Goal: Use online tool/utility: Utilize a website feature to perform a specific function

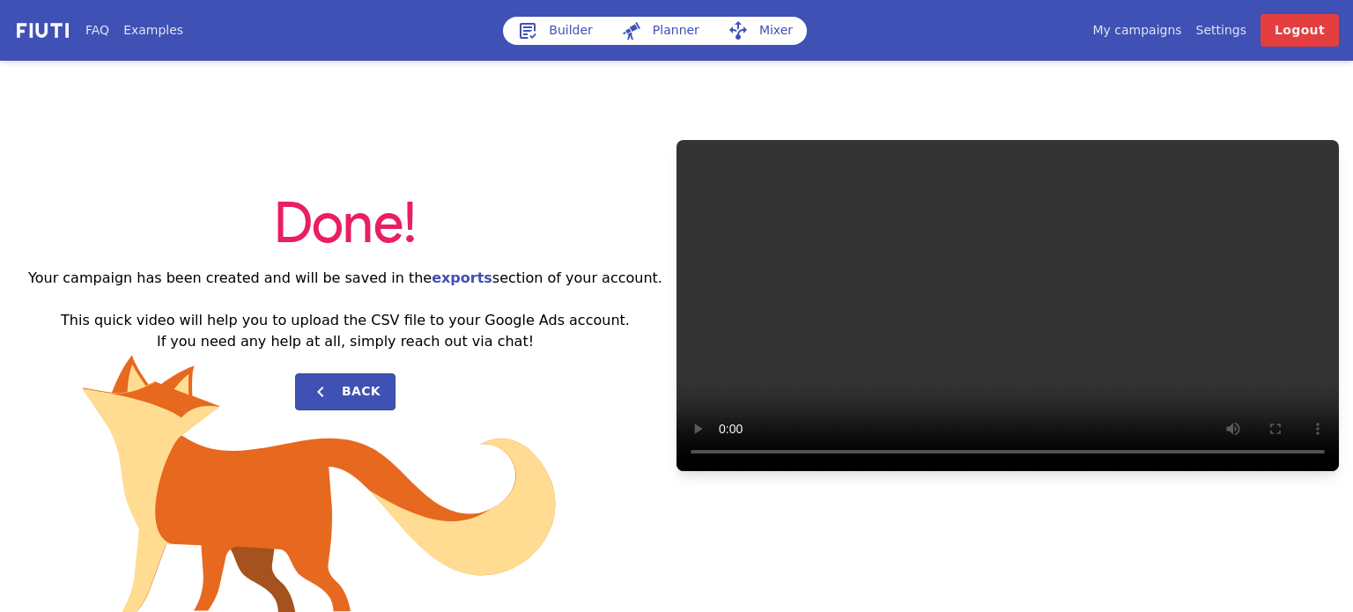
click at [560, 28] on link "Builder" at bounding box center [555, 31] width 104 height 28
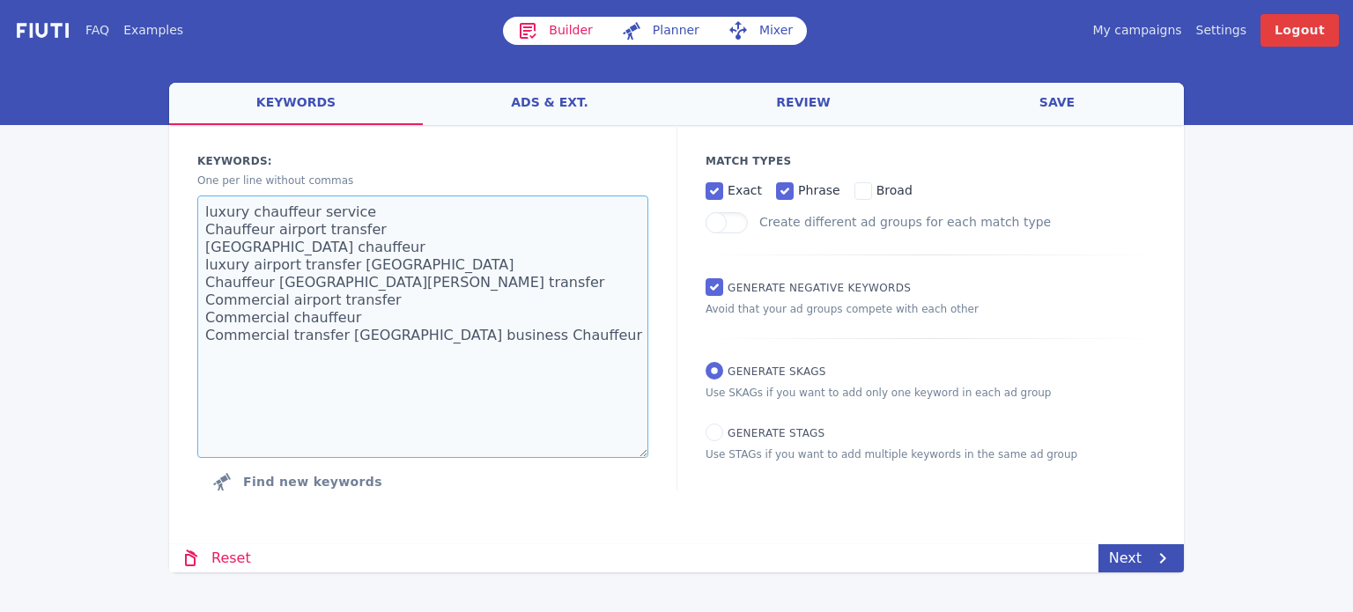
click at [403, 248] on textarea "luxury chauffeur service Chauffeur airport transfer [GEOGRAPHIC_DATA] chauffeur…" at bounding box center [422, 327] width 451 height 263
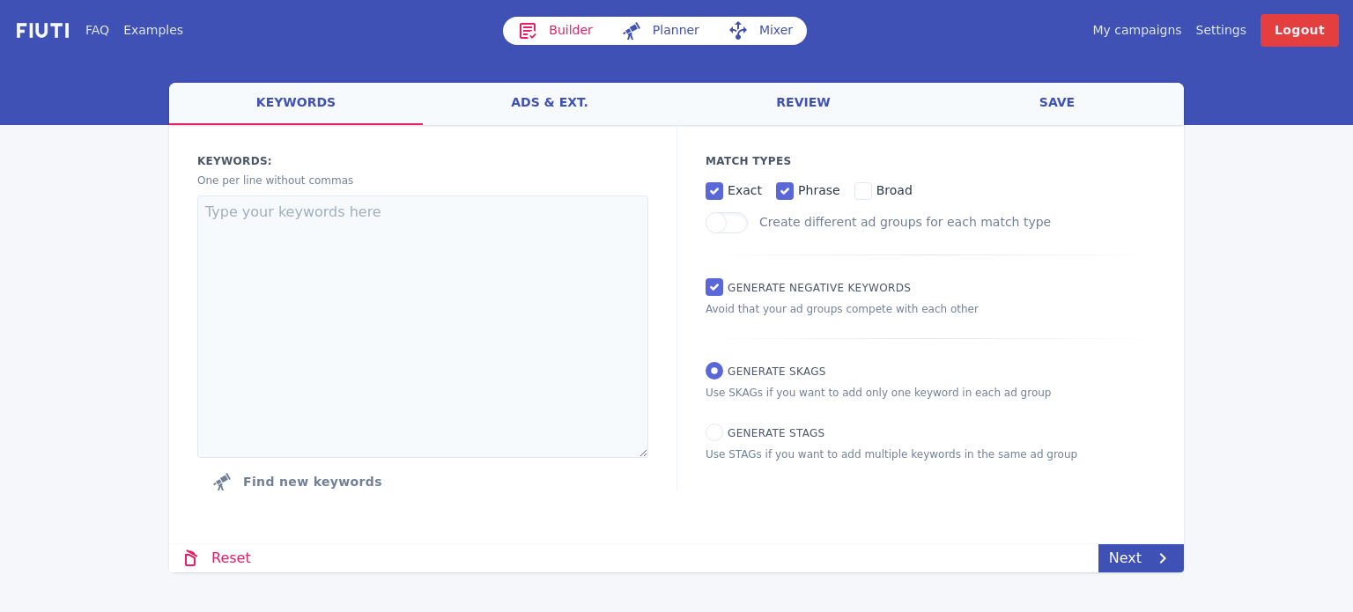
click at [507, 175] on p "One per line without commas" at bounding box center [422, 181] width 451 height 16
click at [483, 240] on textarea at bounding box center [422, 327] width 451 height 263
paste textarea "EUSR EUSR Courses EUSR [PERSON_NAME] Courses EUSR Power Course EUSR Power Train…"
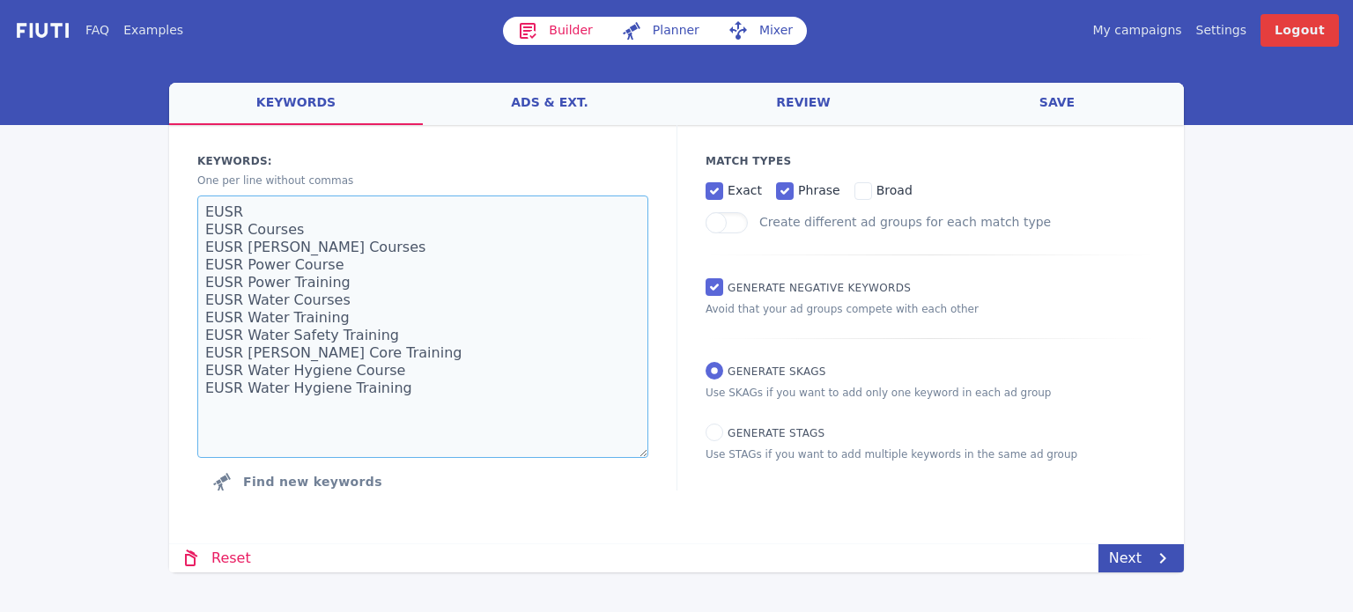
type textarea "EUSR EUSR Courses EUSR [PERSON_NAME] Courses EUSR Power Course EUSR Power Train…"
drag, startPoint x: 787, startPoint y: 198, endPoint x: 798, endPoint y: 196, distance: 11.6
click at [783, 196] on label "phrase" at bounding box center [808, 190] width 64 height 21
click at [877, 186] on span "broad" at bounding box center [895, 190] width 36 height 14
click at [872, 186] on input "broad" at bounding box center [864, 191] width 18 height 18
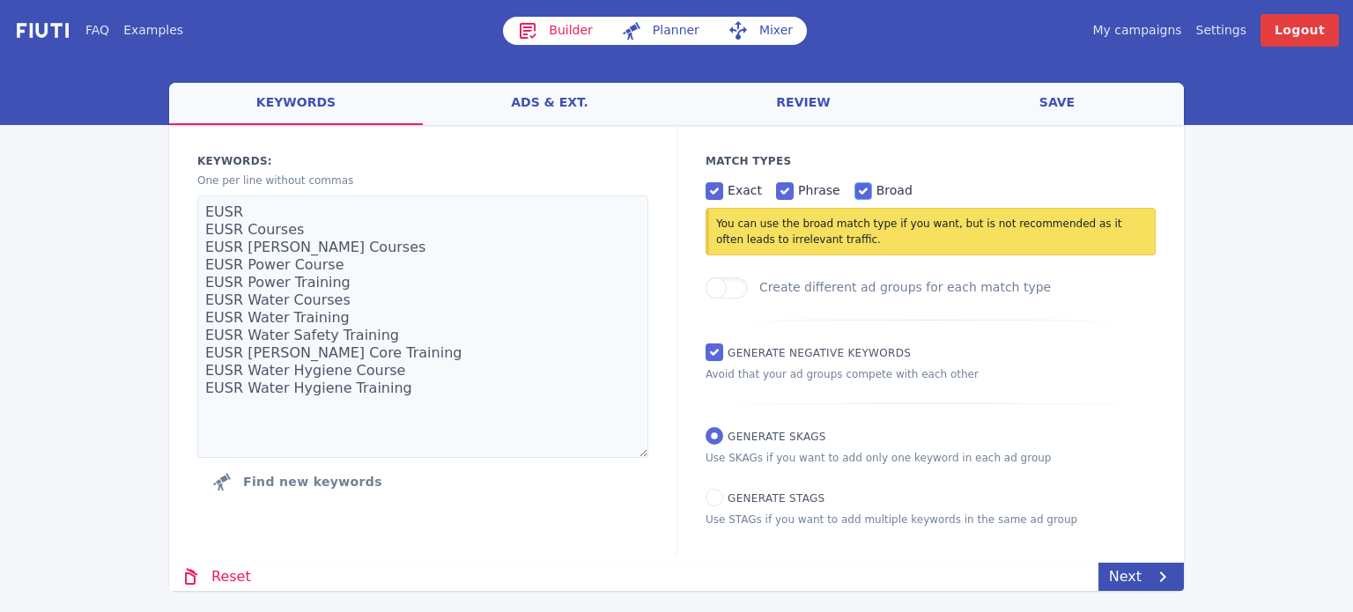
click at [855, 194] on input "broad" at bounding box center [864, 191] width 18 height 18
checkbox input "false"
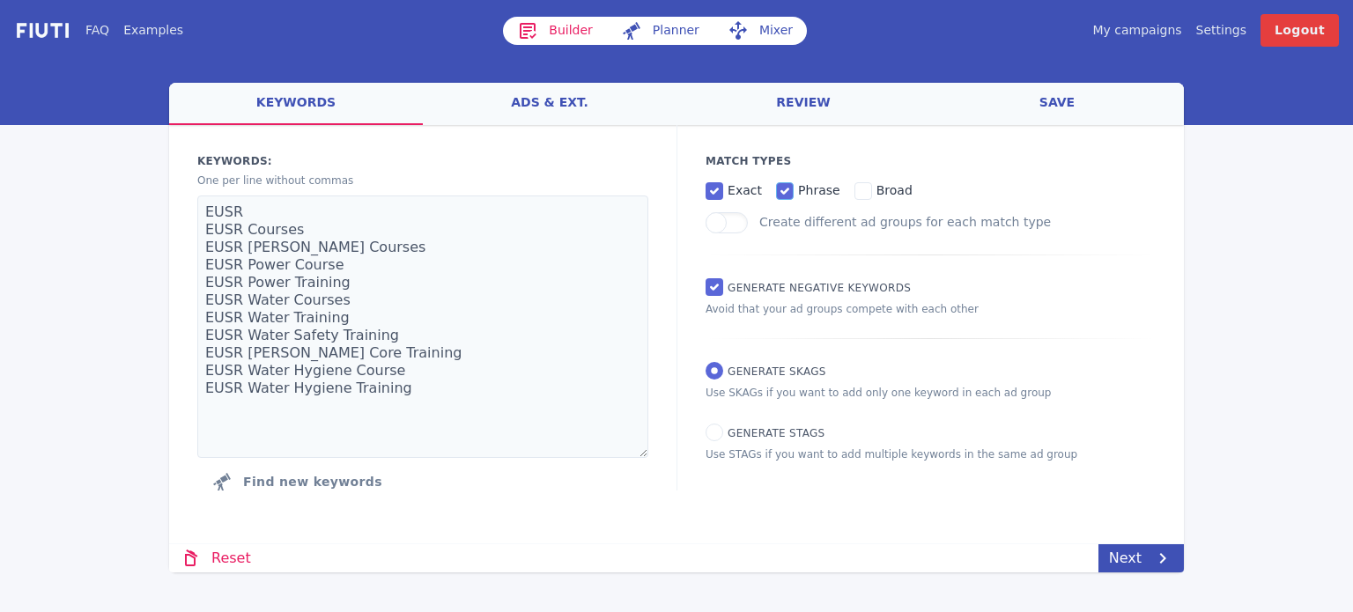
click at [776, 191] on input "phrase" at bounding box center [785, 191] width 18 height 18
checkbox input "false"
click at [855, 189] on input "broad" at bounding box center [864, 191] width 18 height 18
checkbox input "true"
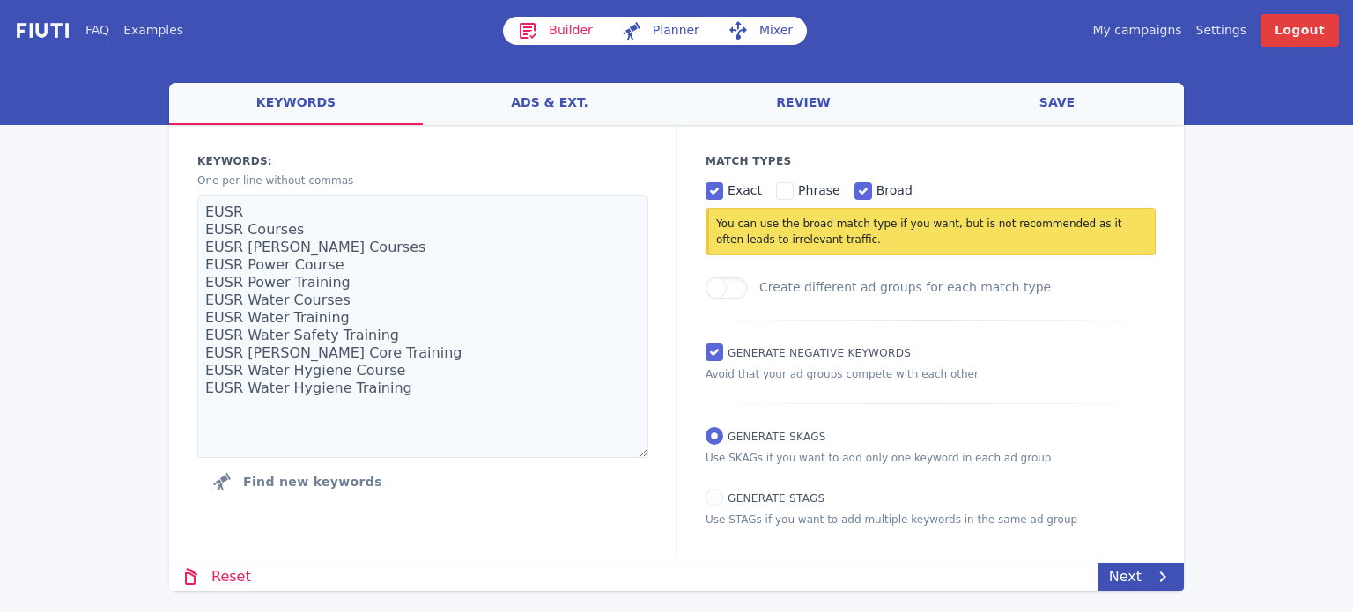
click at [1101, 261] on div "exact phrase broad You can use the broad match type if you want, but is not rec…" at bounding box center [931, 222] width 450 height 107
click at [706, 492] on label "Generate STAGs" at bounding box center [766, 497] width 120 height 17
click at [706, 492] on input "Generate STAGs" at bounding box center [715, 498] width 18 height 18
radio input "true"
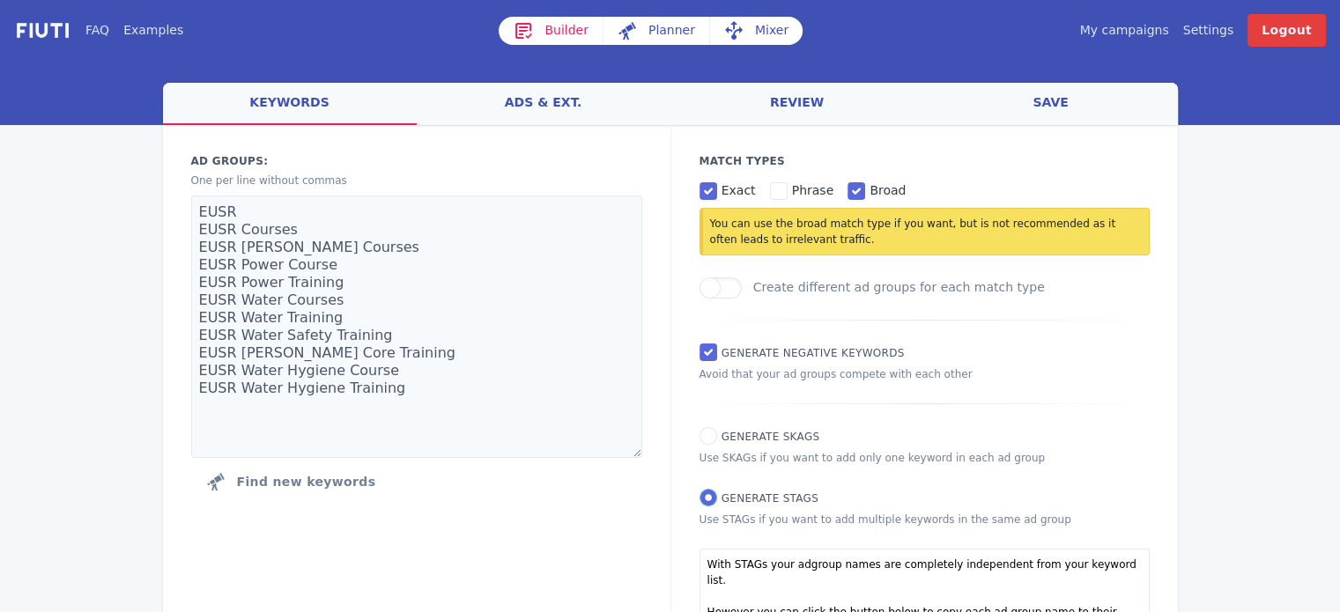
click at [714, 500] on input "Generate STAGs" at bounding box center [708, 498] width 18 height 18
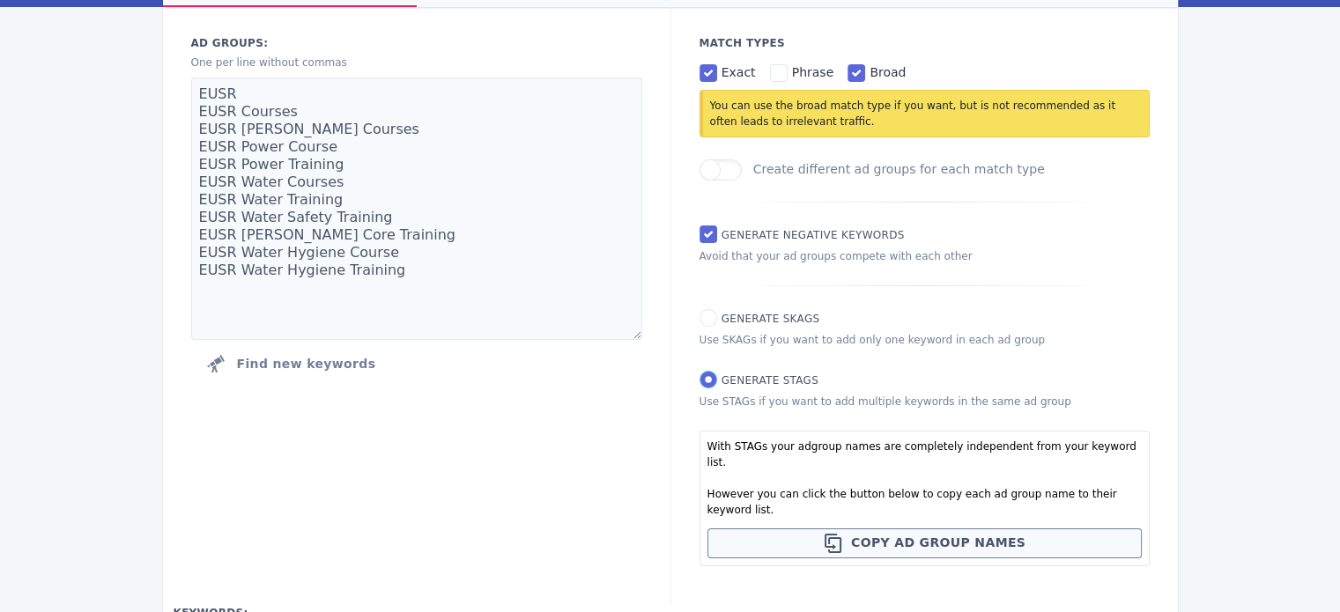
scroll to position [88, 0]
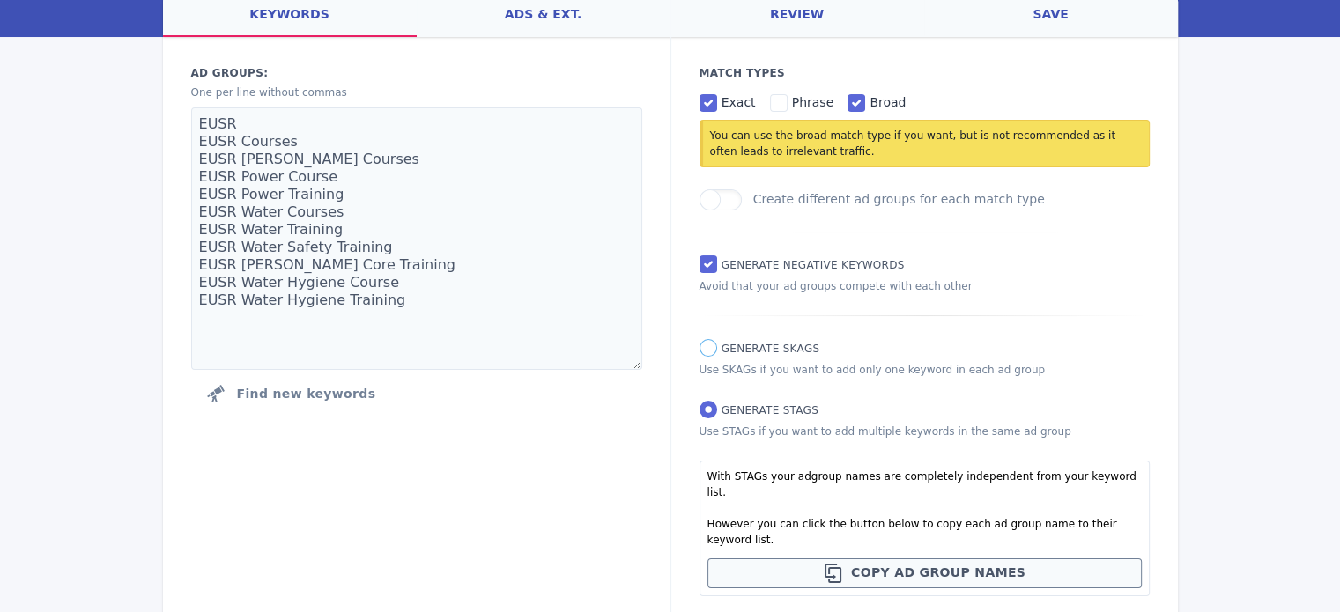
click at [702, 348] on input "Generate SKAGs" at bounding box center [708, 348] width 18 height 18
radio input "true"
radio input "false"
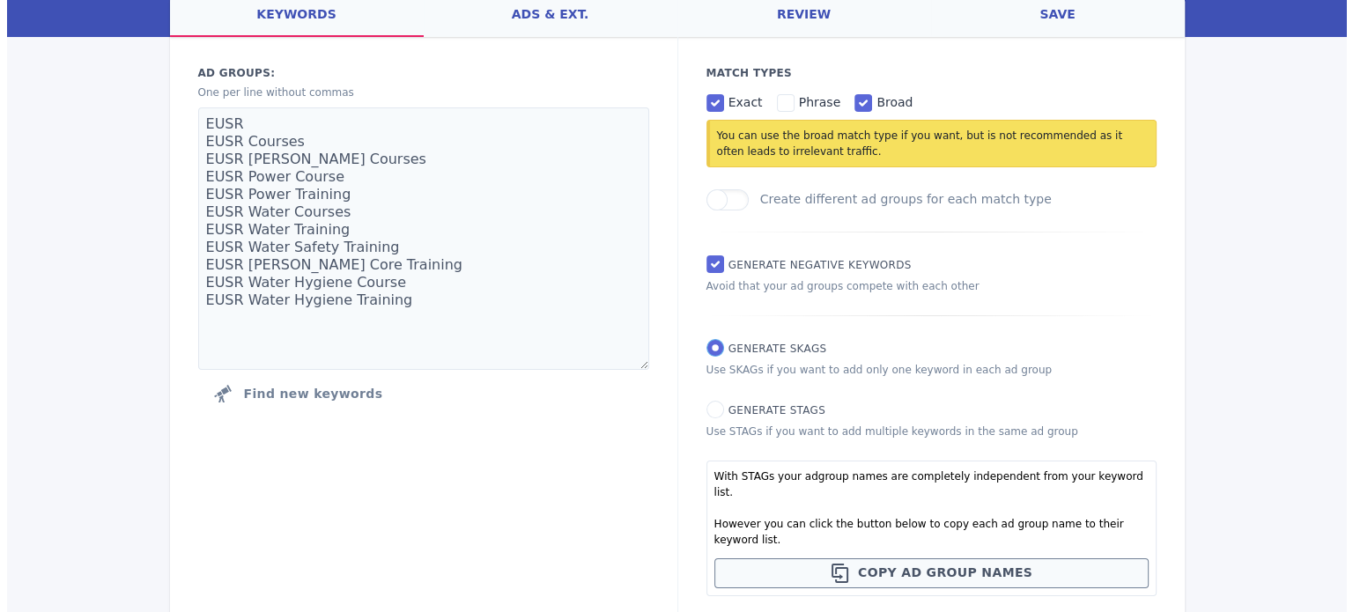
scroll to position [0, 0]
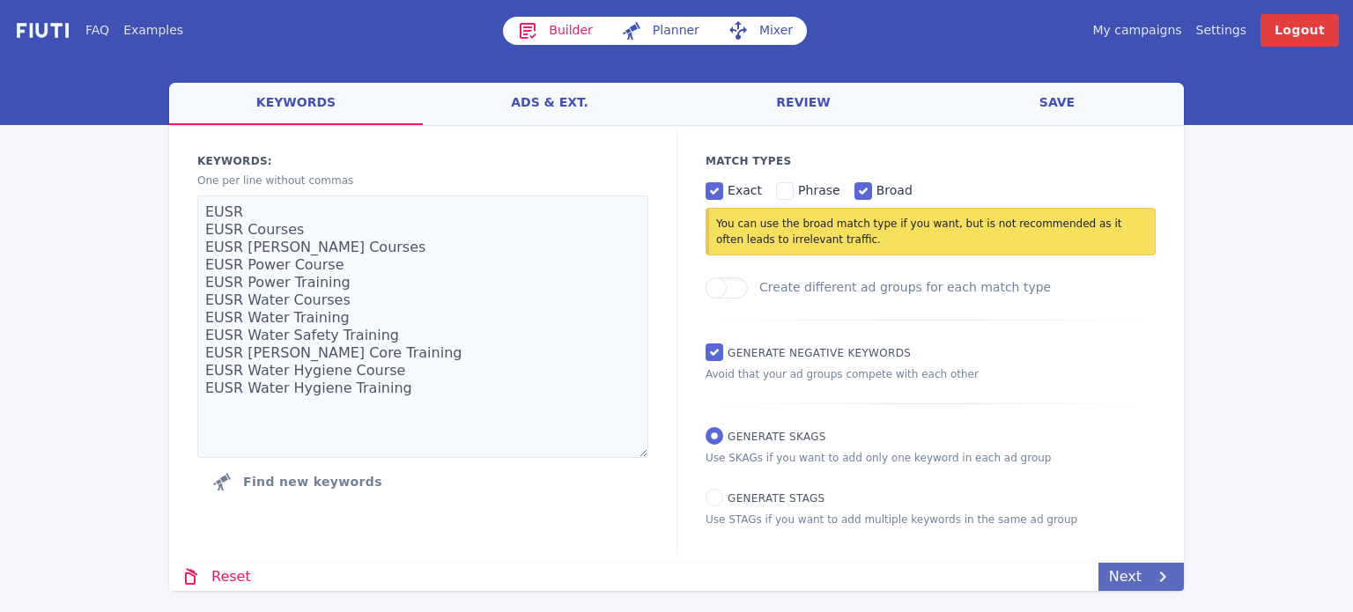
click at [1153, 571] on icon at bounding box center [1162, 576] width 21 height 21
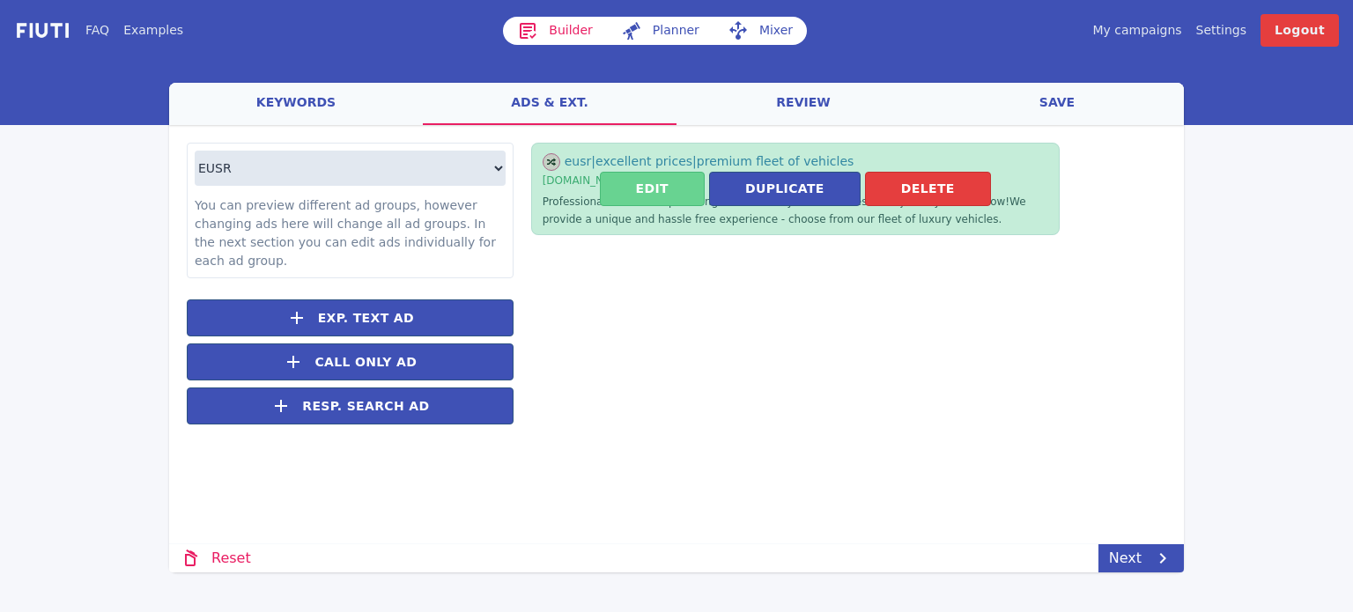
click at [652, 192] on button "Edit" at bounding box center [652, 189] width 105 height 34
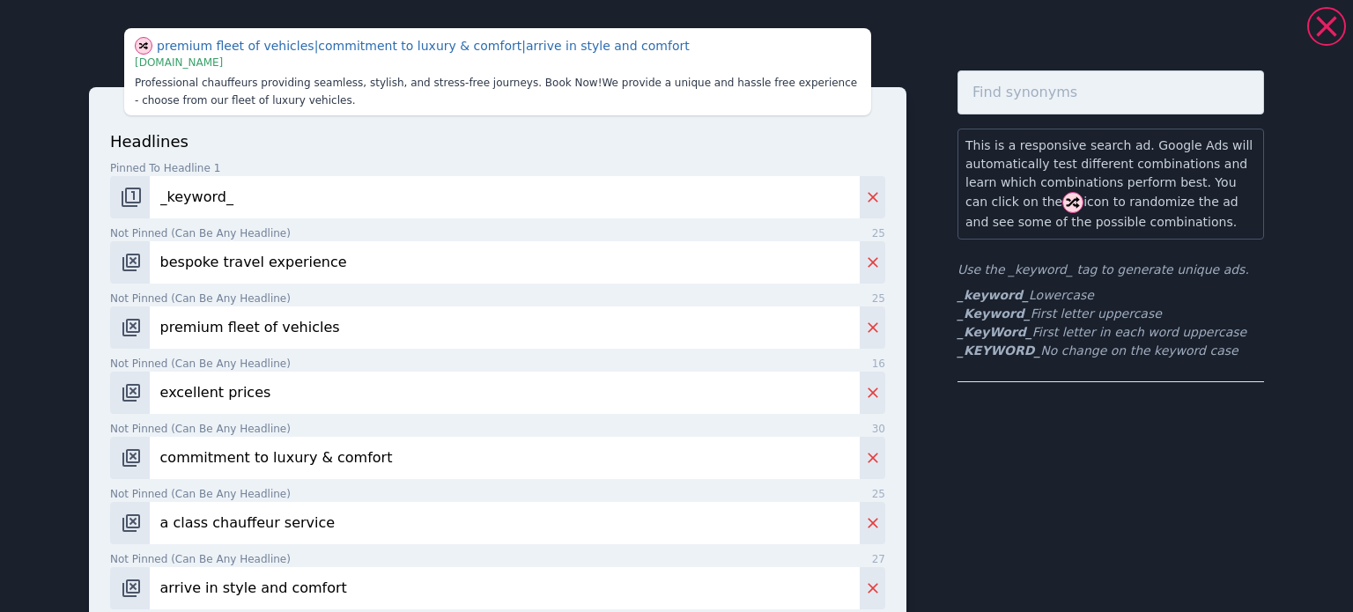
click at [275, 248] on input "bespoke travel experience" at bounding box center [505, 262] width 710 height 42
click at [273, 248] on input "bespoke travel experience" at bounding box center [505, 262] width 710 height 42
click at [328, 260] on input "bespoke travel experience" at bounding box center [505, 262] width 710 height 42
paste input "Qualified Trainers"
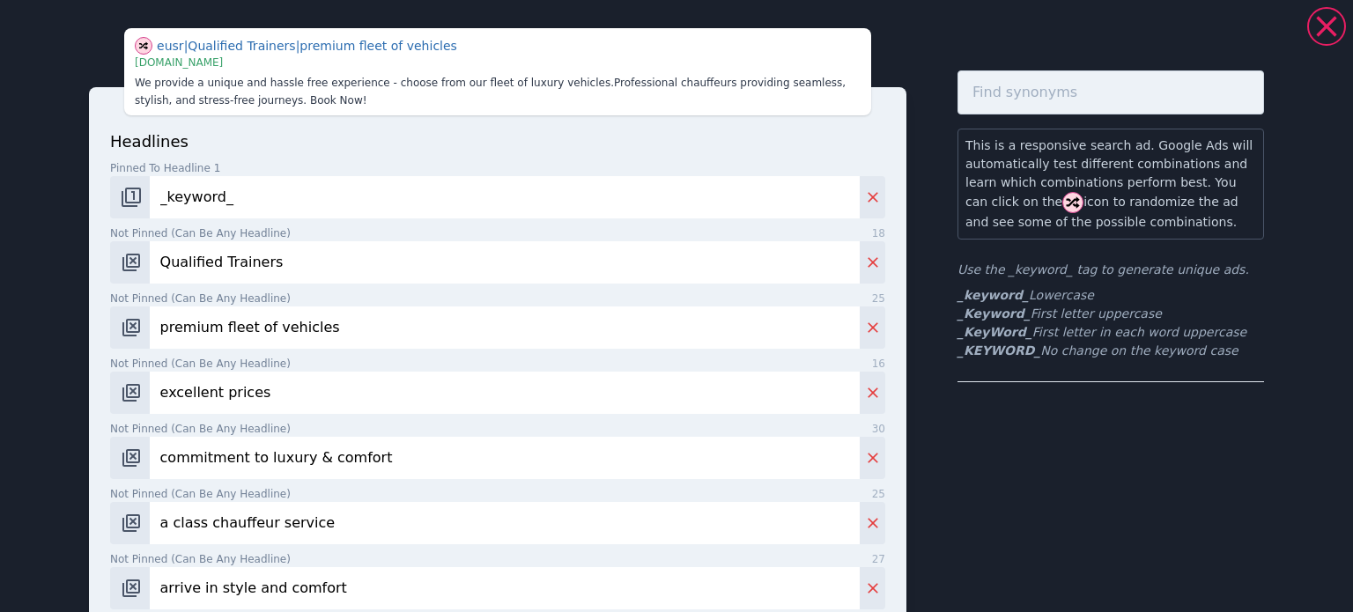
type input "Qualified Trainers"
click at [318, 344] on input "premium fleet of vehicles" at bounding box center [505, 328] width 710 height 42
click at [257, 398] on input "excellent prices" at bounding box center [505, 393] width 710 height 42
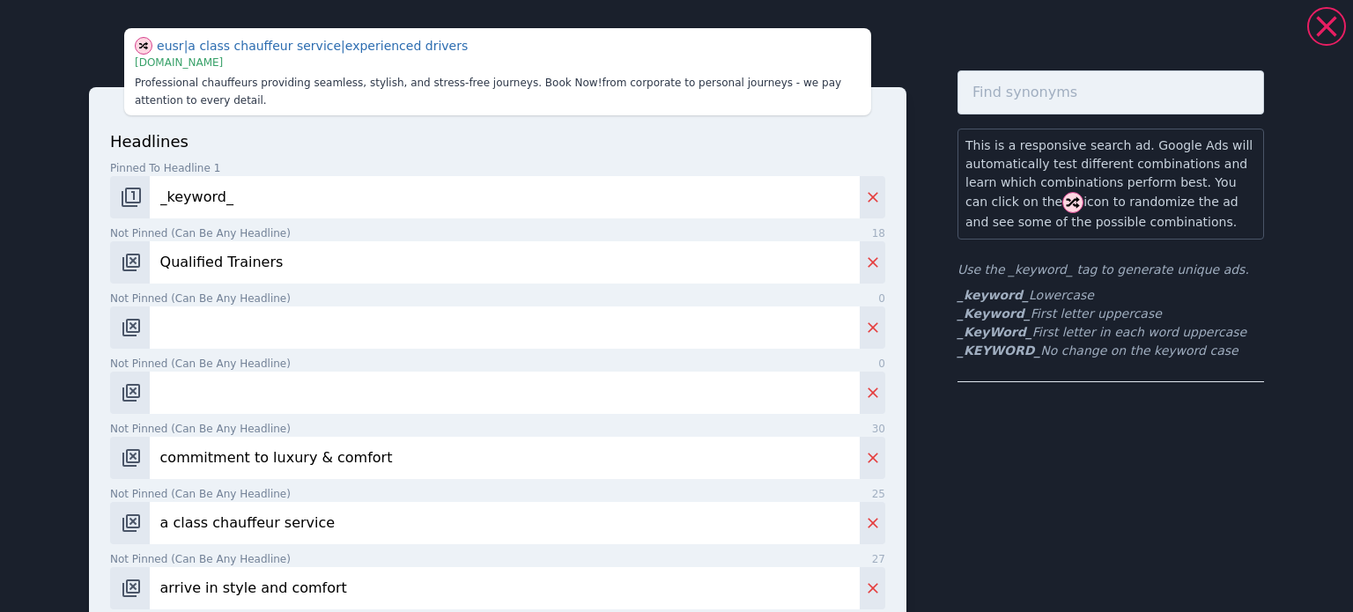
click at [291, 459] on input "commitment to luxury & comfort" at bounding box center [505, 458] width 710 height 42
click at [291, 460] on input "commitment to luxury & comfort" at bounding box center [505, 458] width 710 height 42
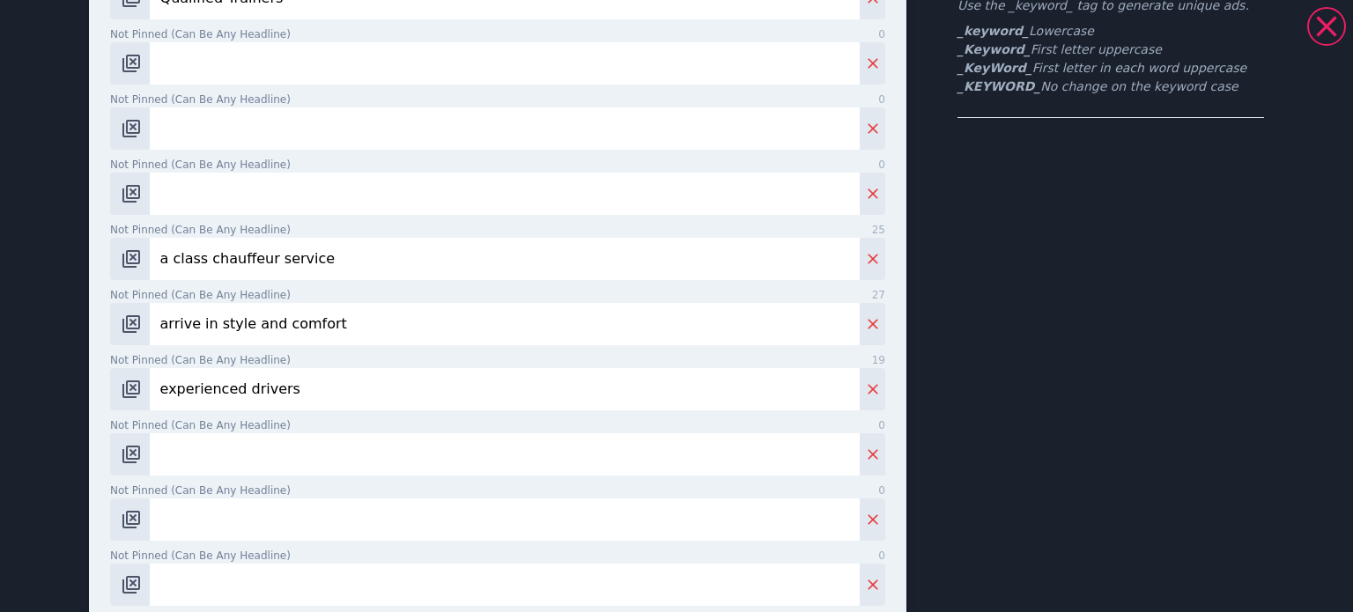
click at [248, 270] on input "a class chauffeur service" at bounding box center [505, 259] width 710 height 42
click at [247, 268] on input "a class chauffeur service" at bounding box center [505, 259] width 710 height 42
click at [243, 322] on input "arrive in style and comfort" at bounding box center [505, 324] width 710 height 42
click at [242, 322] on input "arrive in style and comfort" at bounding box center [505, 324] width 710 height 42
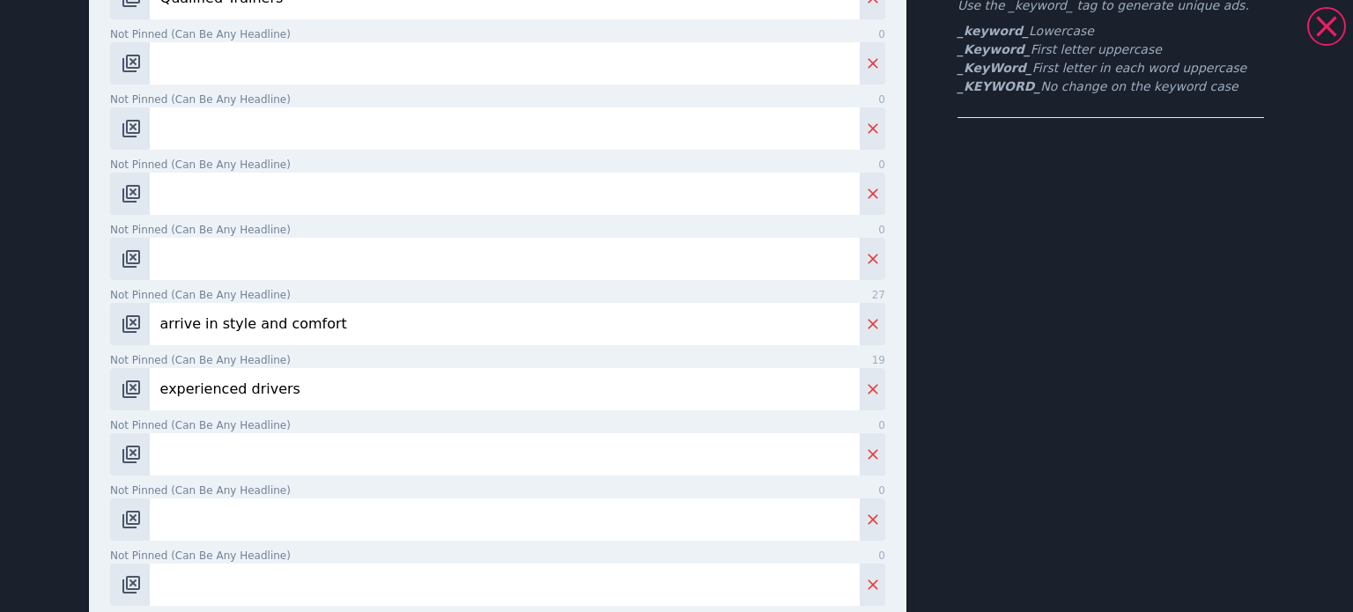
click at [242, 322] on input "arrive in style and comfort" at bounding box center [505, 324] width 710 height 42
type input "arrive in style comfort"
click at [218, 390] on input "experienced drivers" at bounding box center [505, 389] width 710 height 42
click at [217, 390] on input "experienced drivers" at bounding box center [505, 389] width 710 height 42
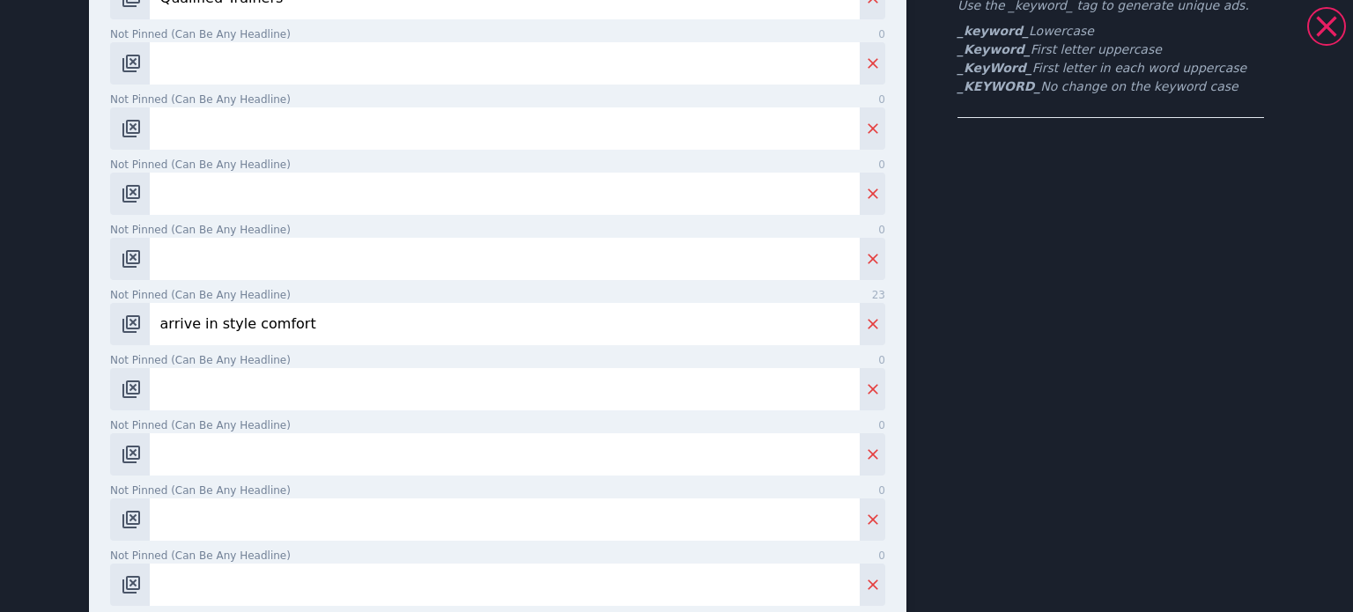
click at [213, 319] on input "arrive in style comfort" at bounding box center [505, 324] width 710 height 42
click at [213, 320] on input "arrive in style comfort" at bounding box center [505, 324] width 710 height 42
click at [214, 320] on input "arrive in style comfort" at bounding box center [505, 324] width 710 height 42
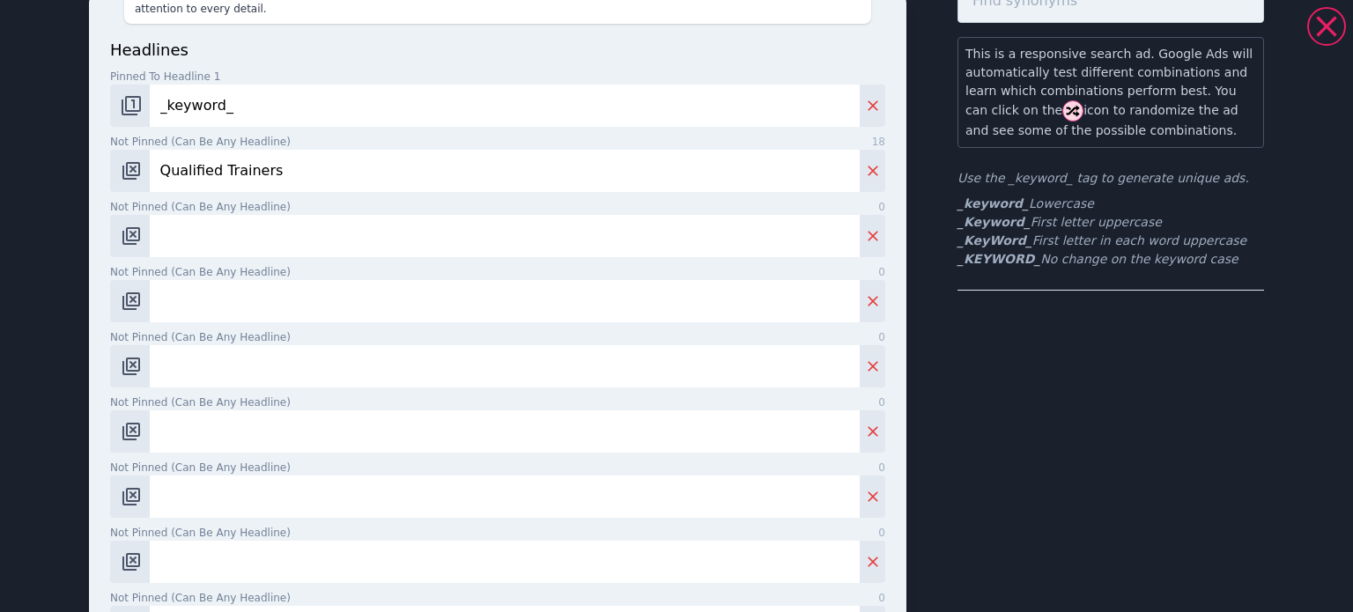
scroll to position [0, 0]
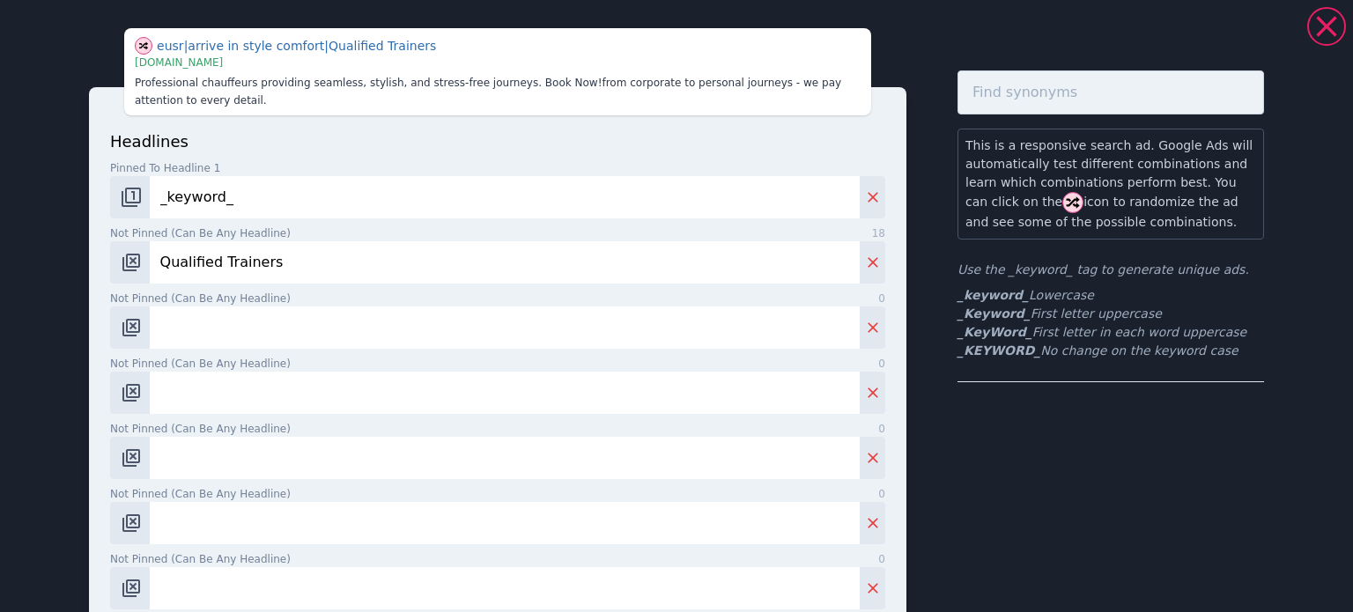
click at [204, 338] on input "Not pinned (Can be any headline) 0" at bounding box center [505, 328] width 710 height 42
click at [261, 267] on input "Qualified Trainers" at bounding box center [505, 262] width 710 height 42
click at [226, 284] on input "Qualified Trainers" at bounding box center [505, 262] width 710 height 42
paste input "& Certified"
type input "Qualified & Certified Trainers"
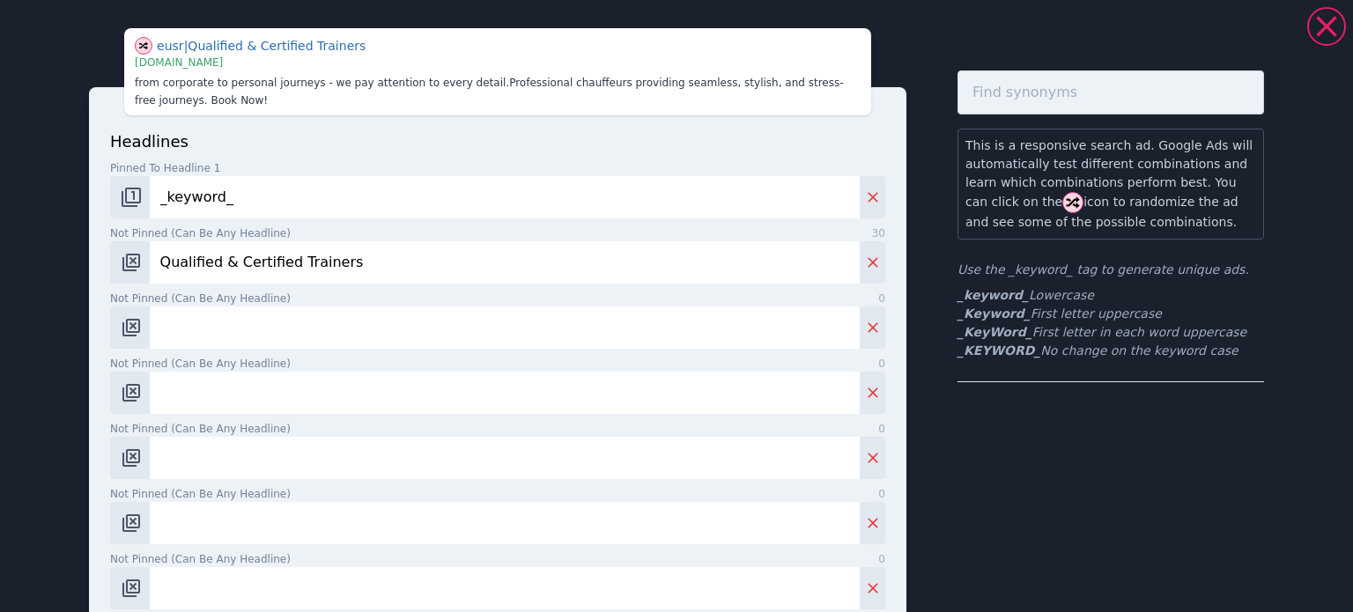
click at [258, 315] on input "Not pinned (Can be any headline) 0" at bounding box center [505, 328] width 710 height 42
click at [261, 340] on input "Not pinned (Can be any headline) 0" at bounding box center [505, 328] width 710 height 42
paste input "Train Online or In-Person"
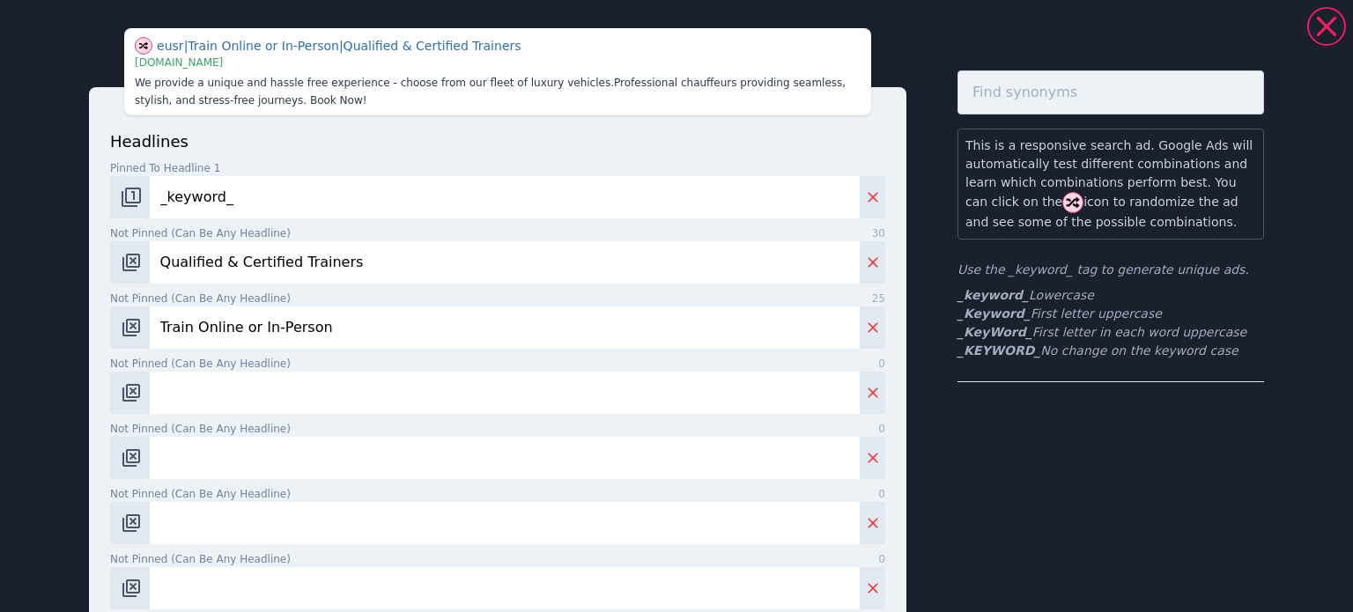
click at [266, 333] on input "Train Online or In-Person" at bounding box center [505, 328] width 710 height 42
type input "Train Online or In Person"
click at [158, 397] on input "Not pinned (Can be any headline) 0" at bounding box center [505, 393] width 710 height 42
paste input "Get EUSR [PERSON_NAME] Certified"
type input "Get EUSR [PERSON_NAME] Certified"
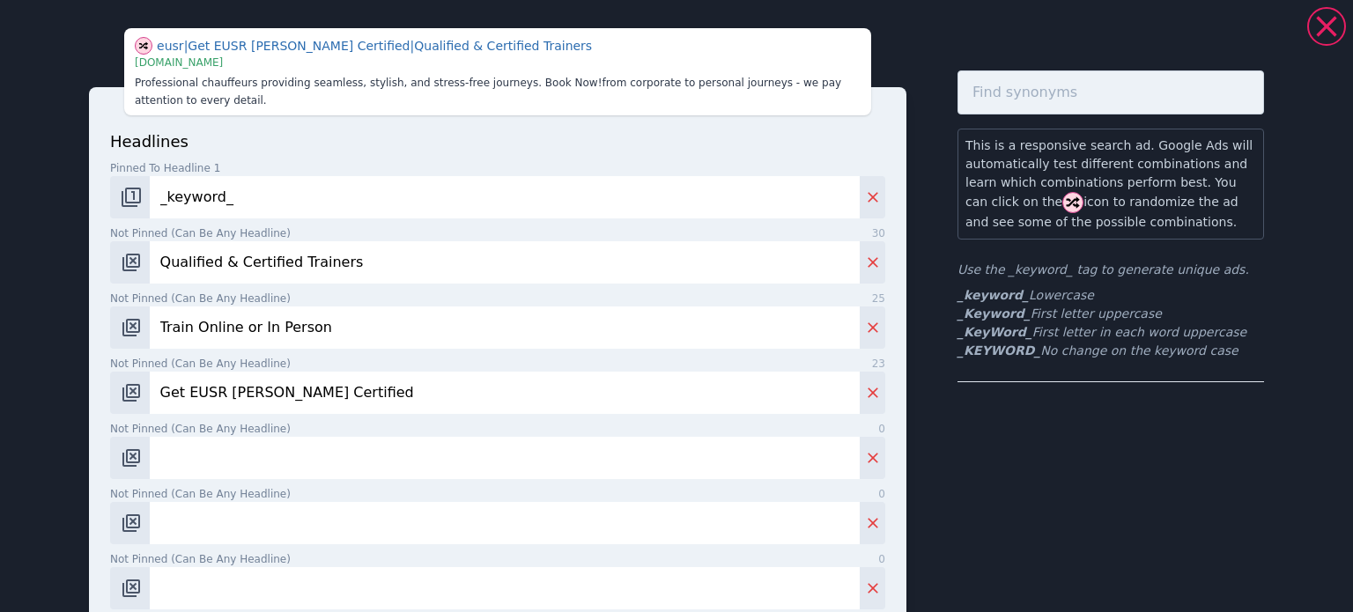
click at [190, 447] on input "Not pinned (Can be any headline) 0" at bounding box center [505, 458] width 710 height 42
paste input "Safety Training Made Simple"
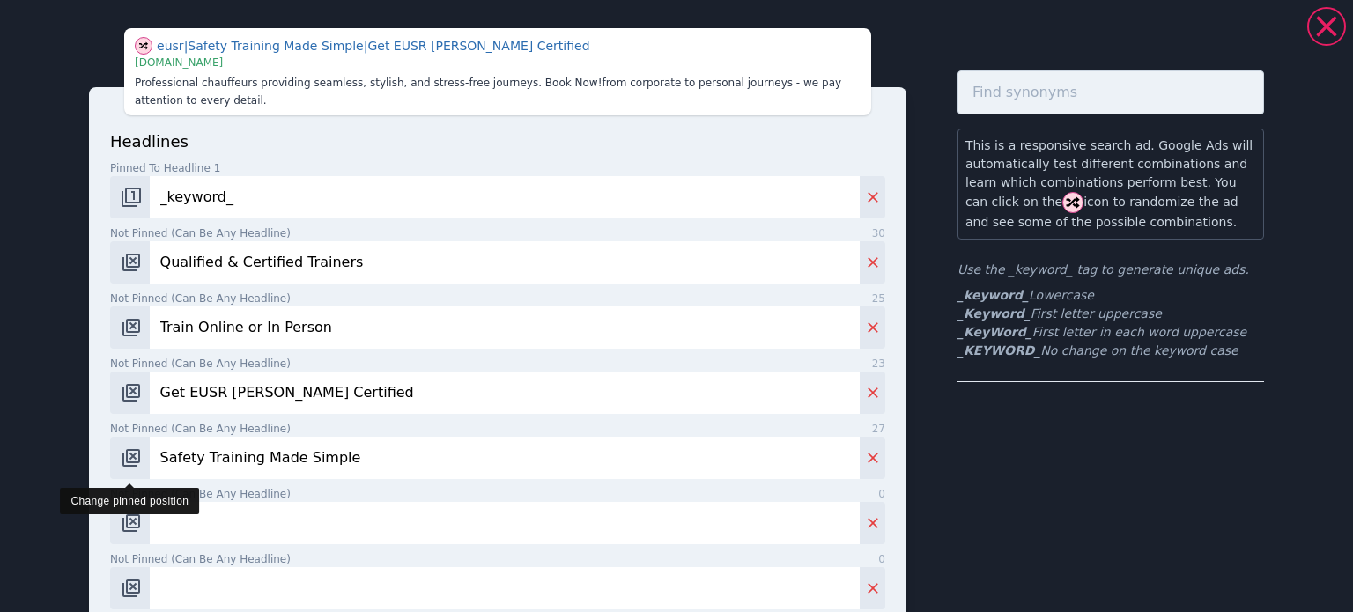
drag, startPoint x: 196, startPoint y: 459, endPoint x: 130, endPoint y: 461, distance: 66.1
click at [130, 461] on div "Safety Training Made Simple" at bounding box center [497, 458] width 775 height 42
type input "Safety Training Made Simple"
click at [254, 514] on input "Not pinned (Can be any headline) 0" at bounding box center [505, 523] width 710 height 42
click at [214, 542] on input "Not pinned (Can be any headline) 0" at bounding box center [505, 523] width 710 height 42
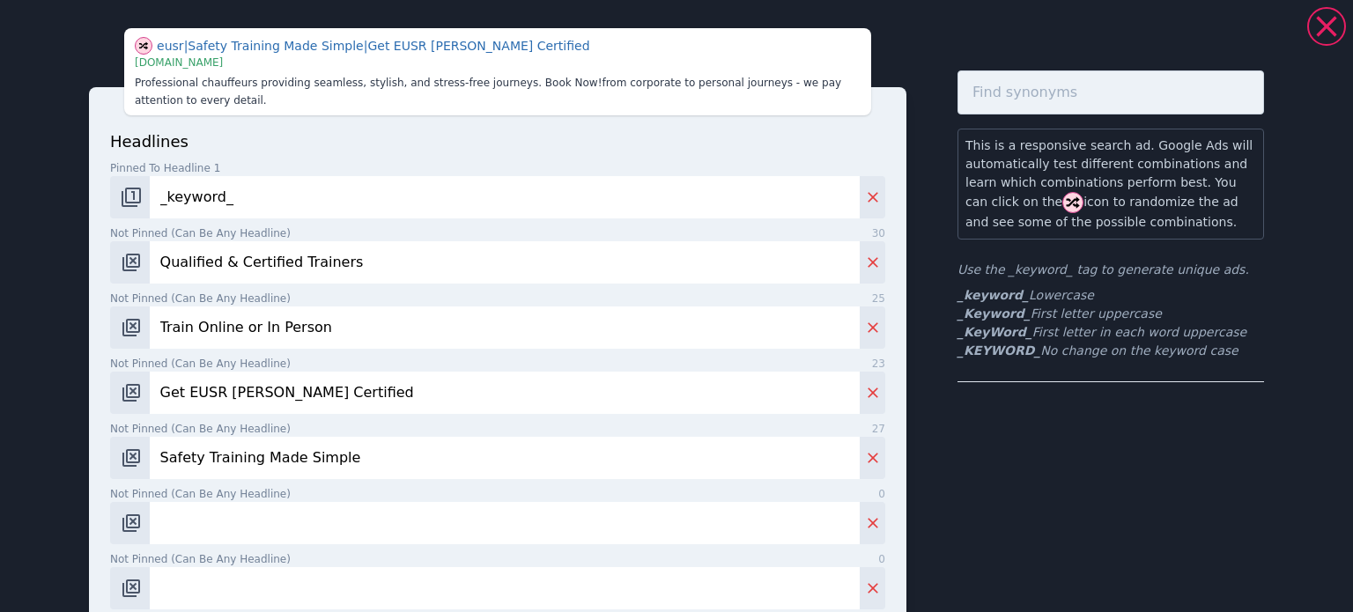
paste input "[PERSON_NAME] Courses for Gas, Power & Telecoms"
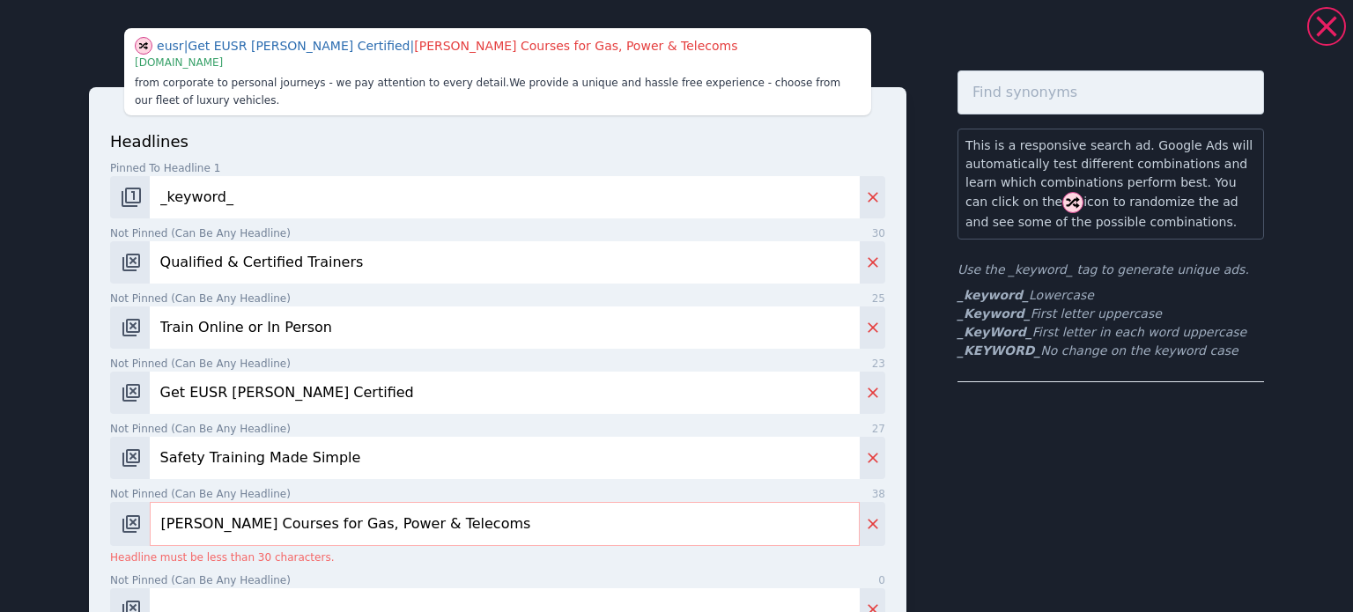
drag, startPoint x: 189, startPoint y: 523, endPoint x: 32, endPoint y: 529, distance: 156.9
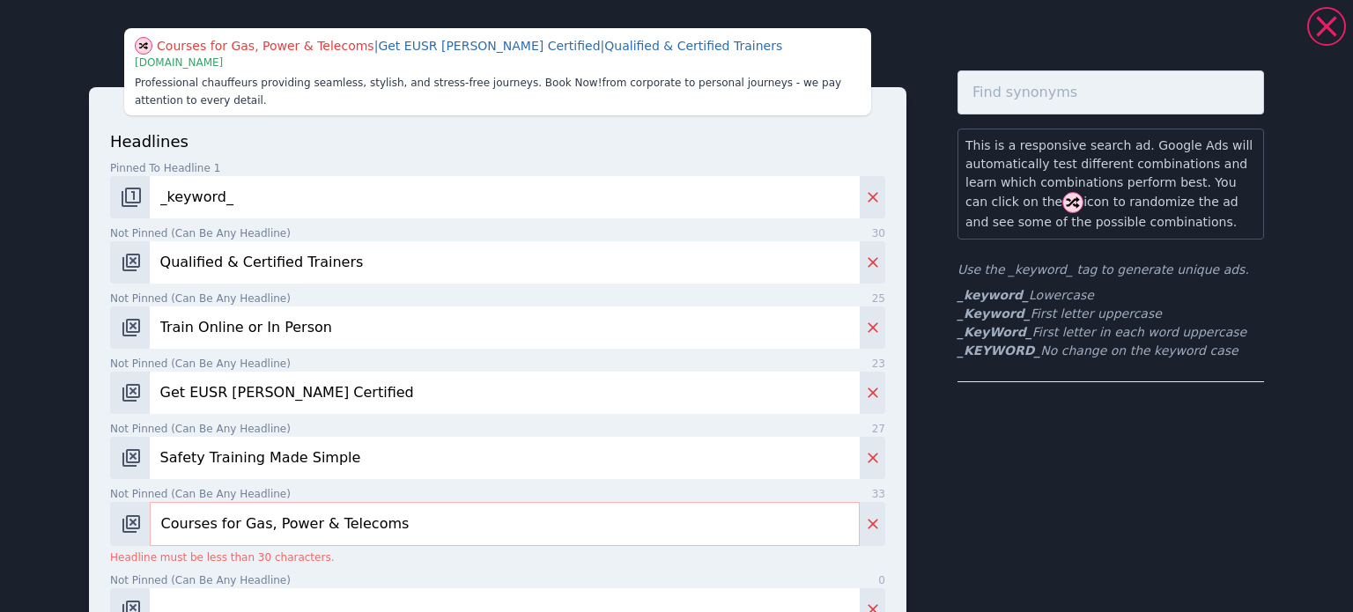
type input "Courses for Gas, Power & Telecoms"
click at [417, 496] on label "Not pinned (Can be any headline) 33" at bounding box center [497, 494] width 775 height 16
click at [417, 502] on input "Courses for Gas, Power & Telecoms" at bounding box center [505, 524] width 710 height 44
click at [417, 496] on label "Not pinned (Can be any headline) 33" at bounding box center [497, 494] width 775 height 16
click at [417, 502] on input "Courses for Gas, Power & Telecoms" at bounding box center [505, 524] width 710 height 44
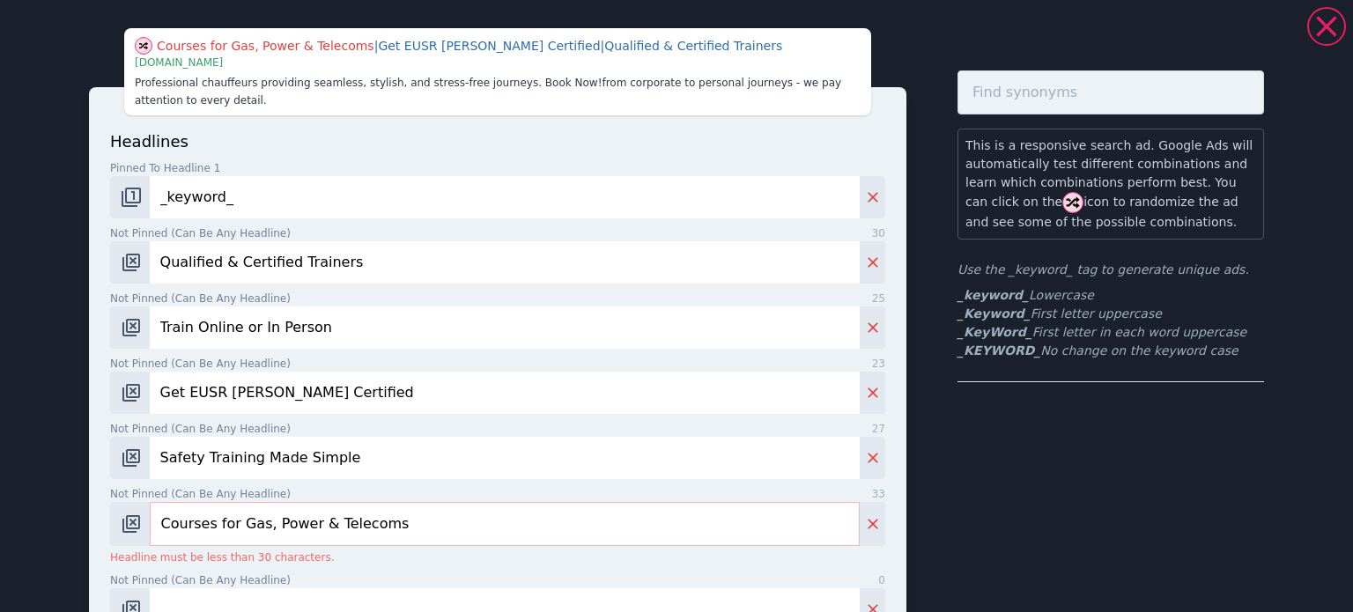
scroll to position [176, 0]
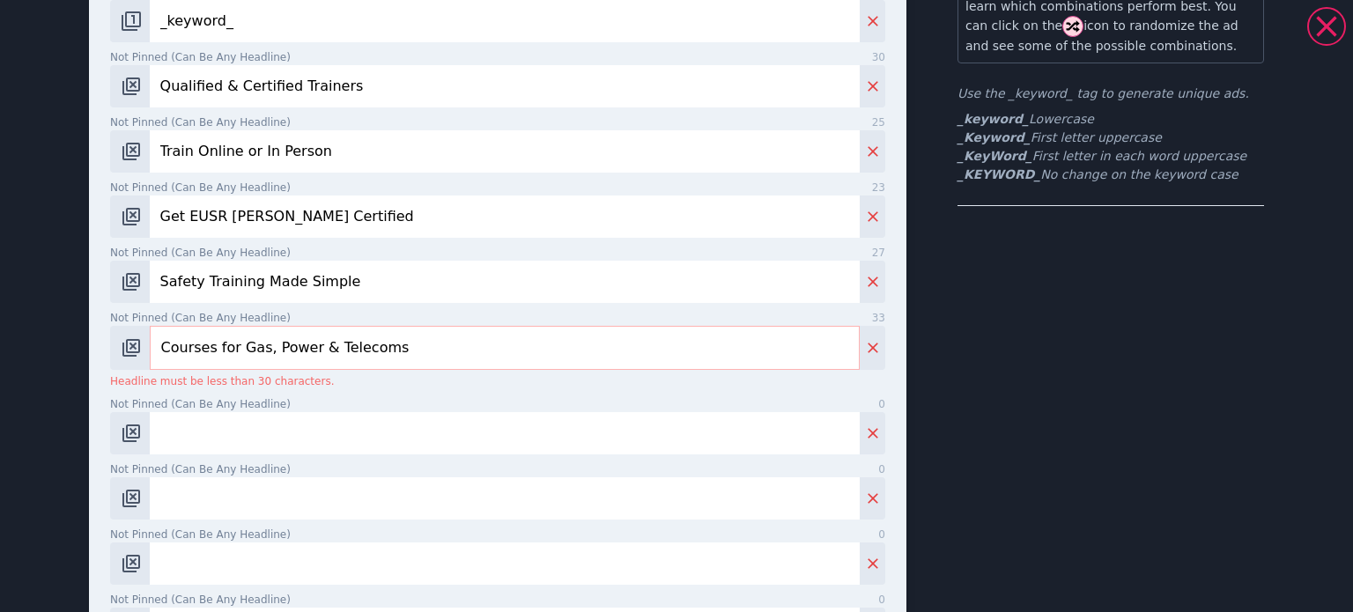
click at [217, 346] on input "Courses for Gas, Power & Telecoms" at bounding box center [505, 348] width 710 height 44
click at [218, 346] on input "Courses for Gas, Power & Telecoms" at bounding box center [505, 348] width 710 height 44
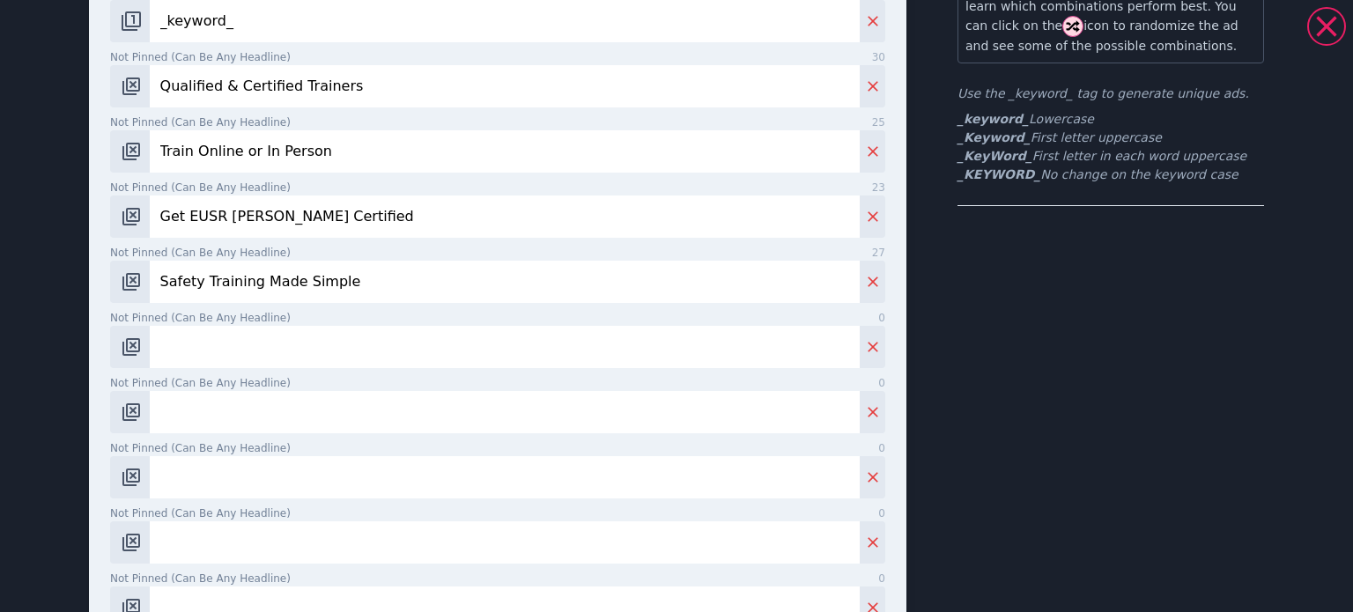
click at [320, 352] on input "Not pinned (Can be any headline) 0" at bounding box center [505, 347] width 710 height 42
paste input "Affordable [PERSON_NAME] Training"
drag, startPoint x: 253, startPoint y: 344, endPoint x: 219, endPoint y: 351, distance: 34.0
click at [219, 351] on input "Affordable [PERSON_NAME] Training" at bounding box center [505, 347] width 710 height 42
drag, startPoint x: 220, startPoint y: 221, endPoint x: 246, endPoint y: 222, distance: 25.6
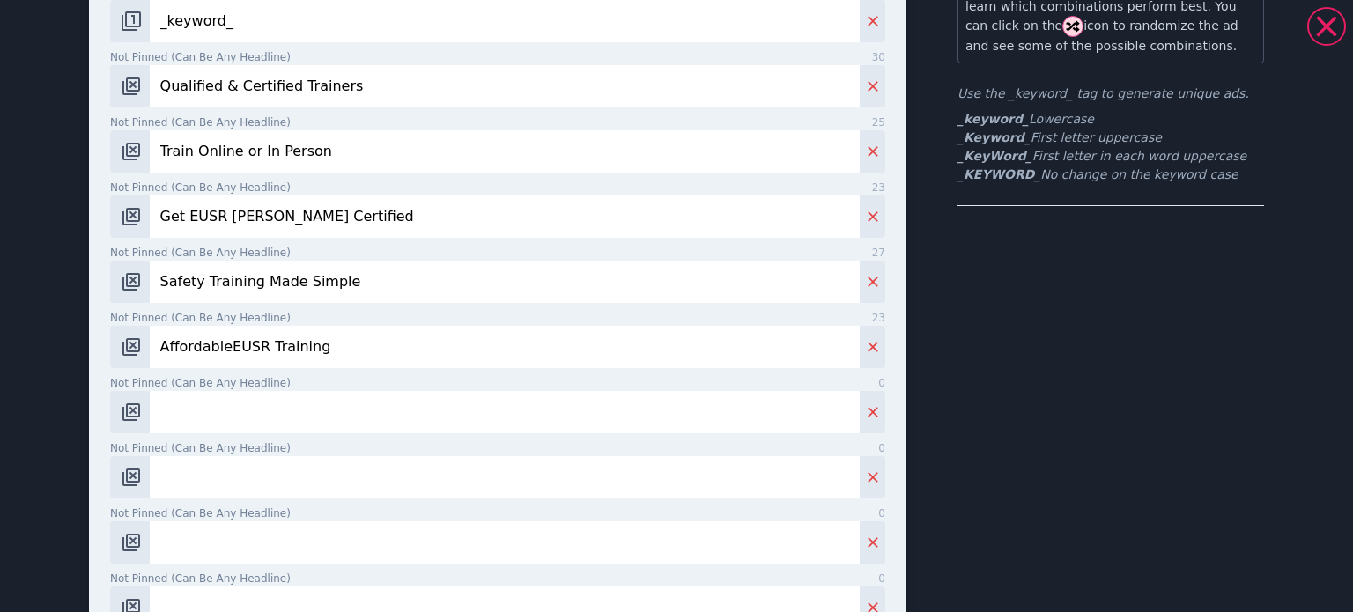
click at [246, 222] on input "Get EUSR [PERSON_NAME] Certified" at bounding box center [505, 217] width 710 height 42
click at [330, 342] on input "AffordableEUSR Training" at bounding box center [505, 347] width 710 height 42
click at [220, 349] on input "AffordableEUSR Training" at bounding box center [505, 347] width 710 height 42
type input "Affordable EUSR Training"
click at [284, 416] on input "Not pinned (Can be any headline) 0" at bounding box center [505, 412] width 710 height 42
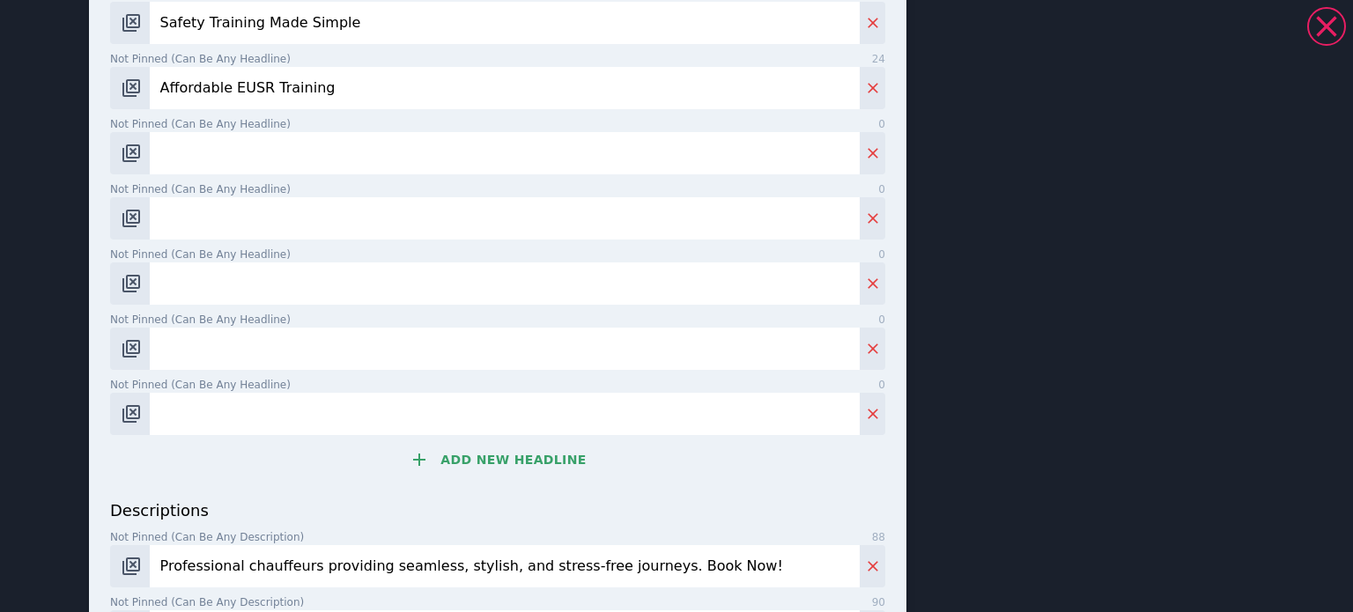
scroll to position [705, 0]
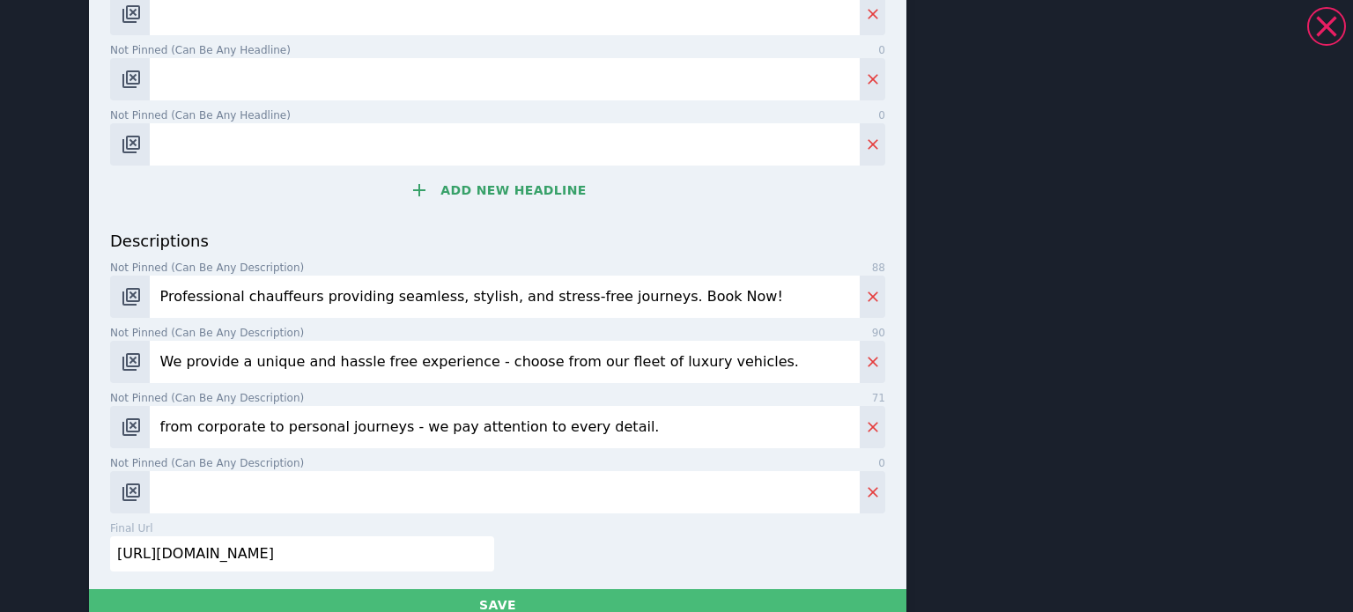
click at [335, 305] on input "Professional chauffeurs providing seamless, stylish, and stress-free journeys. …" at bounding box center [505, 297] width 710 height 42
paste input "Get [PERSON_NAME] certified with no hidden costs. Flexible online or in-person …"
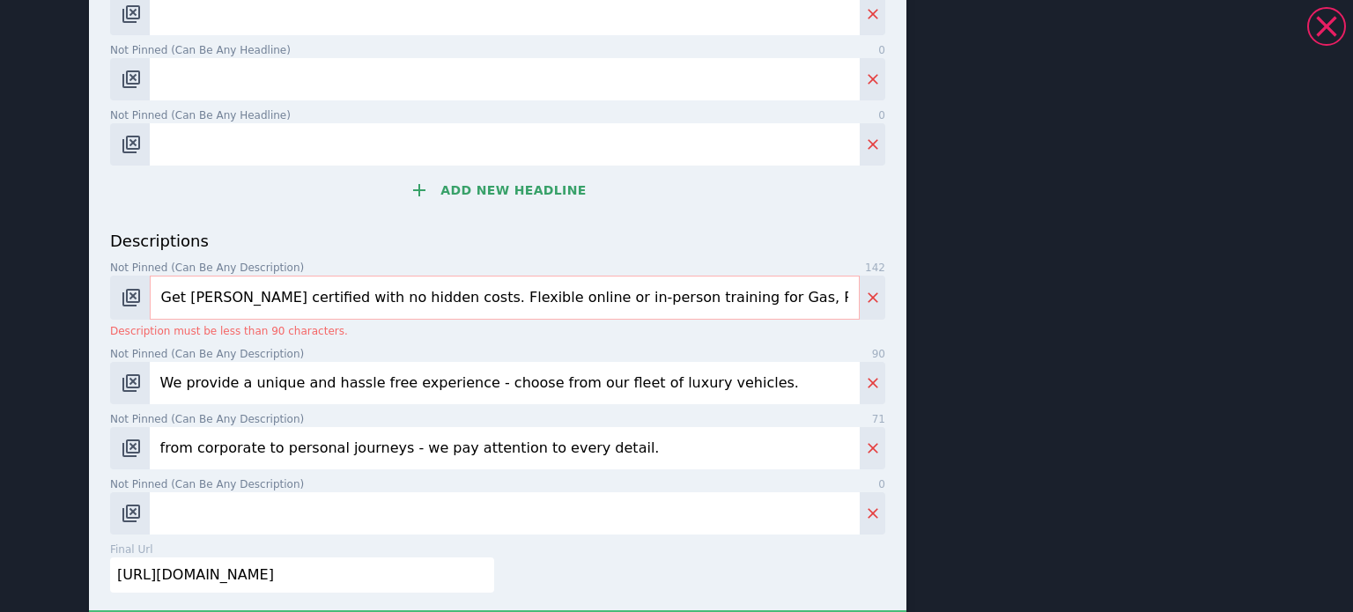
scroll to position [0, 202]
click at [483, 308] on input "Get [PERSON_NAME] certified with no hidden costs. Flexible online or in-person …" at bounding box center [505, 298] width 710 height 44
click at [520, 307] on input "Get [PERSON_NAME] certified with no hidden costs. Flexible online or in-person …" at bounding box center [505, 298] width 710 height 44
drag, startPoint x: 573, startPoint y: 302, endPoint x: 517, endPoint y: 304, distance: 55.5
click at [571, 305] on input "Get [PERSON_NAME] certified with no hidden costs. Flexible online or in-person …" at bounding box center [505, 298] width 710 height 44
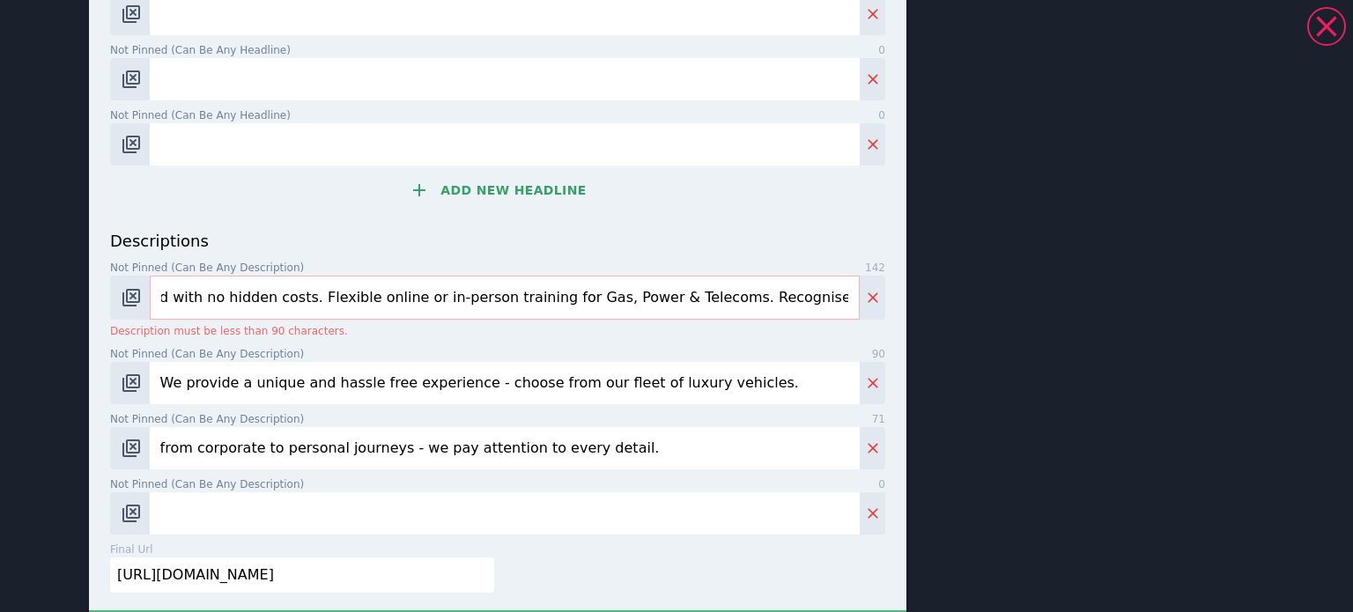
click at [307, 304] on input "Get [PERSON_NAME] certified with no hidden costs. Flexible online or in-person …" at bounding box center [505, 298] width 710 height 44
drag, startPoint x: 601, startPoint y: 300, endPoint x: 210, endPoint y: 312, distance: 391.3
click at [210, 312] on input "Get [PERSON_NAME] certified with no hidden costs. Flexible online or in-person …" at bounding box center [505, 298] width 710 height 44
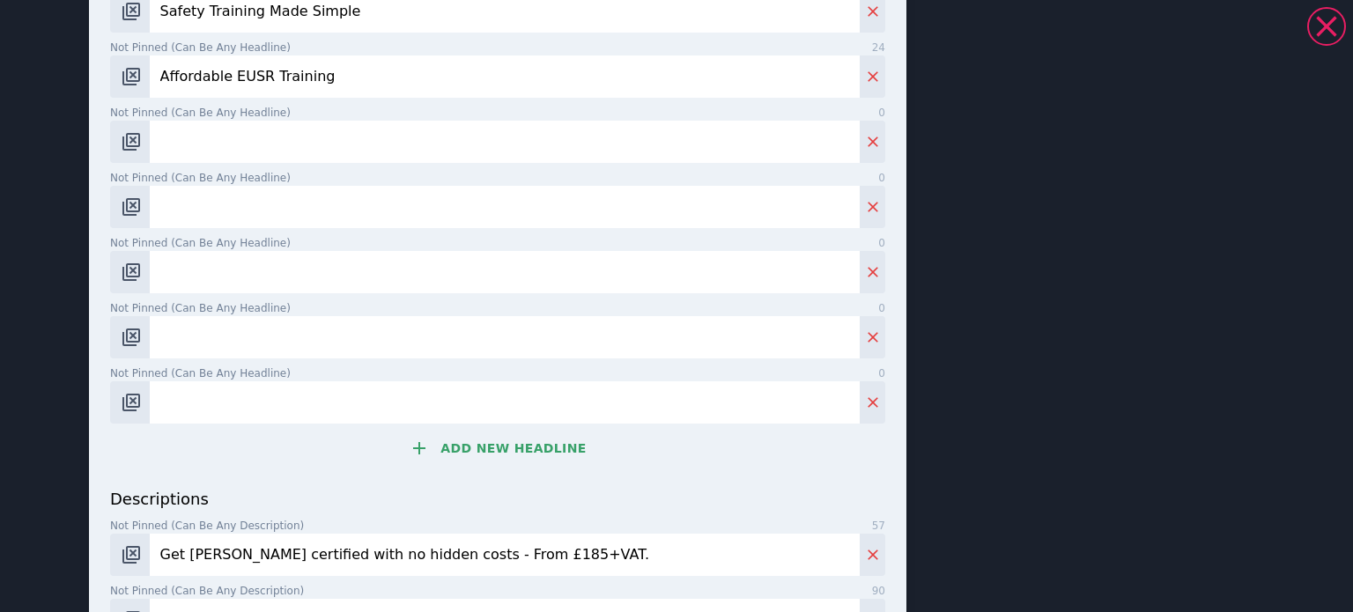
scroll to position [335, 0]
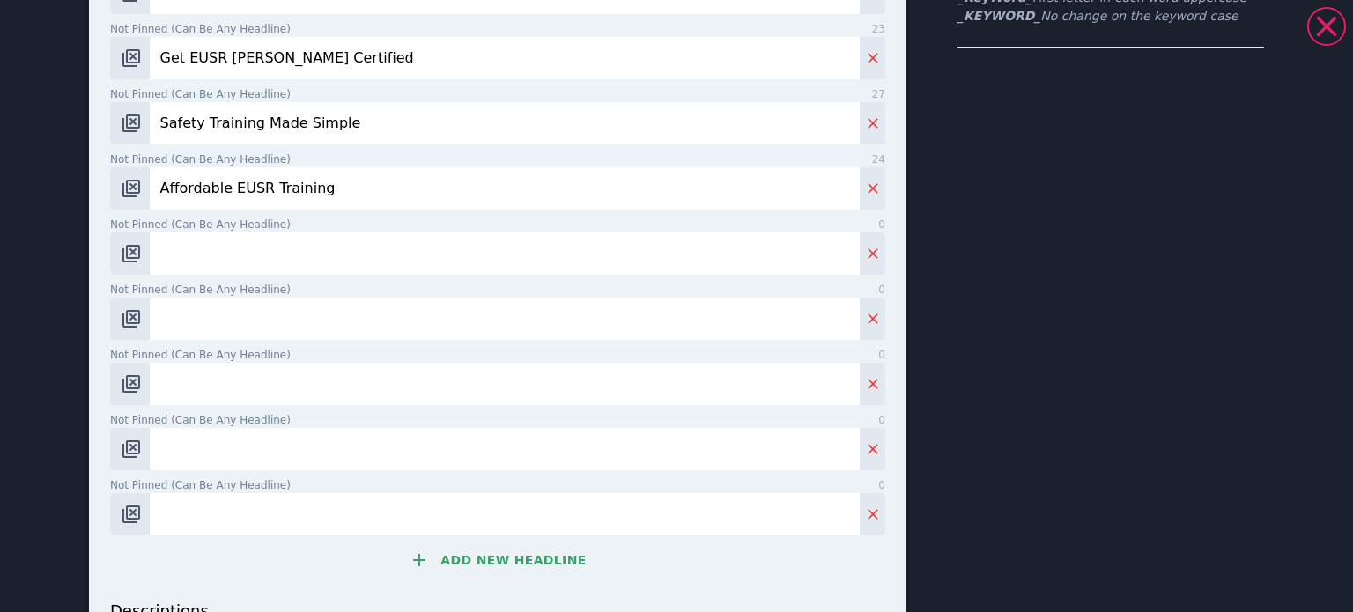
type input "Get [PERSON_NAME] certified with no hidden costs - From £185+VAT."
click at [193, 233] on input "Not pinned (Can be any headline) 0" at bounding box center [505, 254] width 710 height 42
type input "From £185+VAT"
click at [204, 302] on input "Not pinned (Can be any headline) 0" at bounding box center [505, 319] width 710 height 42
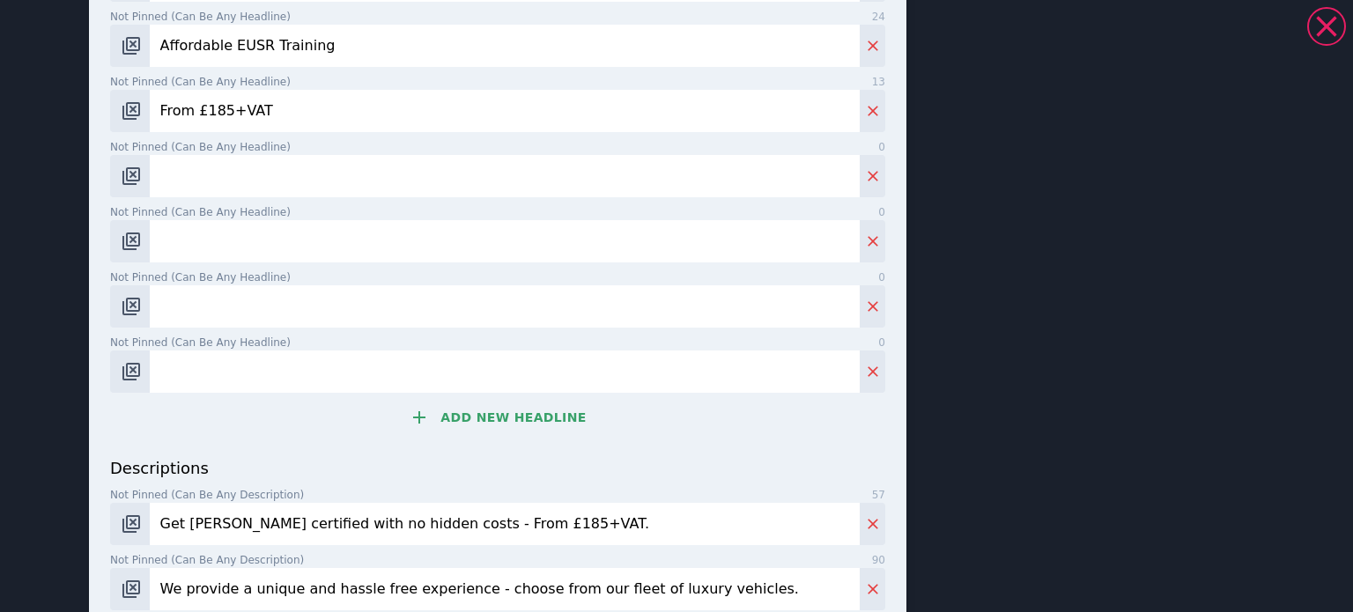
scroll to position [687, 0]
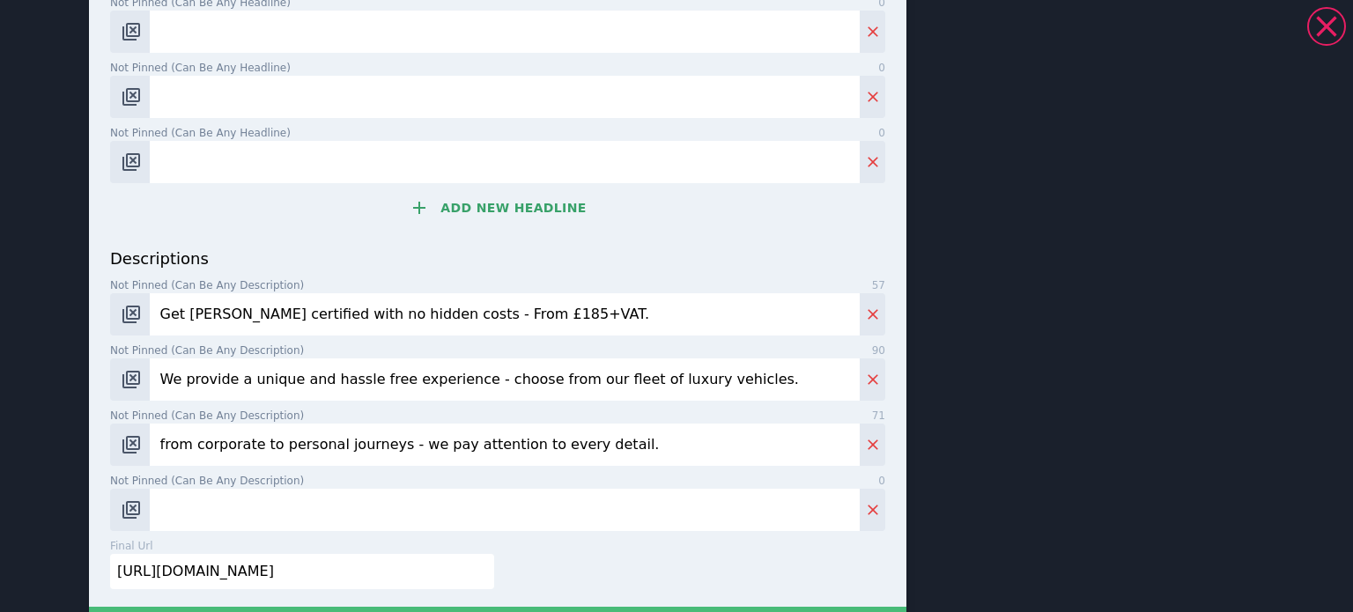
click at [585, 300] on input "Get [PERSON_NAME] certified with no hidden costs - From £185+VAT." at bounding box center [505, 314] width 710 height 42
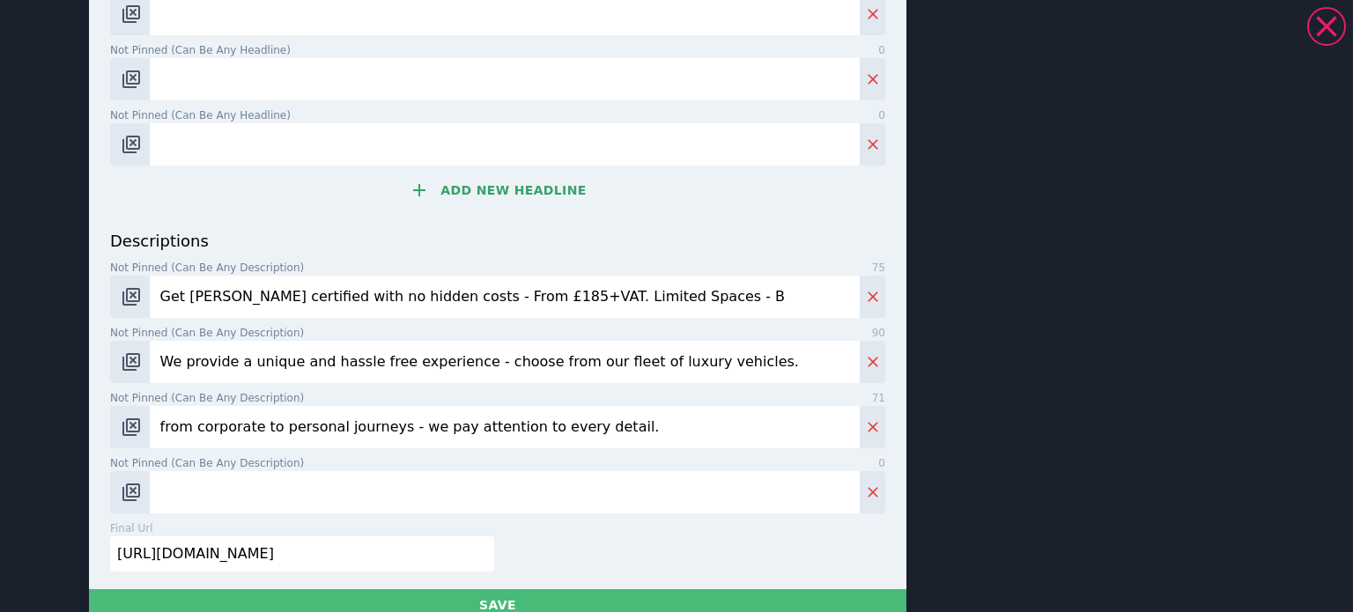
drag, startPoint x: 414, startPoint y: 300, endPoint x: 398, endPoint y: 302, distance: 16.0
click at [398, 302] on input "Get [PERSON_NAME] certified with no hidden costs - From £185+VAT. Limited Space…" at bounding box center [505, 297] width 710 height 42
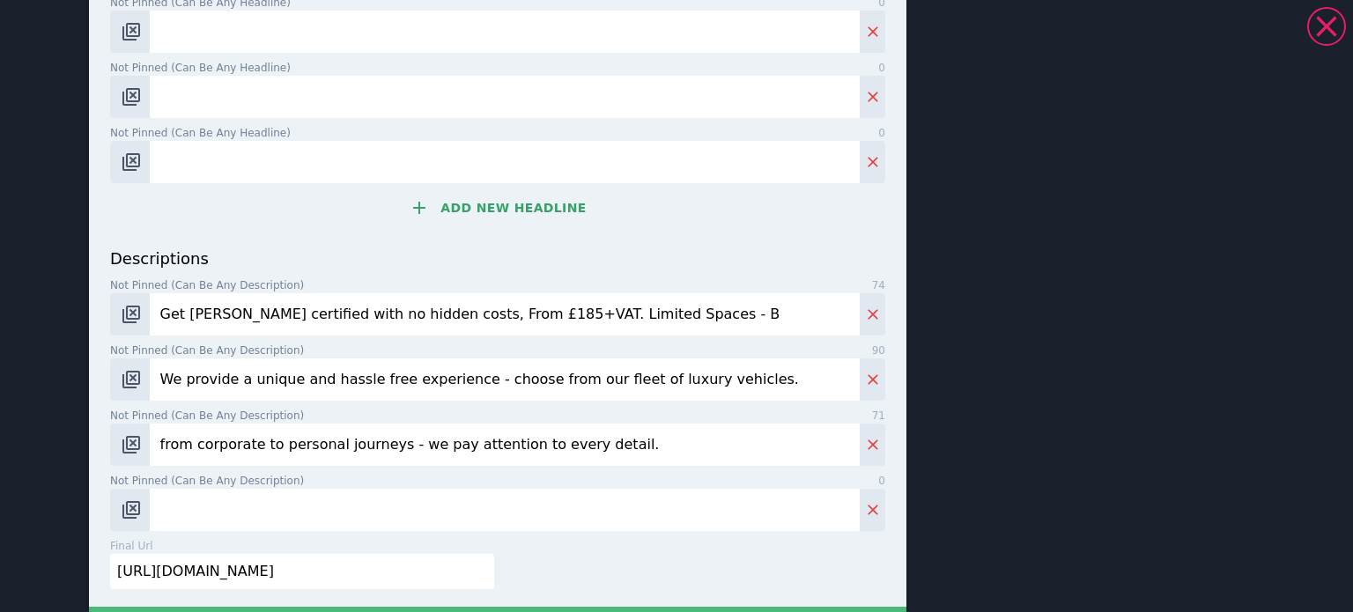
click at [642, 299] on input "Get [PERSON_NAME] certified with no hidden costs, From £185+VAT. Limited Spaces…" at bounding box center [505, 314] width 710 height 42
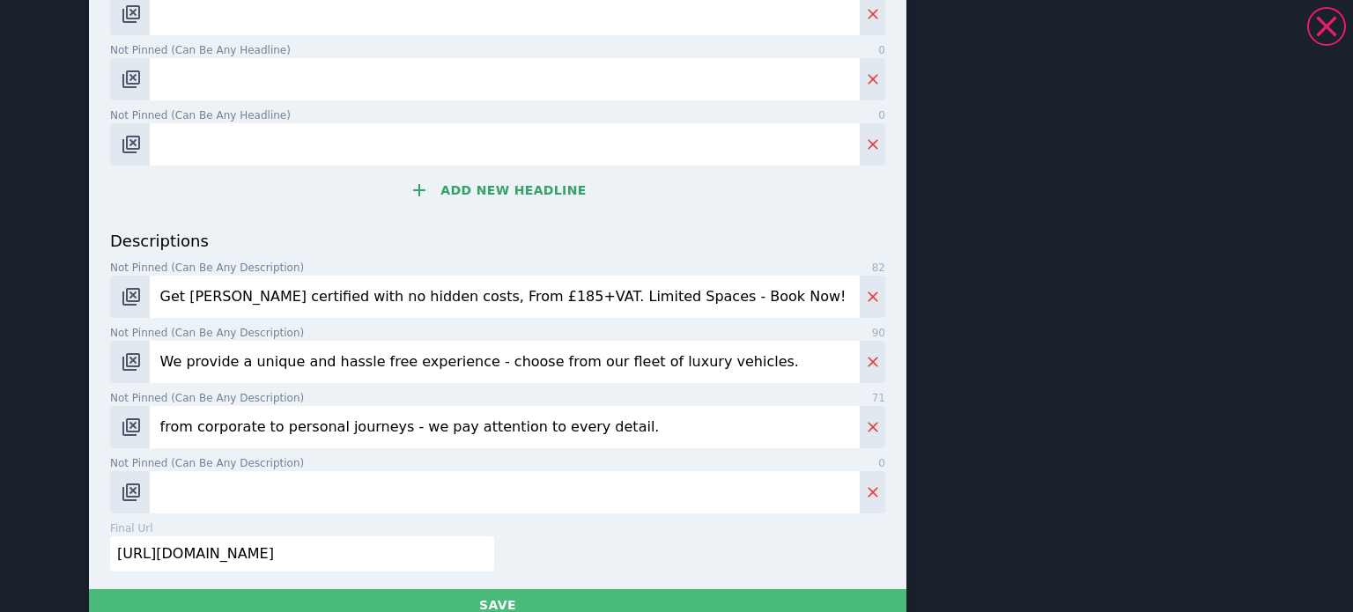
type input "Get [PERSON_NAME] certified with no hidden costs, From £185+VAT. Limited Spaces…"
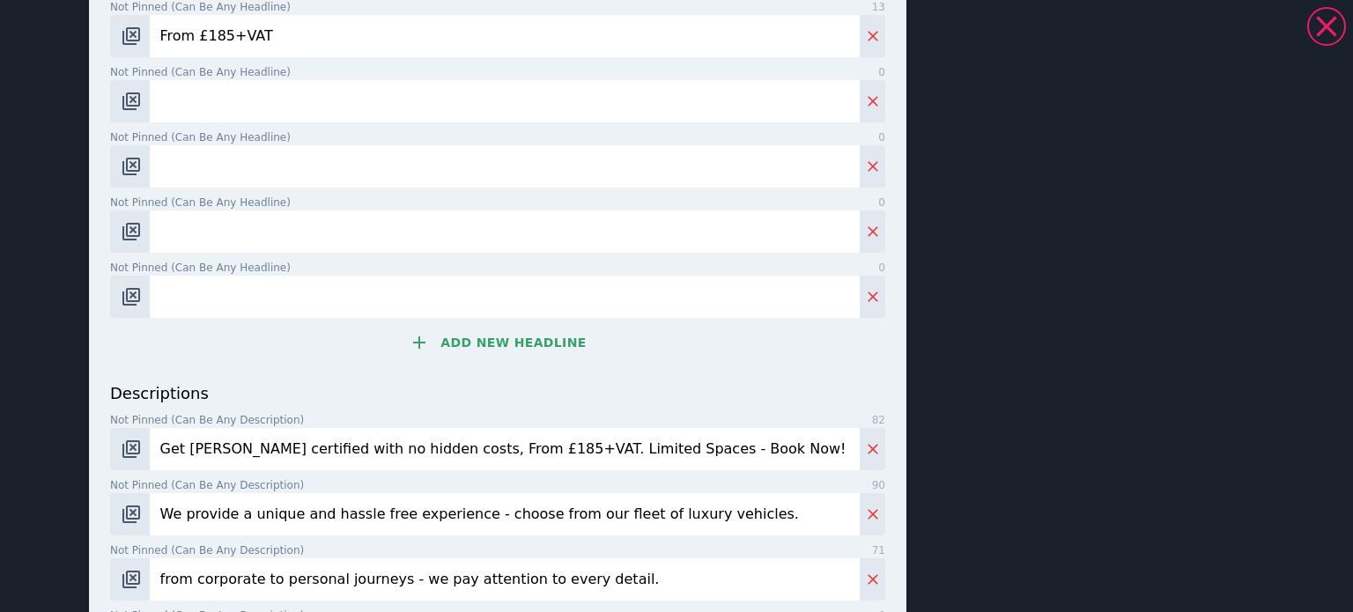
scroll to position [440, 0]
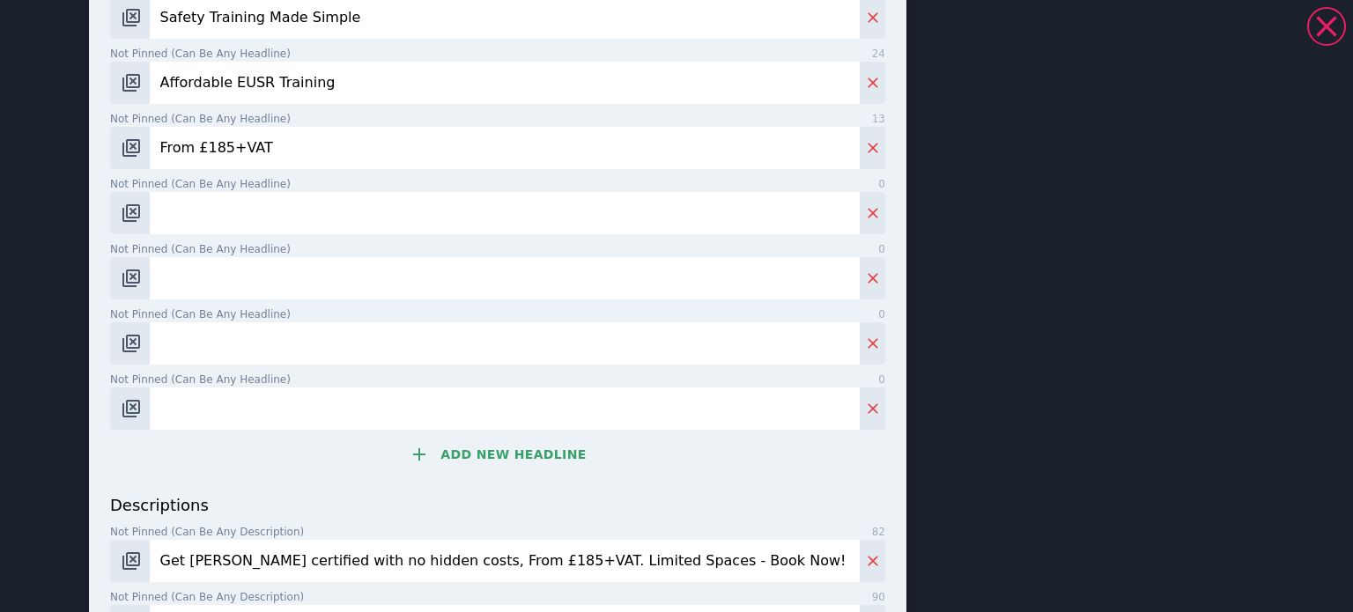
click at [200, 231] on input "Not pinned (Can be any headline) 0" at bounding box center [505, 213] width 710 height 42
paste input "Recognised by Gas & Power"
type input "Recognised by Gas & Power"
click at [613, 344] on input "Not pinned (Can be any headline) 0" at bounding box center [505, 343] width 710 height 42
click at [578, 300] on div "headlines Pinned to headline 1 10 _keyword_ Not pinned (Can be any headline) 30…" at bounding box center [497, 91] width 775 height 804
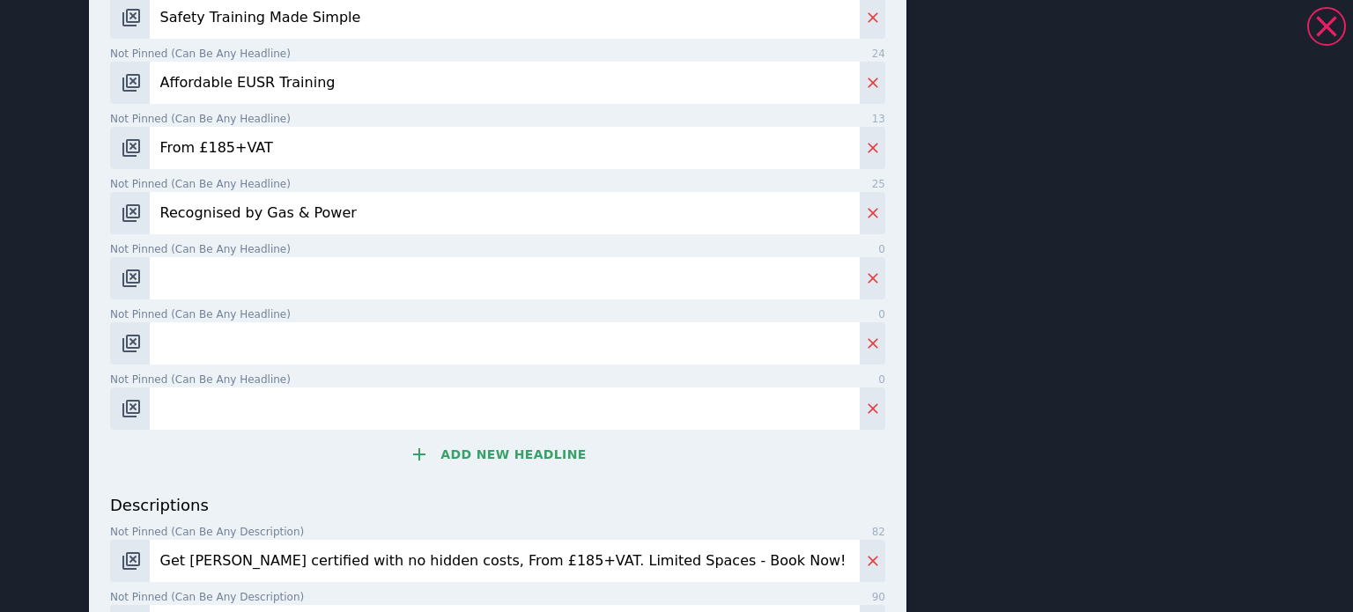
click at [556, 281] on input "Not pinned (Can be any headline) 0" at bounding box center [505, 278] width 710 height 42
click at [300, 302] on div "headlines Pinned to headline 1 10 _keyword_ Not pinned (Can be any headline) 30…" at bounding box center [497, 91] width 775 height 804
click at [313, 285] on input "Not pinned (Can be any headline) 0" at bounding box center [505, 278] width 710 height 42
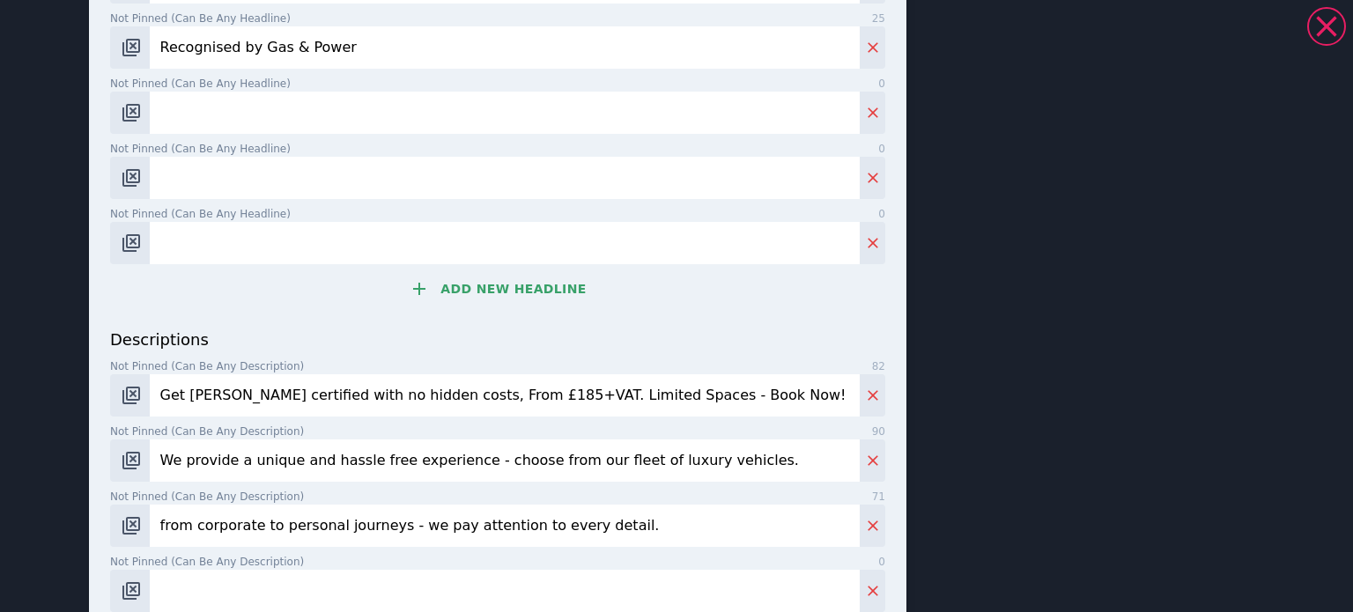
scroll to position [793, 0]
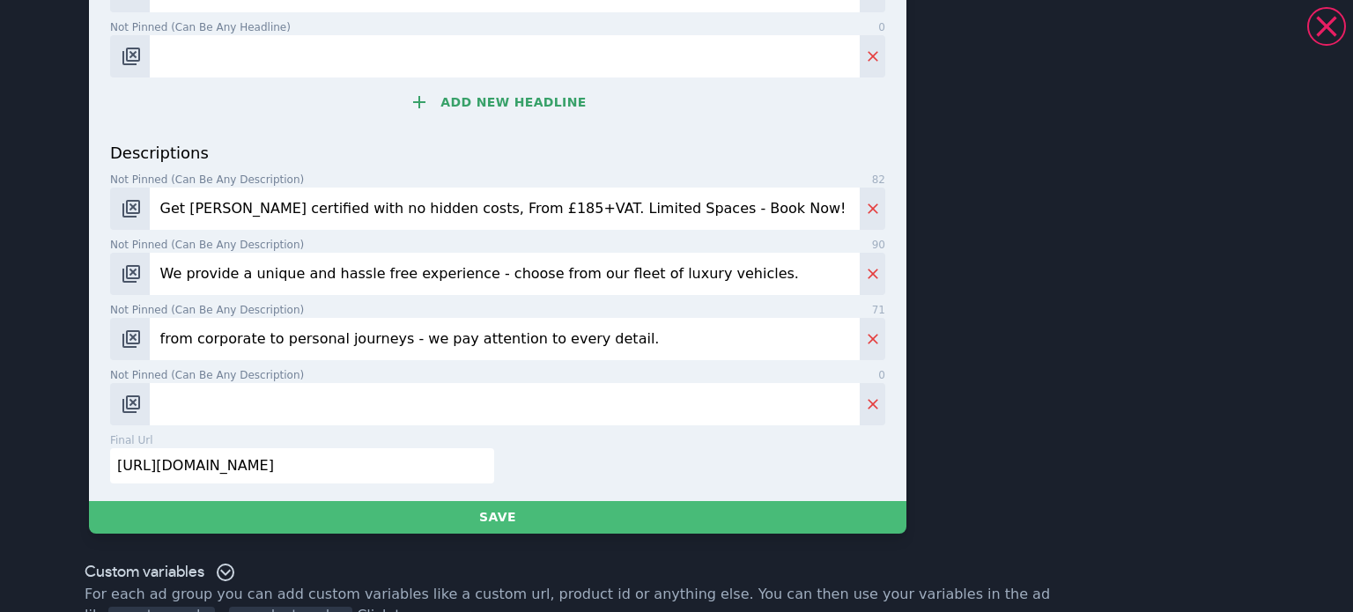
click at [261, 281] on input "We provide a unique and hassle free experience - choose from our fleet of luxur…" at bounding box center [505, 274] width 710 height 42
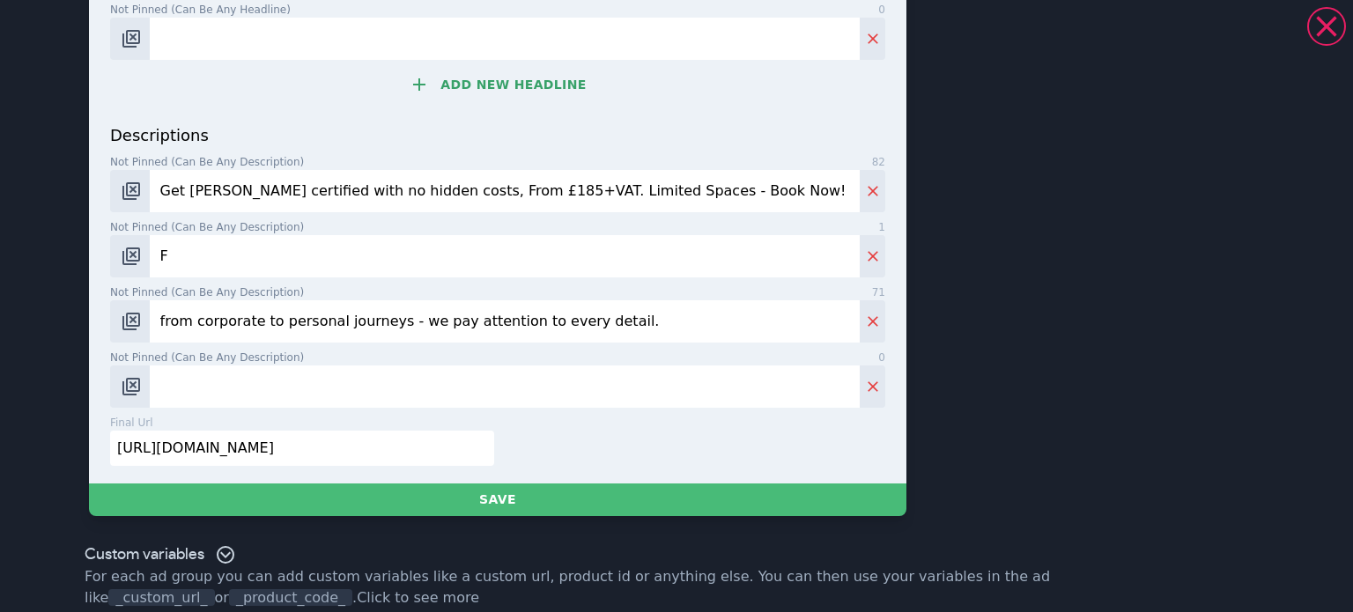
scroll to position [775, 0]
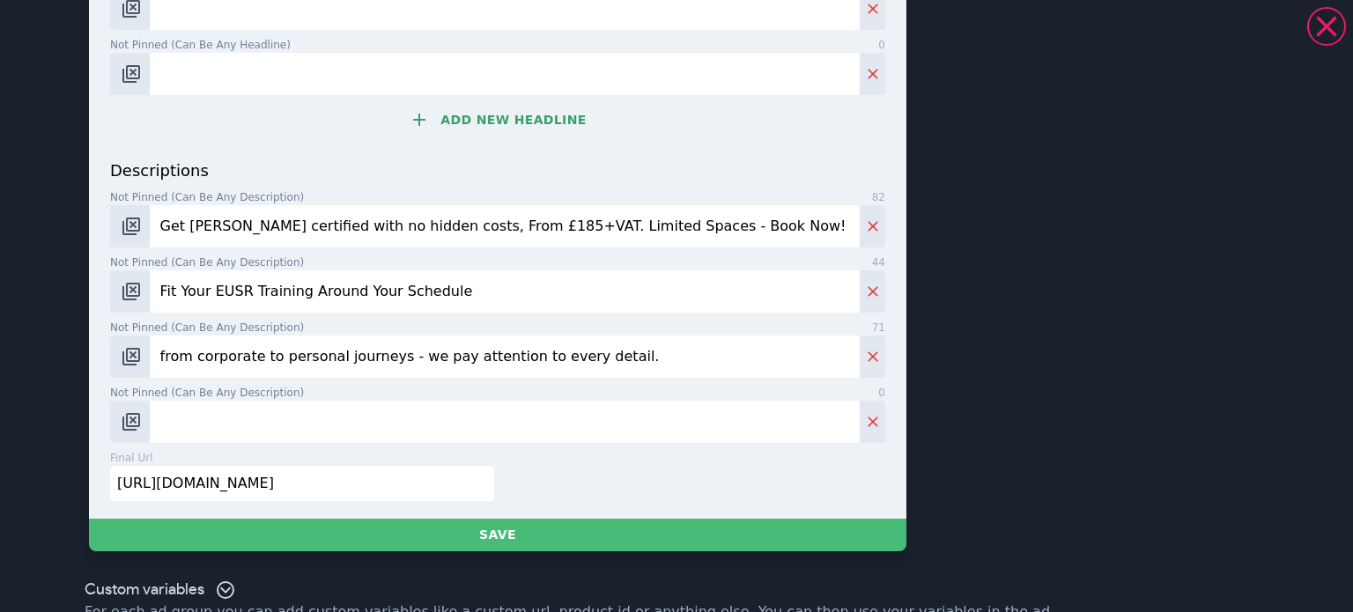
click at [540, 282] on input "Fit Your EUSR Training Around Your Schedule" at bounding box center [505, 291] width 710 height 42
paste input "Flexible training for companies of all sizes"
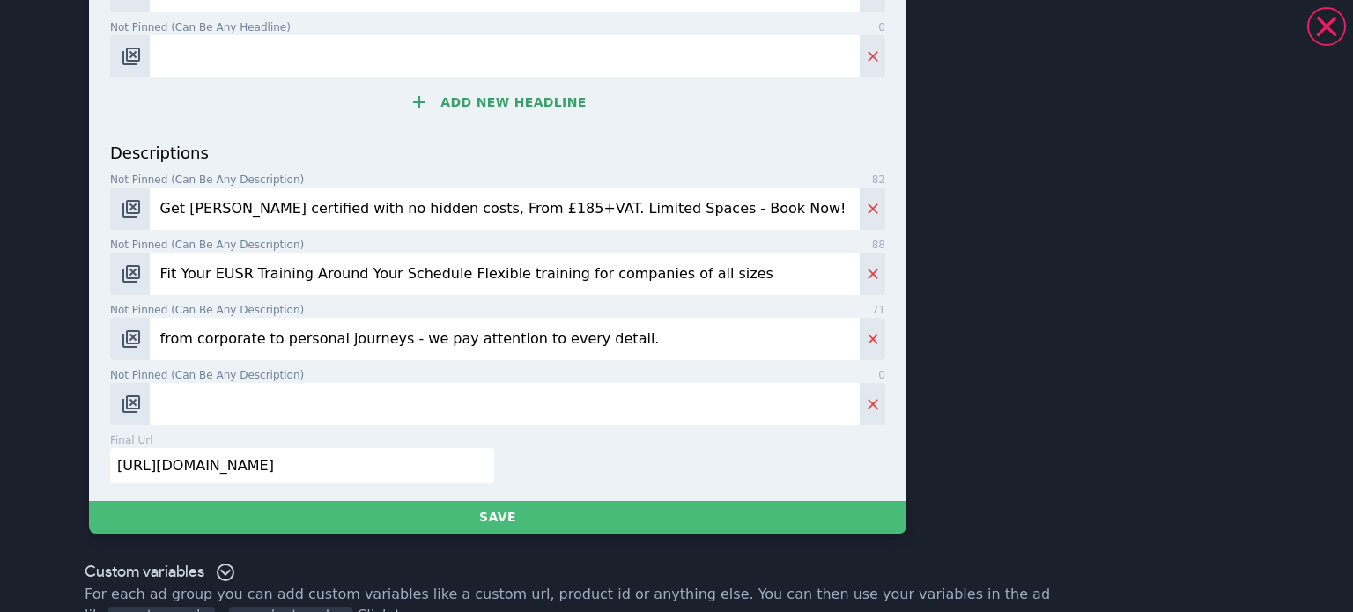
click at [437, 285] on input "Fit Your EUSR Training Around Your Schedule Flexible training for companies of …" at bounding box center [505, 274] width 710 height 42
click at [698, 277] on input "Fit Your EUSR Training Around Your Schedule. Flexible training for companies of…" at bounding box center [505, 274] width 710 height 42
click at [733, 278] on input "Fit Your EUSR Training Around Your Schedule. Flexible training for companies of…" at bounding box center [505, 274] width 710 height 42
type input "Fit Your EUSR Training Around Your Schedule. Flexible training for companies of…"
click at [347, 344] on input "from corporate to personal journeys - we pay attention to every detail." at bounding box center [505, 339] width 710 height 42
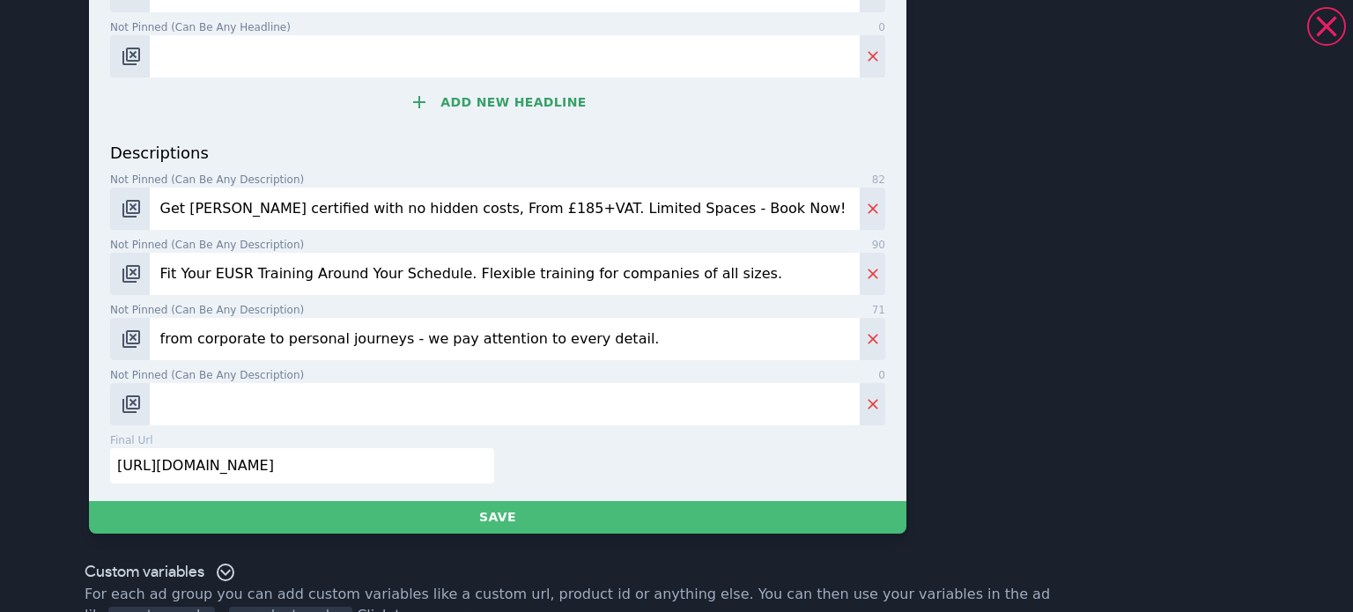
click at [347, 344] on input "from corporate to personal journeys - we pay attention to every detail." at bounding box center [505, 339] width 710 height 42
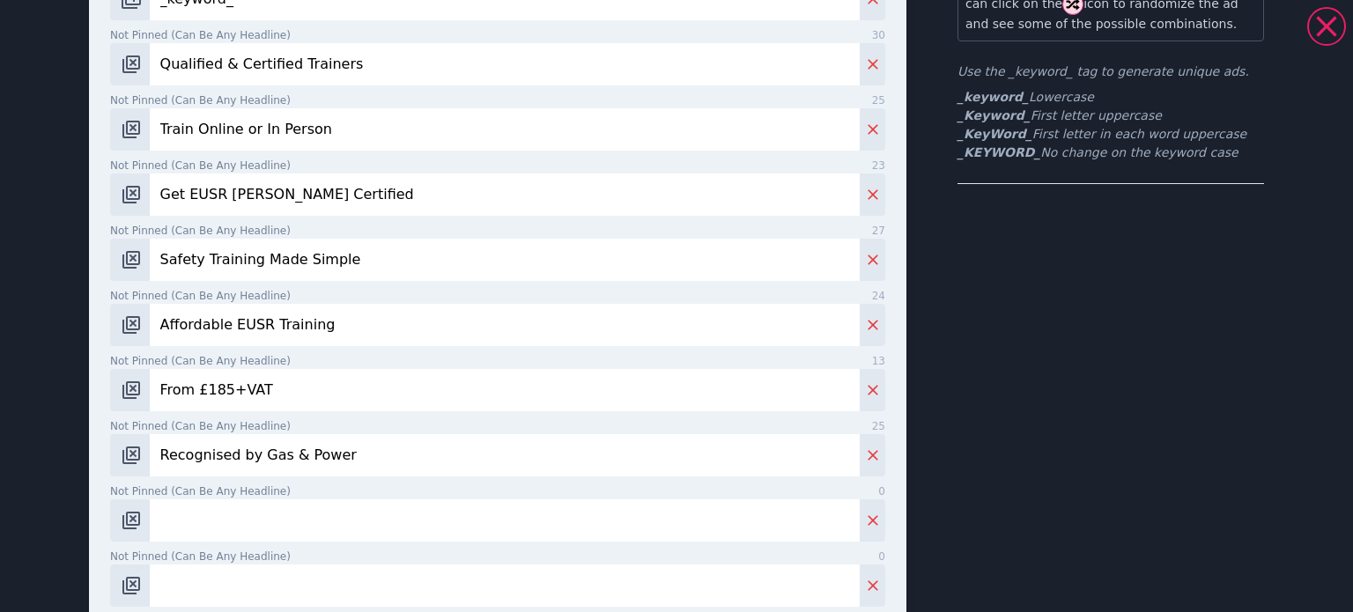
scroll to position [352, 0]
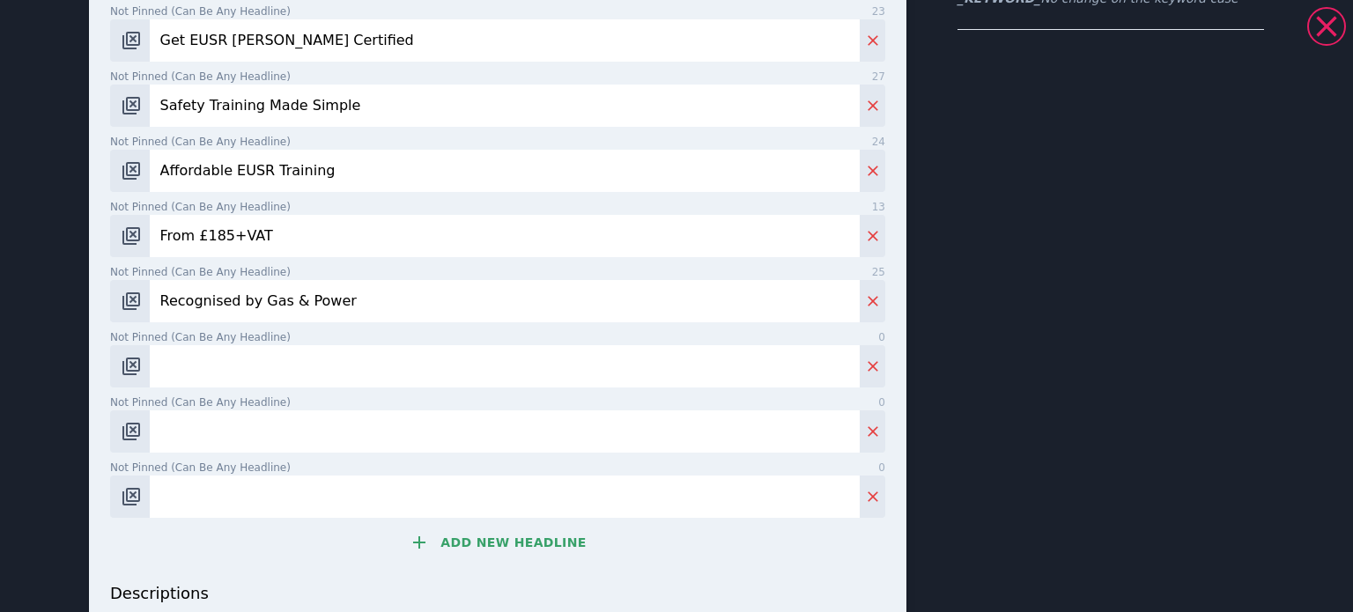
click at [308, 306] on input "Recognised by Gas & Power" at bounding box center [505, 301] width 710 height 42
click at [307, 306] on input "Recognised by Gas & Power" at bounding box center [505, 301] width 710 height 42
click at [285, 353] on input "Not pinned (Can be any headline) 0" at bounding box center [505, 366] width 710 height 42
type input "Gas, Power"
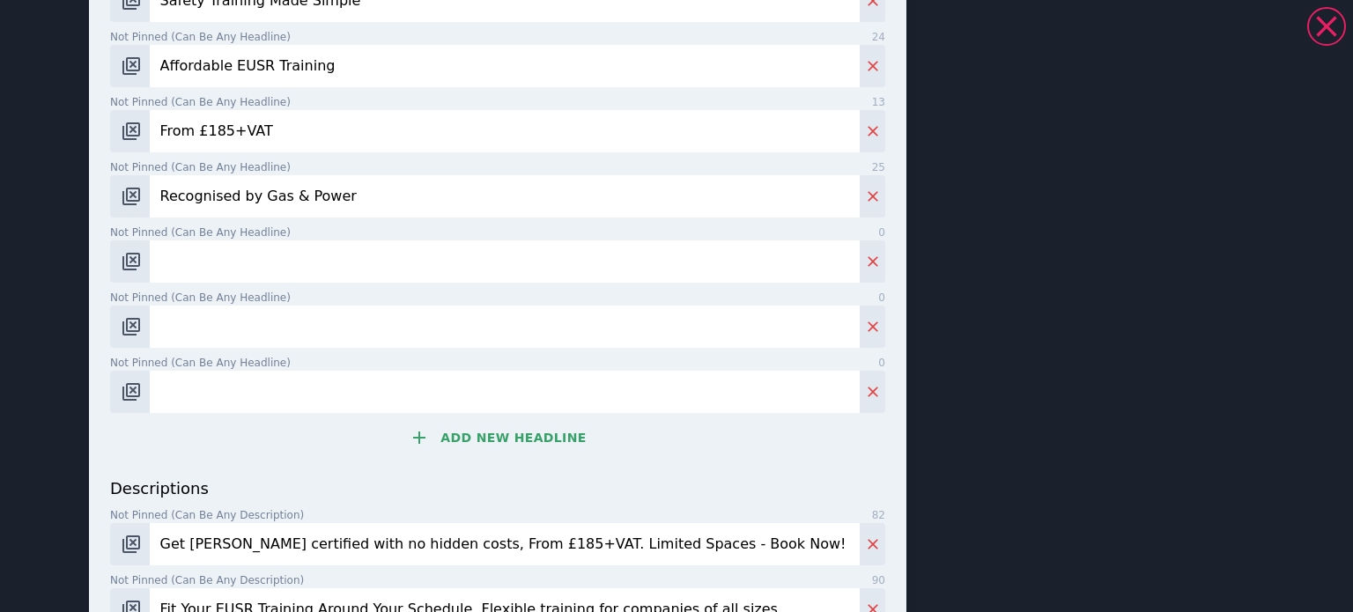
scroll to position [705, 0]
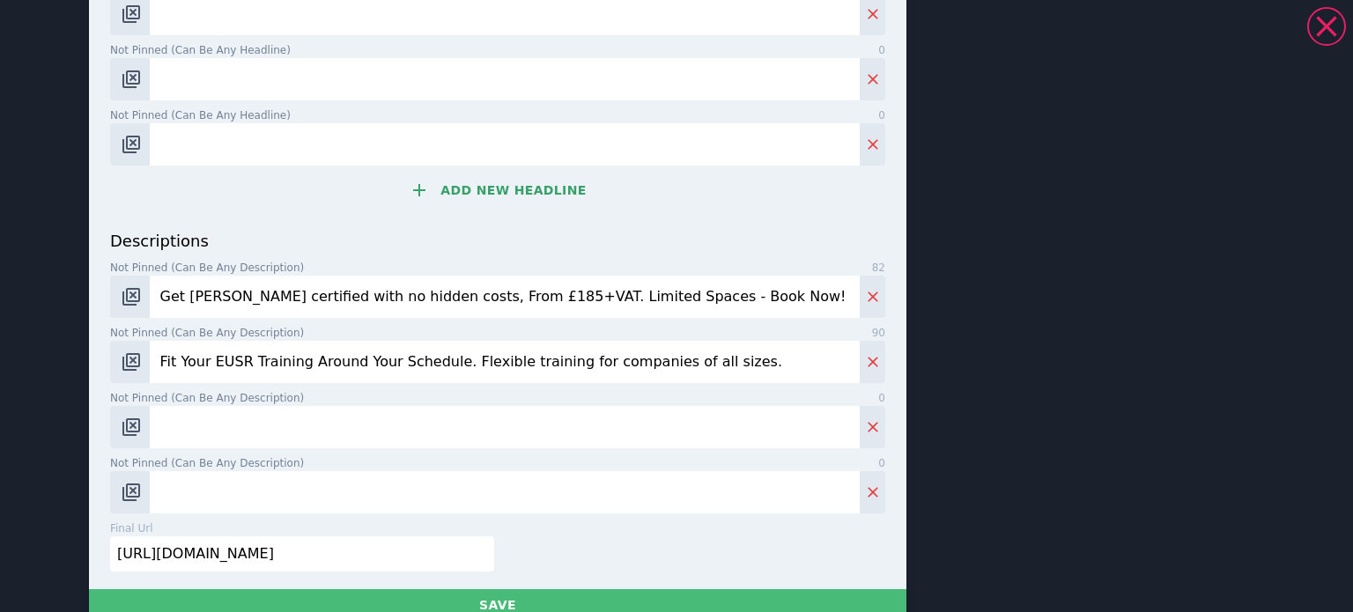
click at [395, 299] on input "Get [PERSON_NAME] certified with no hidden costs, From £185+VAT. Limited Spaces…" at bounding box center [505, 297] width 710 height 42
click at [399, 299] on input "Get [PERSON_NAME] certified with no hidden costs, From £185+VAT. Limited Spaces…" at bounding box center [505, 297] width 710 height 42
drag, startPoint x: 503, startPoint y: 296, endPoint x: 405, endPoint y: 303, distance: 98.0
click at [405, 303] on input "Get [PERSON_NAME] certified with no hidden costs, From £185+VAT. Limited Spaces…" at bounding box center [505, 297] width 710 height 42
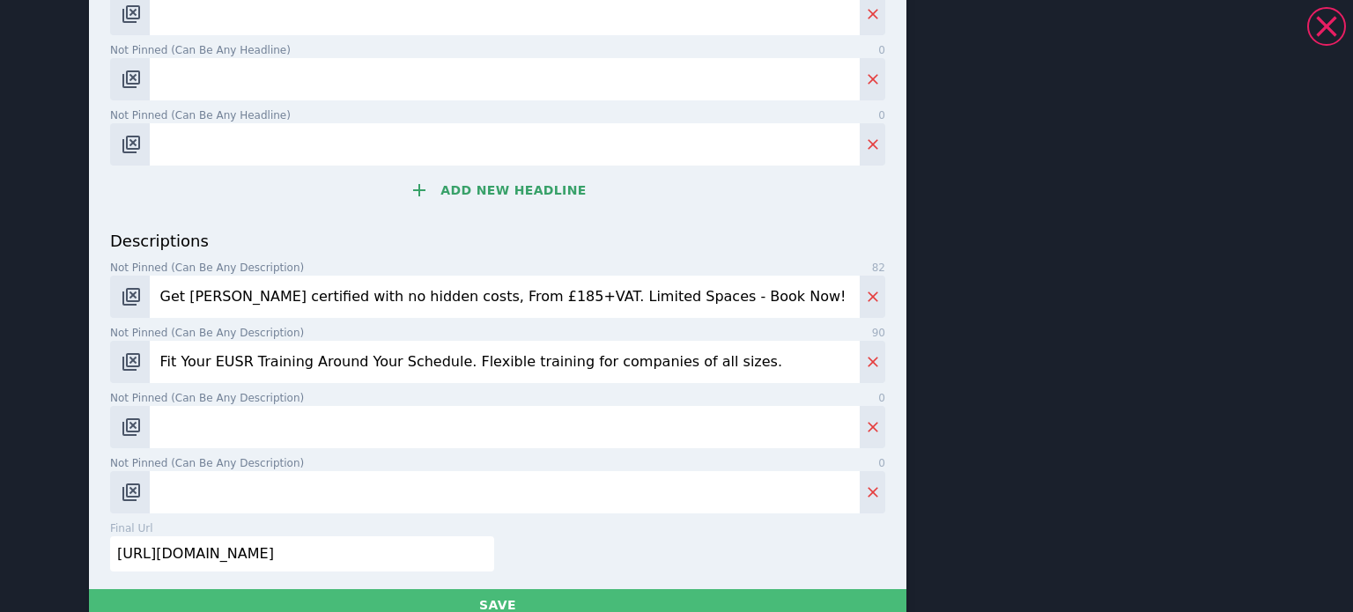
paste input "EUSR registration and card fees included"
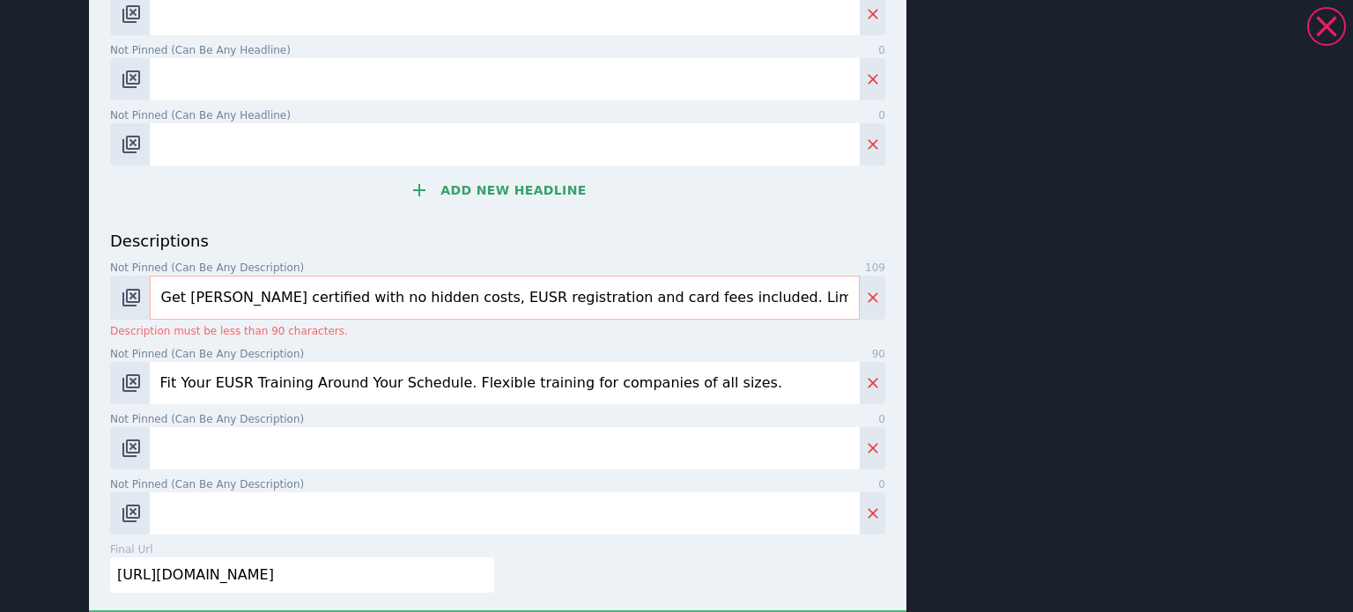
drag, startPoint x: 215, startPoint y: 296, endPoint x: 180, endPoint y: 300, distance: 35.5
click at [180, 300] on input "Get [PERSON_NAME] certified with no hidden costs, EUSR registration and card fe…" at bounding box center [505, 298] width 710 height 44
click at [271, 305] on input "Get [PERSON_NAME] certified with no hidden costs, EUSR registration and card fe…" at bounding box center [505, 298] width 710 height 44
drag, startPoint x: 402, startPoint y: 295, endPoint x: 278, endPoint y: 306, distance: 124.7
click at [278, 306] on input "Get [PERSON_NAME] certified with no hidden costs, EUSR registration and card fe…" at bounding box center [505, 298] width 710 height 44
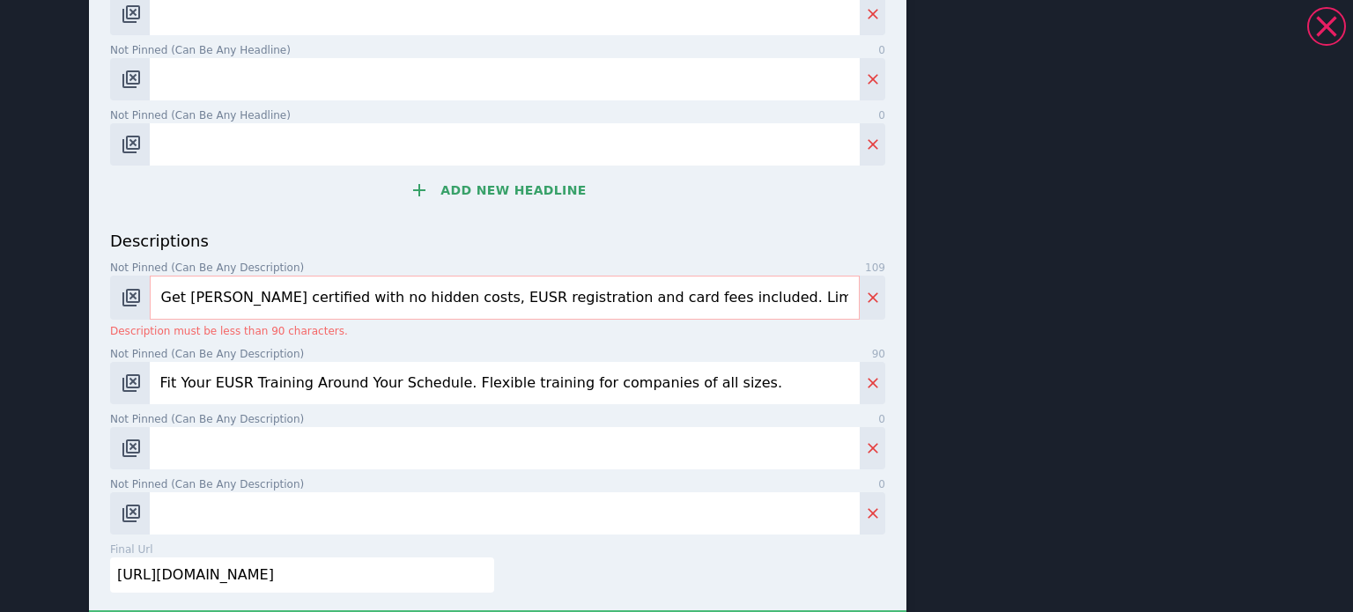
click at [271, 306] on input "Get [PERSON_NAME] certified with no hidden costs, EUSR registration and card fe…" at bounding box center [505, 298] width 710 height 44
drag, startPoint x: 278, startPoint y: 300, endPoint x: 107, endPoint y: 309, distance: 171.1
click at [110, 309] on div "Get [PERSON_NAME] certified with no hidden costs, EUSR registration and card fe…" at bounding box center [497, 298] width 775 height 44
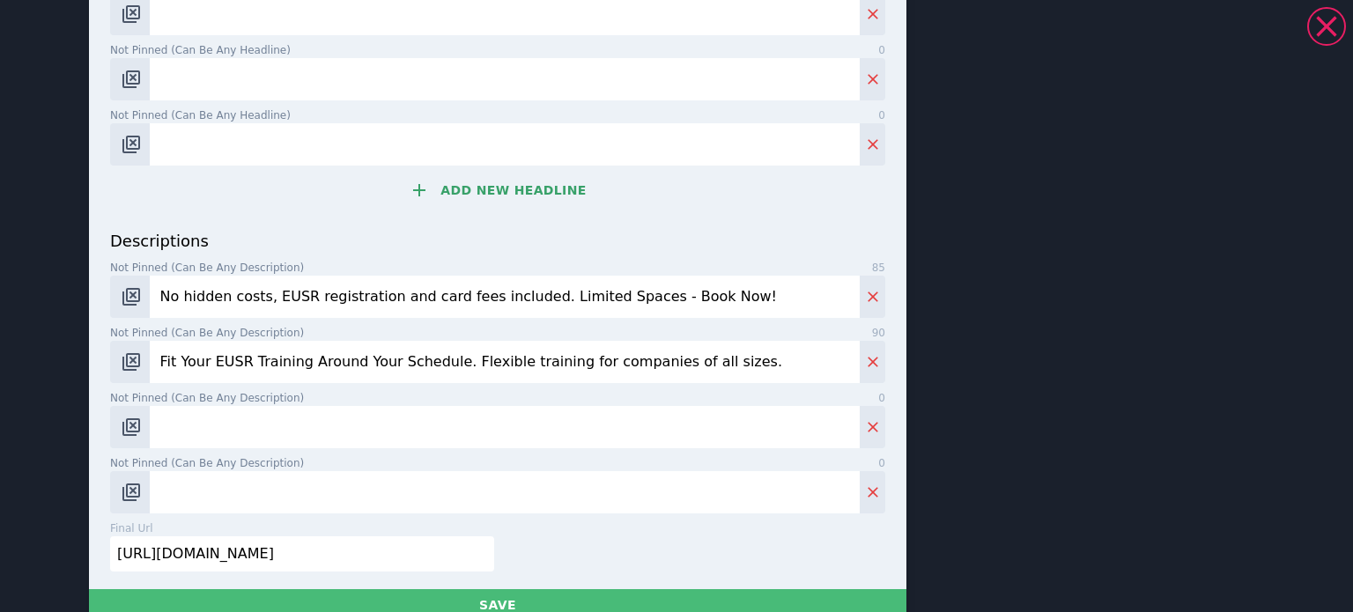
click at [264, 295] on input "No hidden costs, EUSR registration and card fees included. Limited Spaces - Boo…" at bounding box center [505, 297] width 710 height 42
click at [261, 298] on input "No hidden costs, EUSR registration and card fees included. Limited Spaces - Boo…" at bounding box center [505, 297] width 710 height 42
click at [255, 300] on input "No hidden costs, EUSR registration and card fees included. Limited Spaces - Boo…" at bounding box center [505, 297] width 710 height 42
click at [426, 296] on input "No hidden costs - EUSR registration and card fees included. Limited Spaces - Bo…" at bounding box center [505, 297] width 710 height 42
drag, startPoint x: 432, startPoint y: 297, endPoint x: 405, endPoint y: 306, distance: 27.9
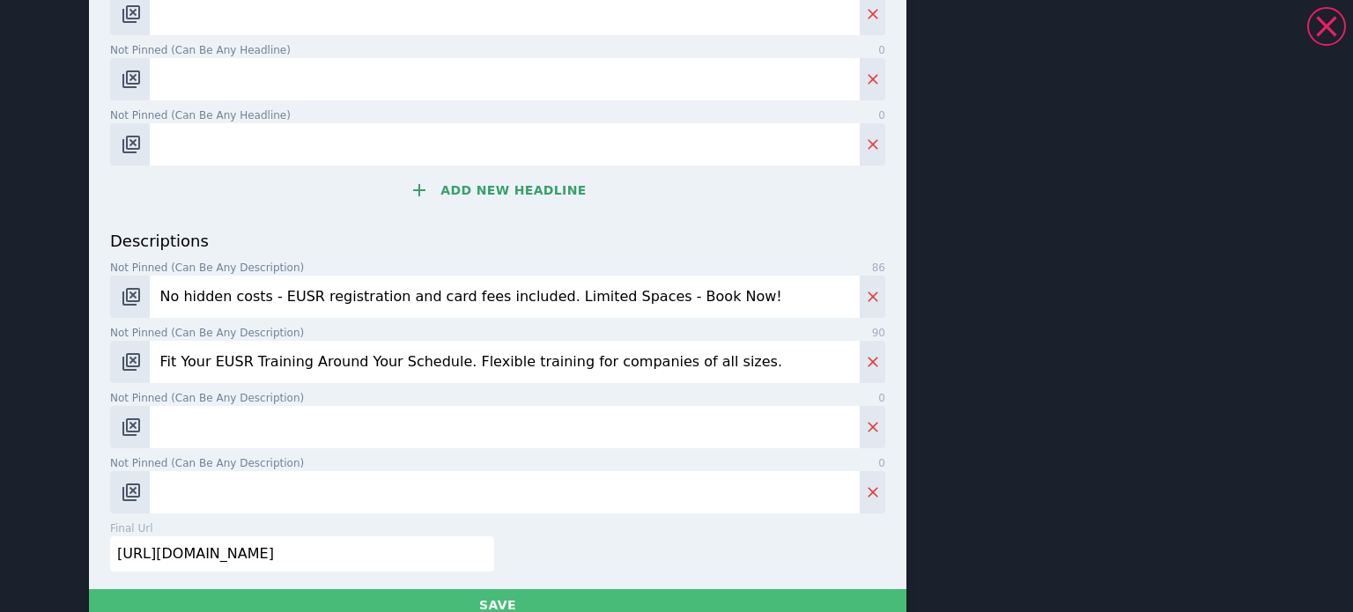
click at [405, 306] on input "No hidden costs - EUSR registration and card fees included. Limited Spaces - Bo…" at bounding box center [505, 297] width 710 height 42
type input "No hidden costs - EUSR registration and & fees included. Limited Spaces - Book …"
click at [518, 249] on p "descriptions" at bounding box center [497, 241] width 775 height 24
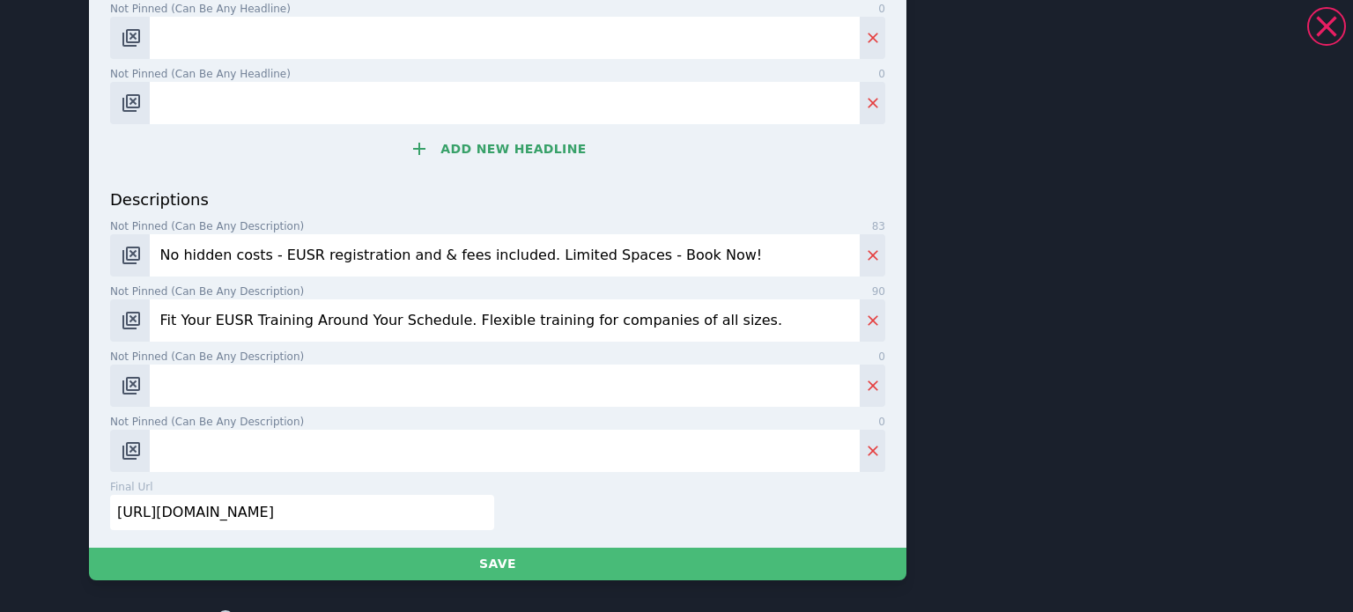
scroll to position [793, 0]
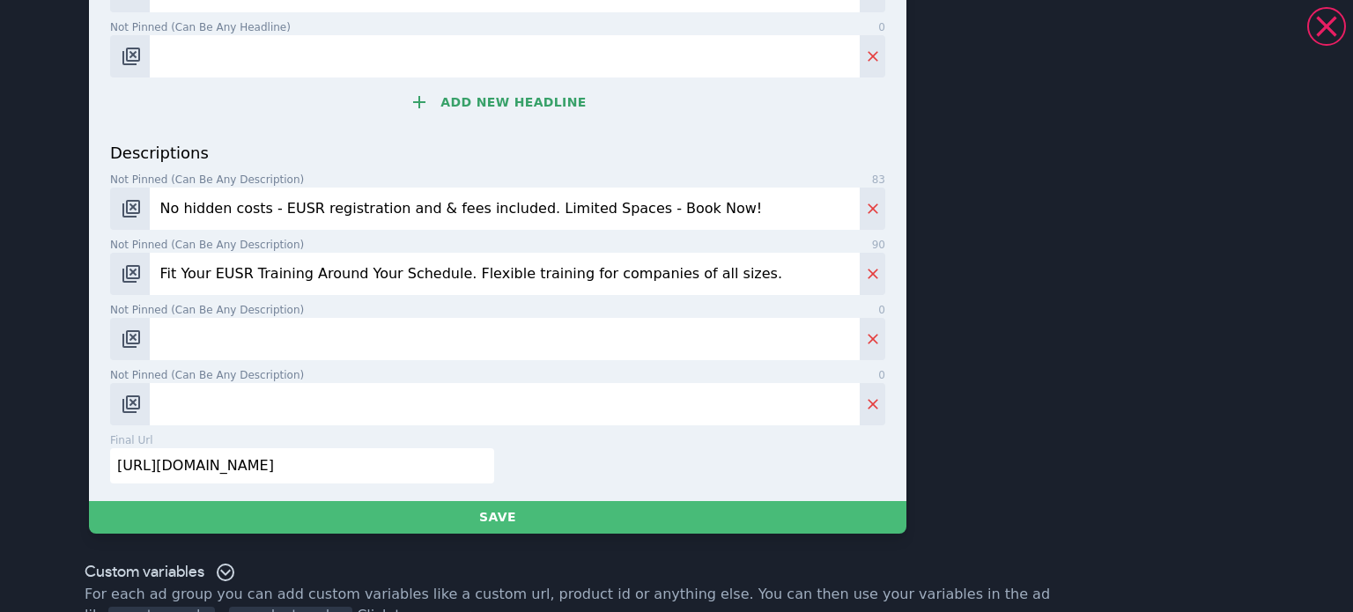
click at [409, 323] on input "Not pinned (Can be any description) 0" at bounding box center [505, 339] width 710 height 42
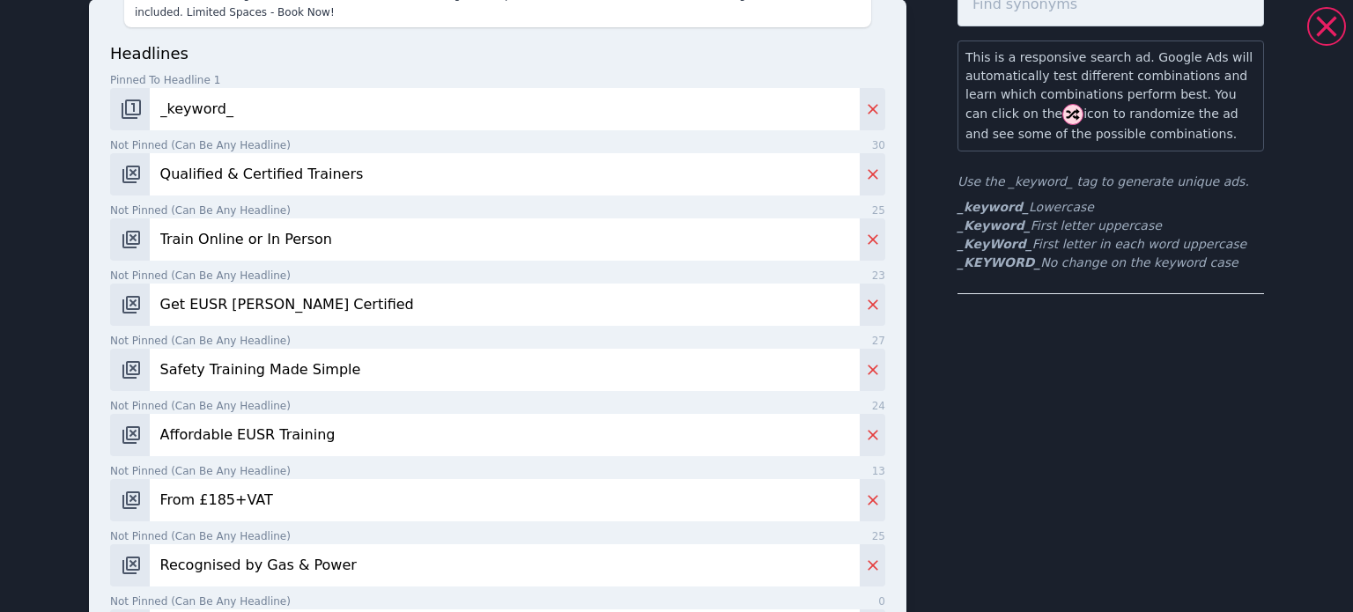
scroll to position [264, 0]
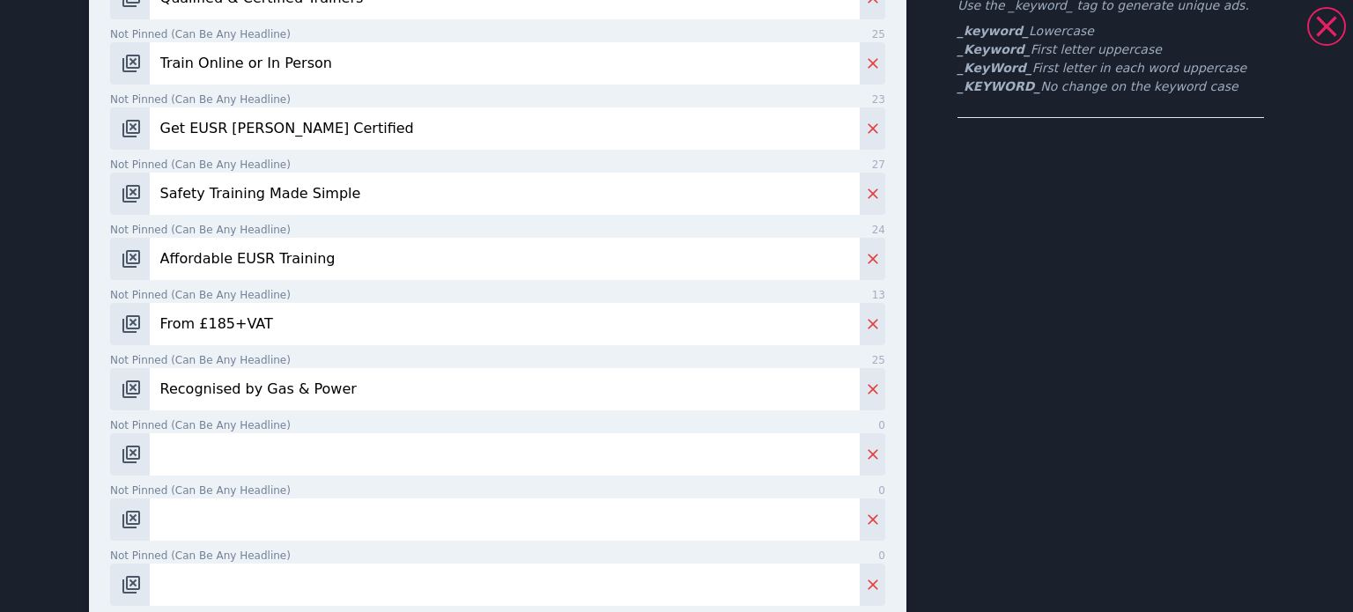
click at [155, 467] on input "Not pinned (Can be any headline) 0" at bounding box center [505, 454] width 710 height 42
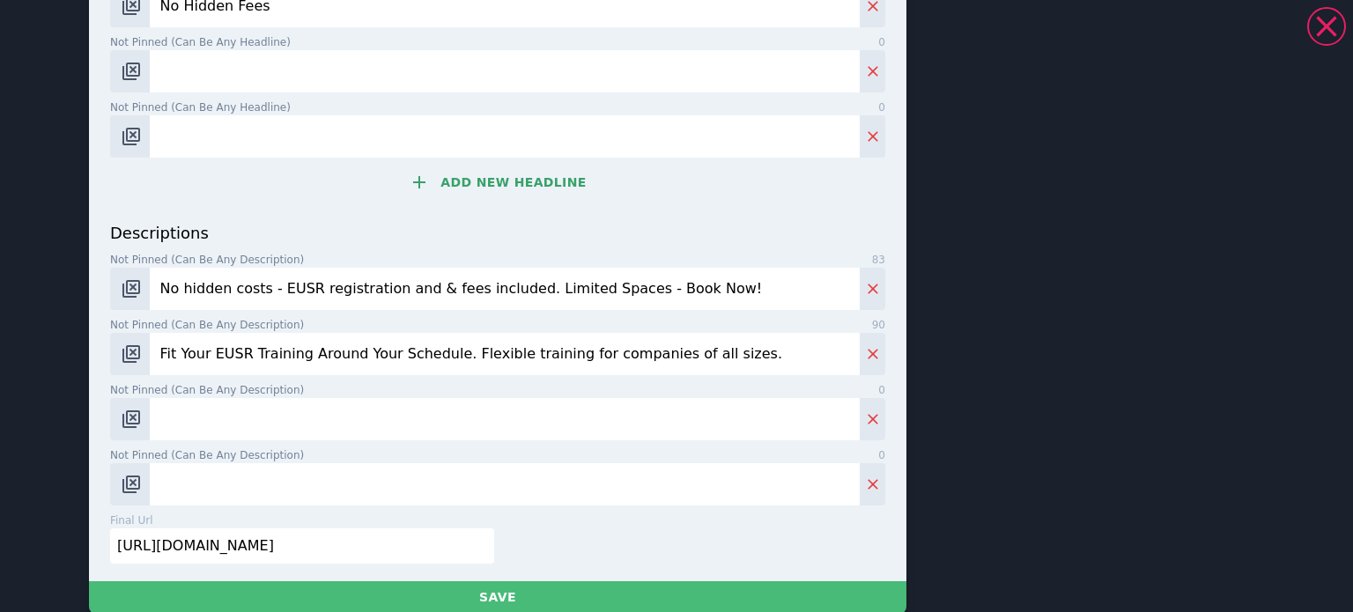
scroll to position [793, 0]
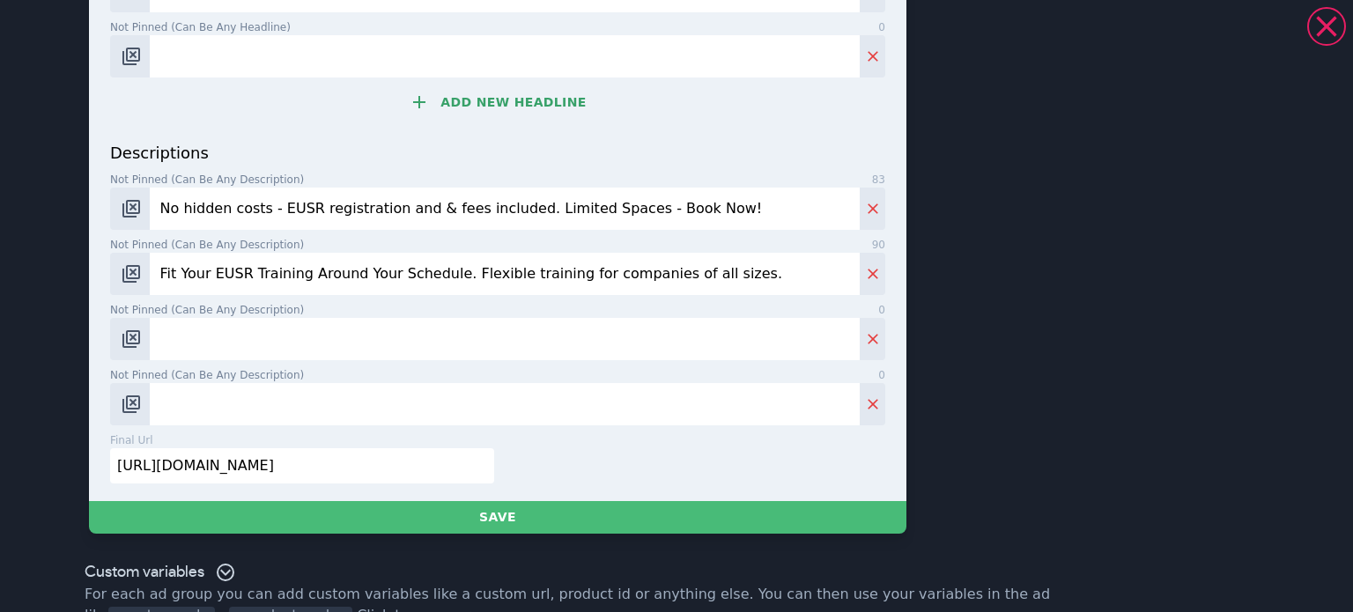
click at [240, 214] on input "No hidden costs - EUSR registration and & fees included. Limited Spaces - Book …" at bounding box center [505, 209] width 710 height 42
drag, startPoint x: 255, startPoint y: 209, endPoint x: 223, endPoint y: 189, distance: 37.9
click at [178, 211] on input "No hidden costs - EUSR registration and & fees included. Limited Spaces - Book …" at bounding box center [505, 209] width 710 height 42
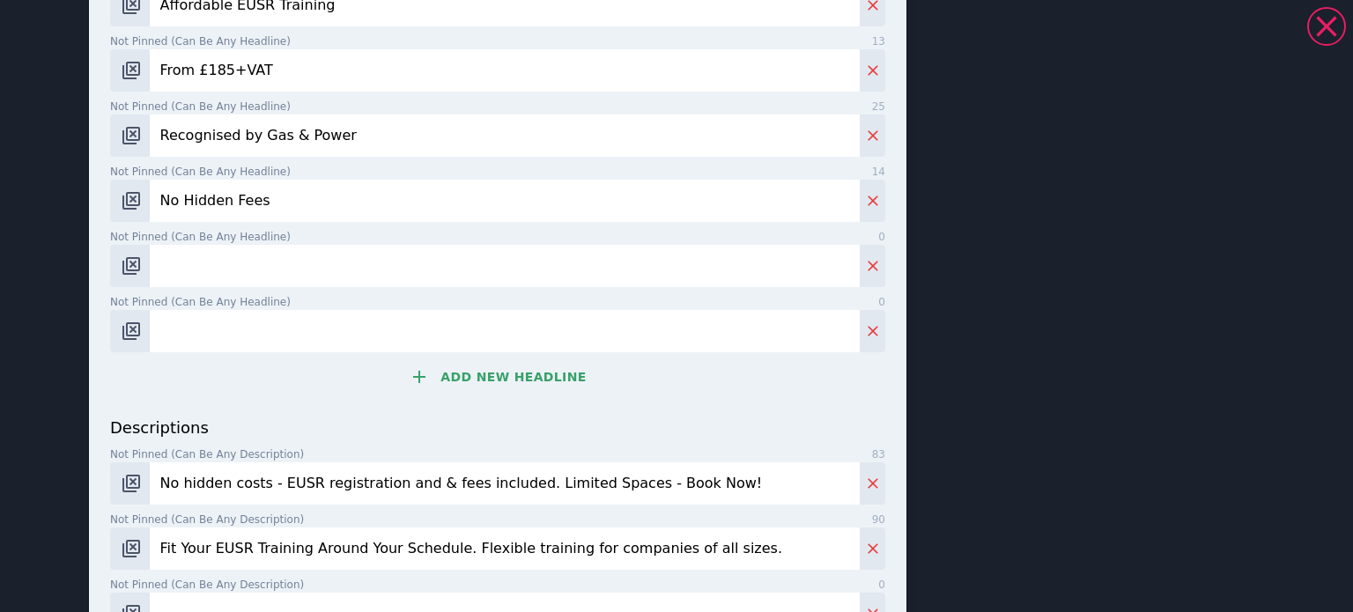
scroll to position [352, 0]
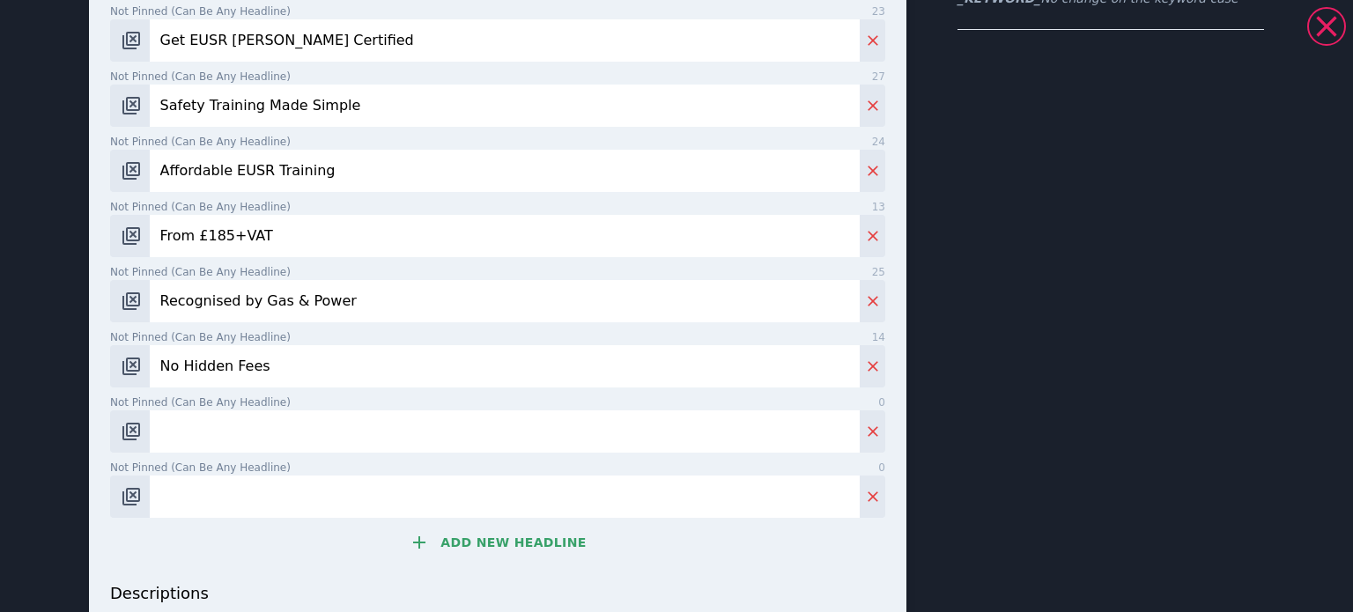
click at [222, 301] on input "Recognised by Gas & Power" at bounding box center [505, 301] width 710 height 42
click at [247, 341] on span "Not pinned (Can be any headline)" at bounding box center [200, 337] width 181 height 16
click at [247, 345] on input "No Hidden Fees" at bounding box center [505, 366] width 710 height 42
drag, startPoint x: 254, startPoint y: 359, endPoint x: 224, endPoint y: 362, distance: 30.2
click at [224, 362] on input "No Hidden Fees" at bounding box center [505, 366] width 710 height 42
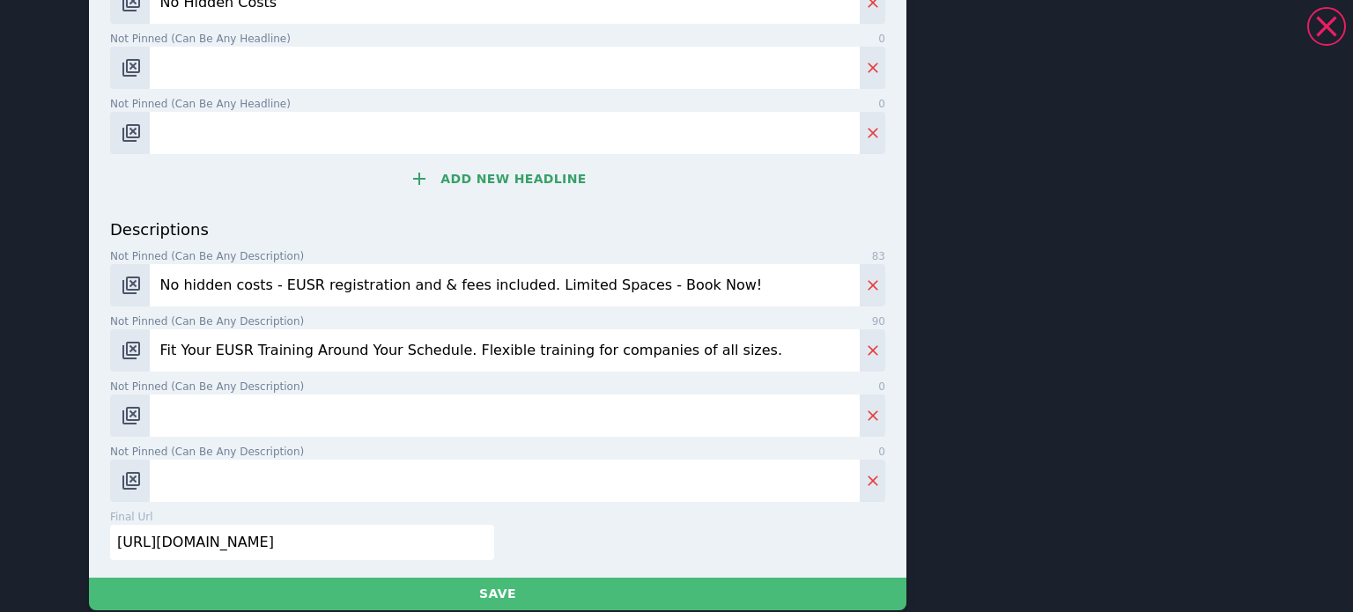
scroll to position [829, 0]
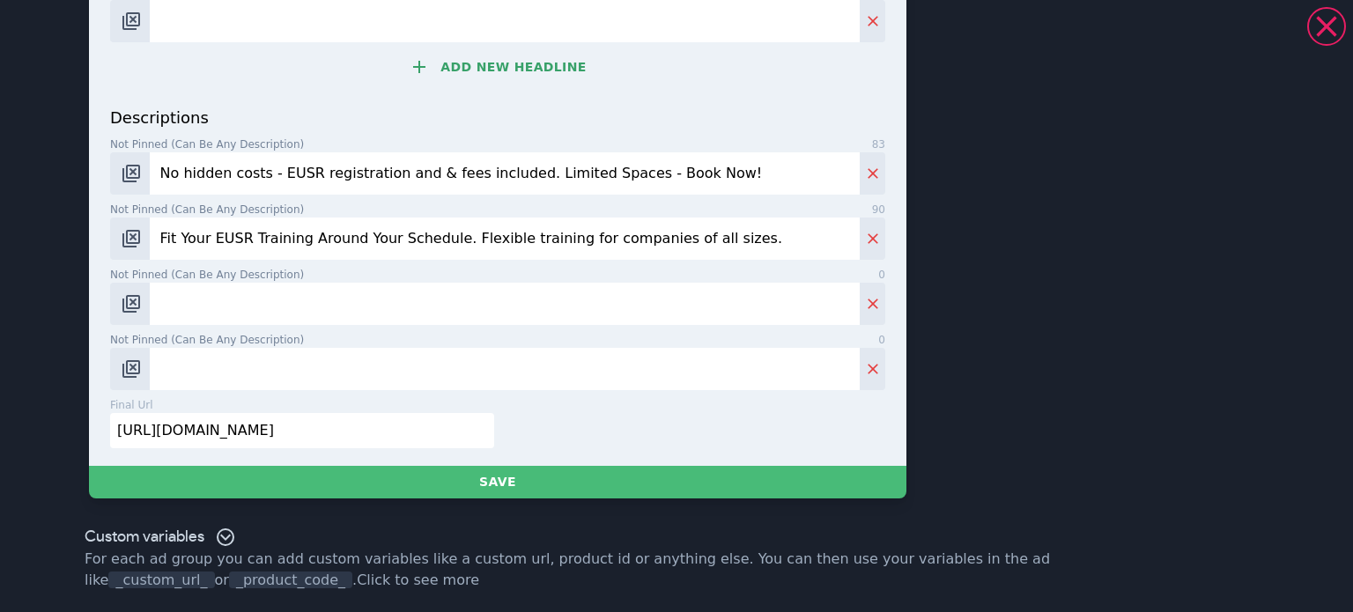
type input "No Hidden Costs"
click at [289, 292] on input "Not pinned (Can be any description) 0" at bounding box center [505, 304] width 710 height 42
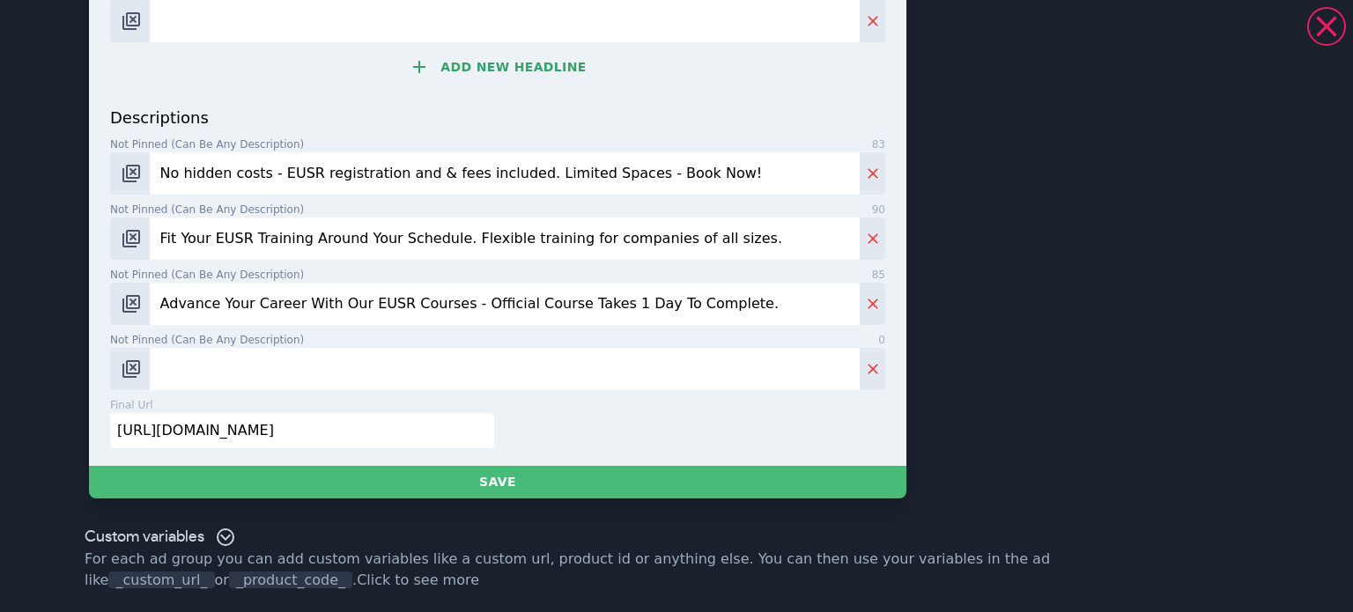
drag, startPoint x: 208, startPoint y: 307, endPoint x: 219, endPoint y: 310, distance: 12.0
click at [219, 310] on input "Advance Your Career With Our EUSR Courses - Official Course Takes 1 Day To Comp…" at bounding box center [505, 304] width 710 height 42
click at [218, 309] on input "Advance Your Career With Our EUSR Courses - Official Course Takes 1 Day To Comp…" at bounding box center [505, 304] width 710 height 42
drag, startPoint x: 239, startPoint y: 307, endPoint x: 324, endPoint y: 295, distance: 86.2
click at [322, 297] on input "Advance Your Career With Our EUSR Courses - Official Course Takes 1 Day To Comp…" at bounding box center [505, 304] width 710 height 42
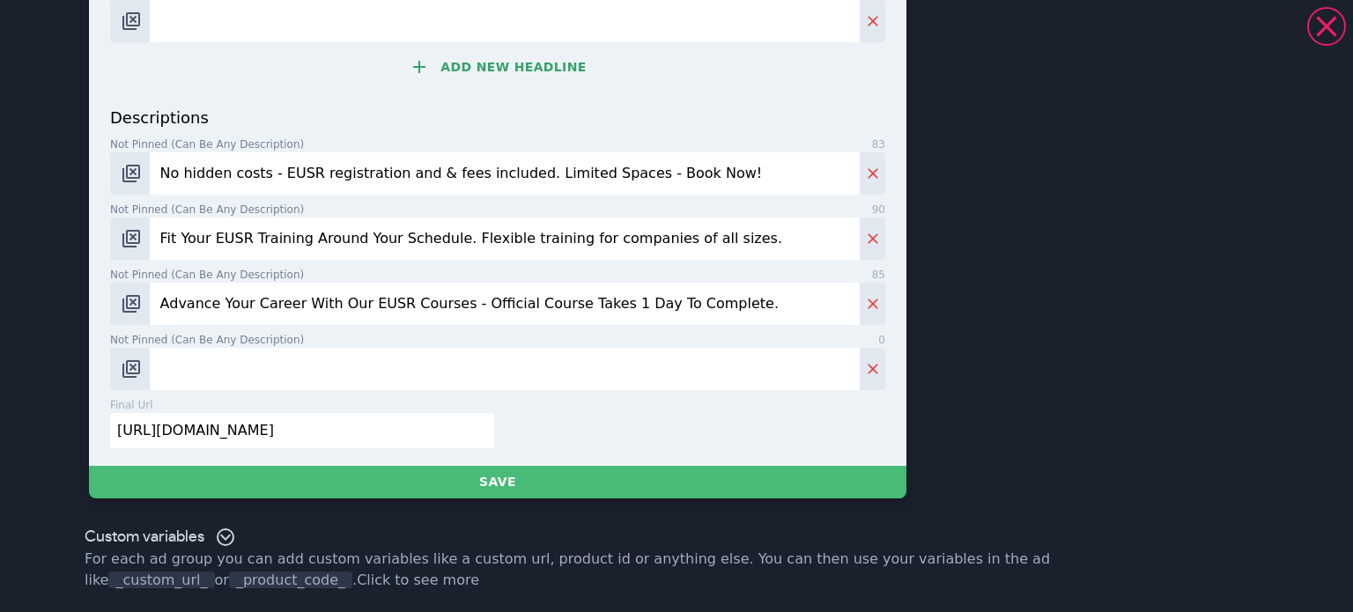
click at [334, 295] on input "Advance Your Career With Our EUSR Courses - Official Course Takes 1 Day To Comp…" at bounding box center [505, 304] width 710 height 42
click at [443, 307] on input "Advance Your Career With Our EUSR Courses - Official Course Takes 1 Day To Comp…" at bounding box center [505, 304] width 710 height 42
click at [488, 302] on input "Advance Your Career With Our EUSR Courses - Official Course Takes 1 Day To Comp…" at bounding box center [505, 304] width 710 height 42
drag, startPoint x: 492, startPoint y: 303, endPoint x: 539, endPoint y: 303, distance: 46.7
click at [539, 303] on input "Advance Your Career With Our EUSR Courses - Official Course Takes 1 Day To Comp…" at bounding box center [505, 304] width 710 height 42
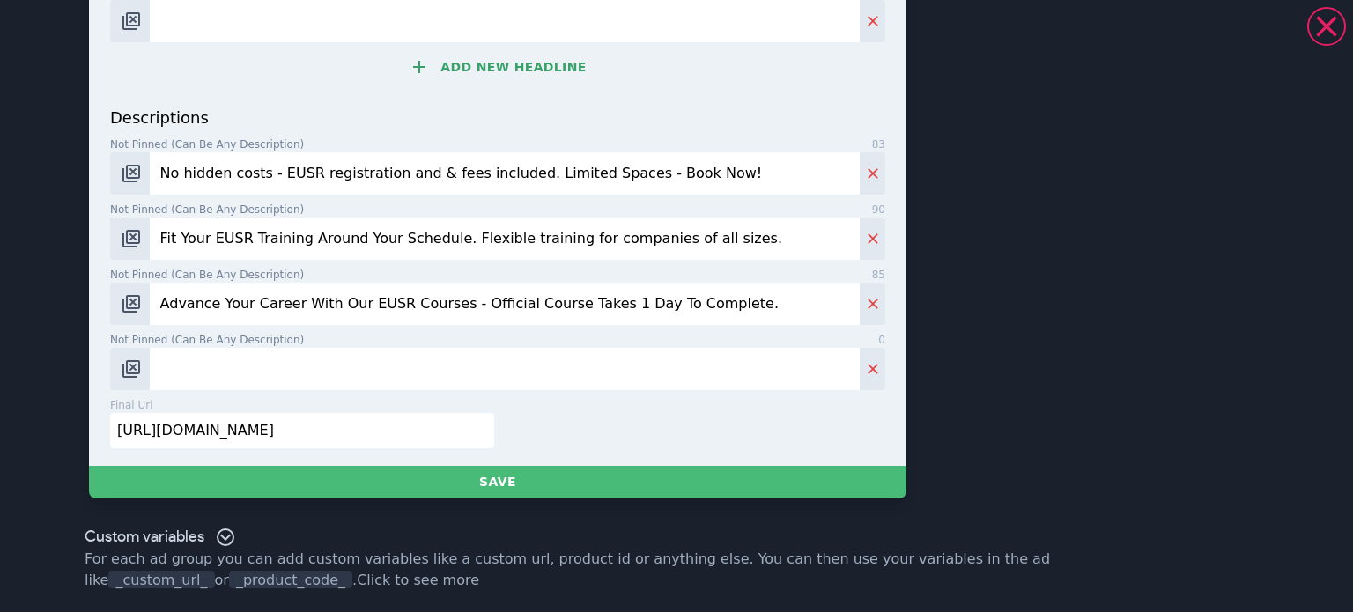
click at [451, 310] on input "Advance Your Career With Our EUSR Courses - Official Course Takes 1 Day To Comp…" at bounding box center [505, 304] width 710 height 42
drag, startPoint x: 507, startPoint y: 300, endPoint x: 531, endPoint y: 305, distance: 24.2
click at [532, 305] on input "Advance Your Career With Our EUSR Courses - Official Course Takes 1 Day To Comp…" at bounding box center [505, 304] width 710 height 42
click at [625, 299] on input "Advance Your Career With Our EUSR Courses. Takes 1 Day To Complete." at bounding box center [505, 304] width 710 height 42
type input "Advance Your Career With Our EUSR Courses. Takes 1 Day To Complete. Book Your P…"
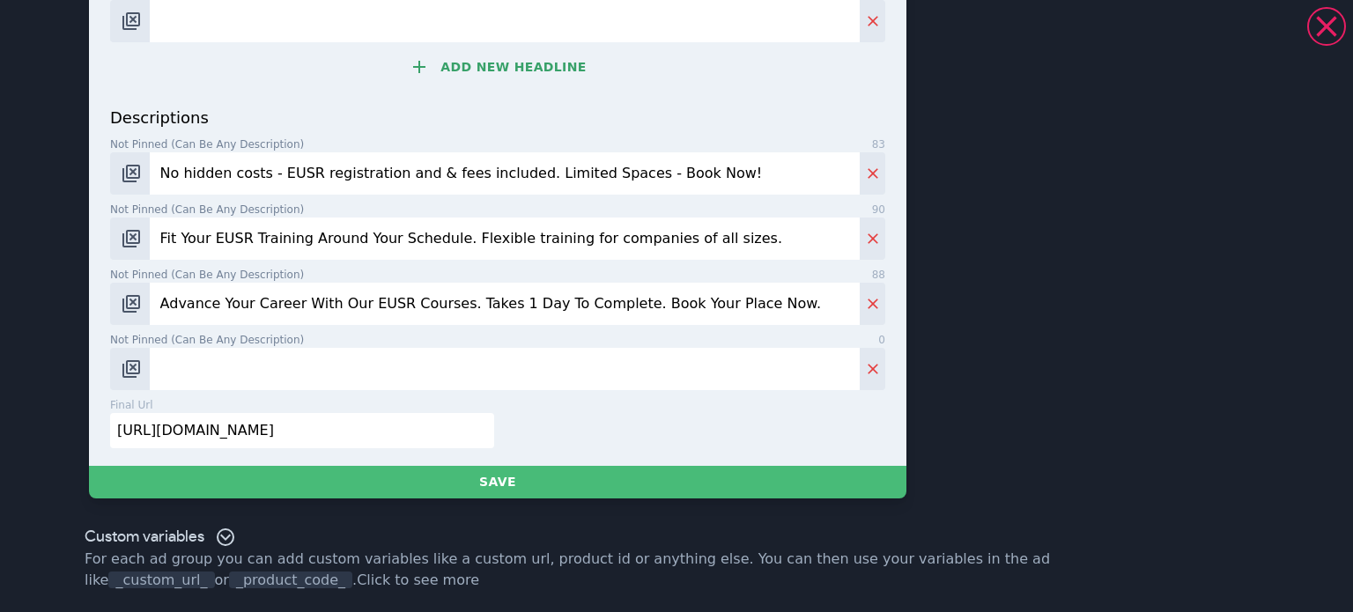
click at [204, 418] on input "[URL][DOMAIN_NAME]" at bounding box center [302, 430] width 384 height 35
click at [319, 434] on input "text" at bounding box center [302, 430] width 384 height 35
paste input "[URL][DOMAIN_NAME][PERSON_NAME][PERSON_NAME]"
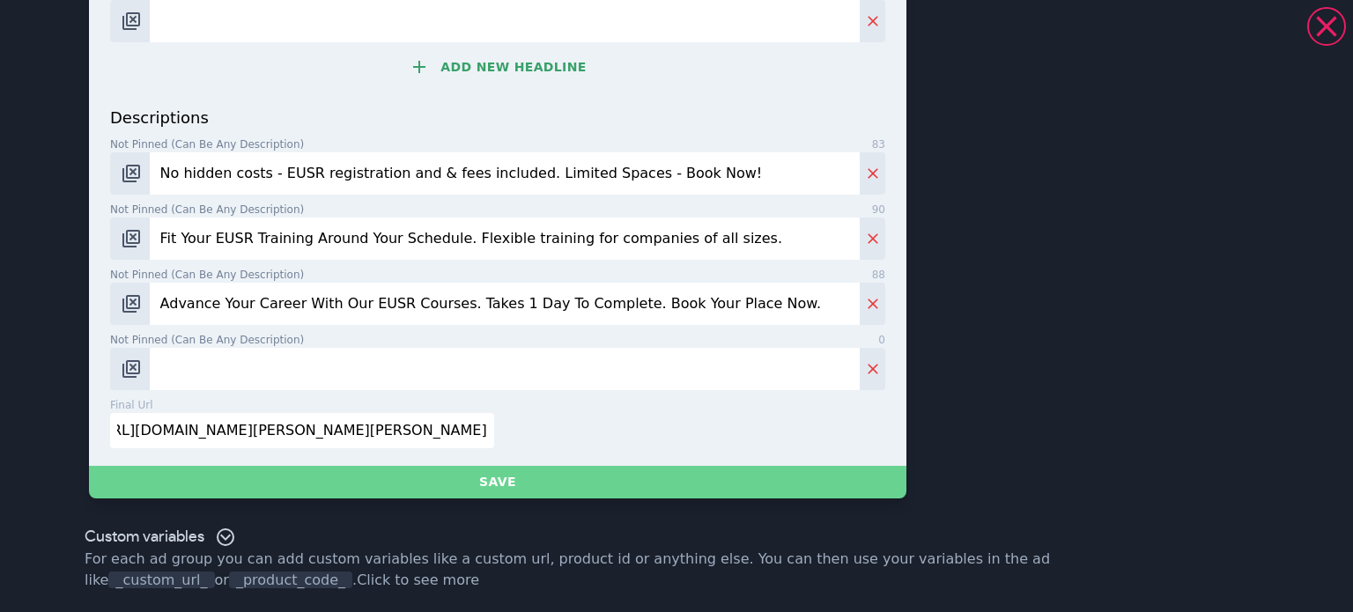
type input "[URL][DOMAIN_NAME][PERSON_NAME][PERSON_NAME]"
click at [394, 478] on button "Save" at bounding box center [498, 482] width 818 height 33
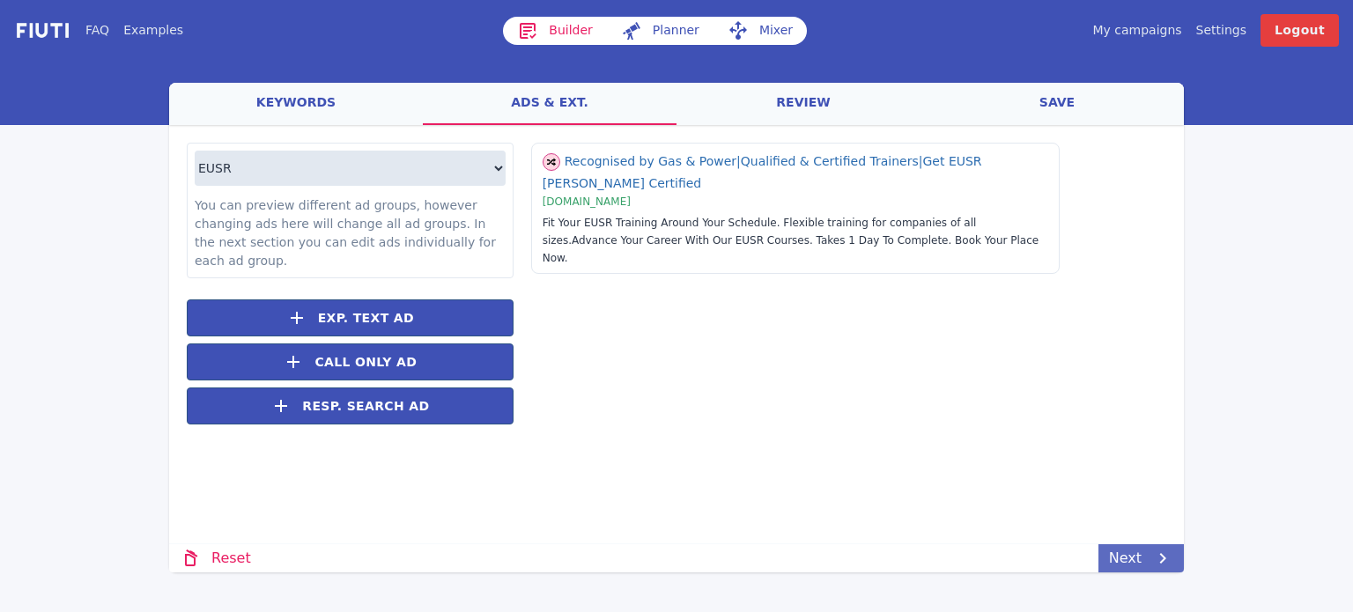
click at [1133, 566] on link "Next" at bounding box center [1141, 558] width 85 height 28
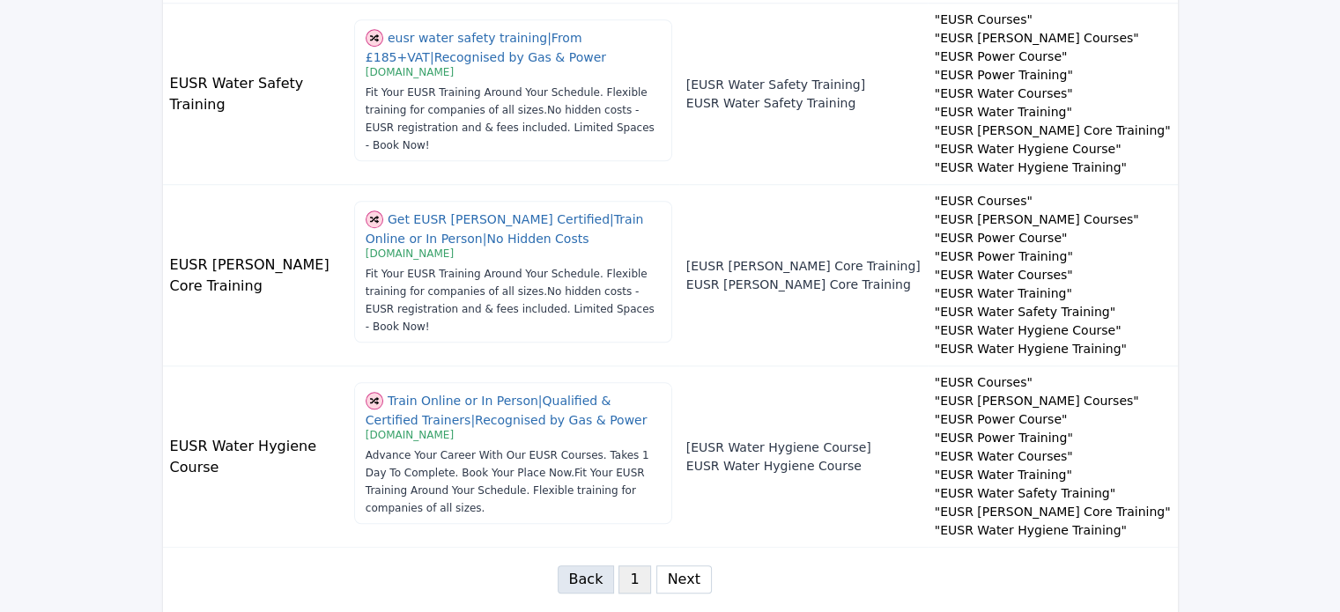
scroll to position [1624, 0]
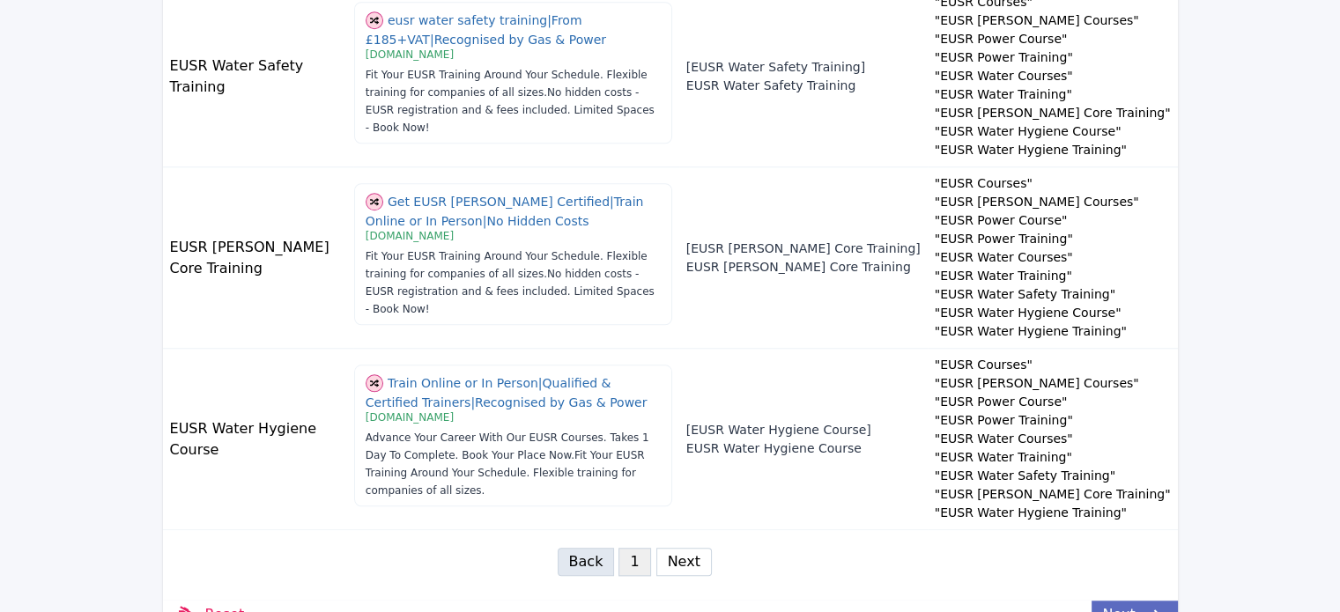
click at [1124, 601] on link "Next" at bounding box center [1134, 615] width 85 height 28
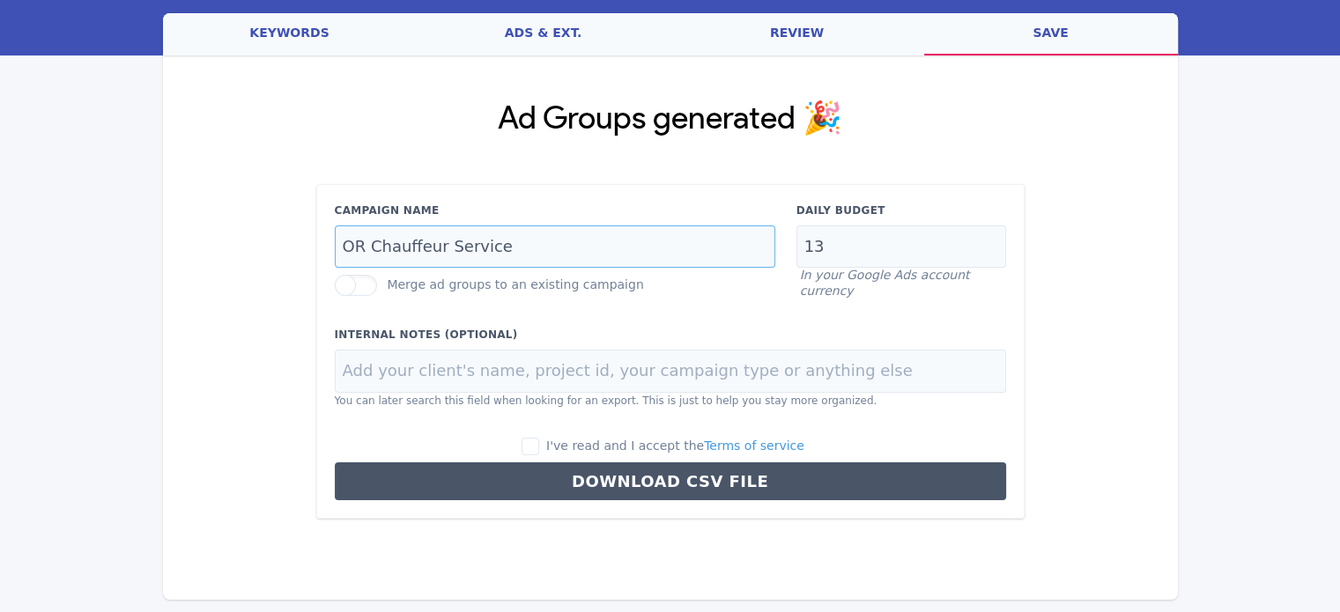
click at [449, 236] on input "OR Chauffeur Service" at bounding box center [555, 247] width 440 height 43
click at [472, 258] on input "OR Chauffeur Service" at bounding box center [555, 247] width 440 height 43
drag, startPoint x: 537, startPoint y: 232, endPoint x: 373, endPoint y: 244, distance: 165.2
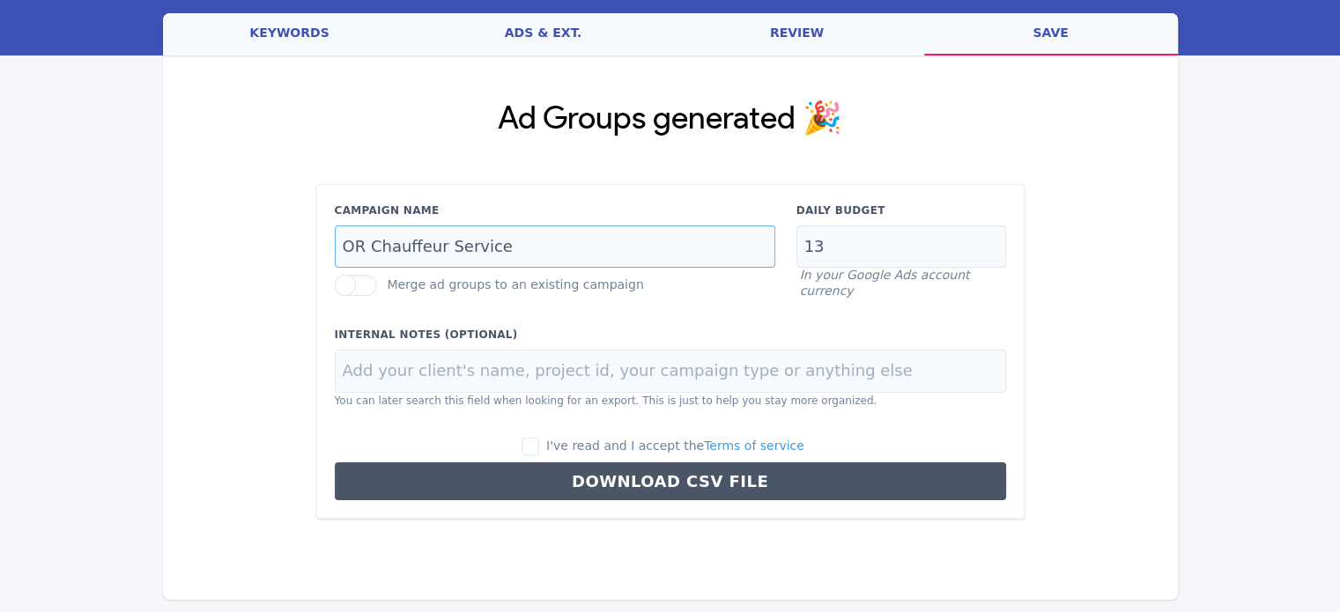
click at [373, 244] on input "OR Chauffeur Service" at bounding box center [555, 247] width 440 height 43
click at [374, 246] on input "OR Chauffeur Service" at bounding box center [555, 247] width 440 height 43
drag, startPoint x: 370, startPoint y: 242, endPoint x: 561, endPoint y: 263, distance: 192.3
click at [561, 263] on input "OR Chauffeur Service" at bounding box center [555, 247] width 440 height 43
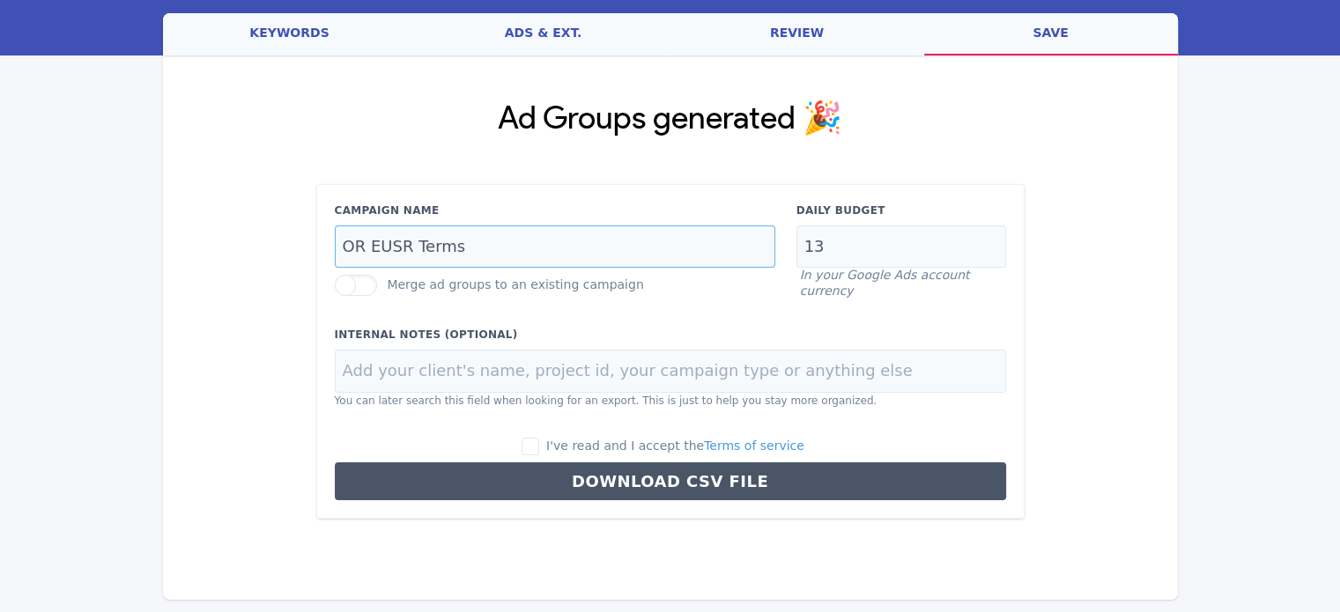
type input "OR EUSR Terms"
click at [812, 248] on input "13" at bounding box center [901, 247] width 210 height 43
click at [811, 248] on input "13" at bounding box center [901, 247] width 210 height 43
type input "9.50"
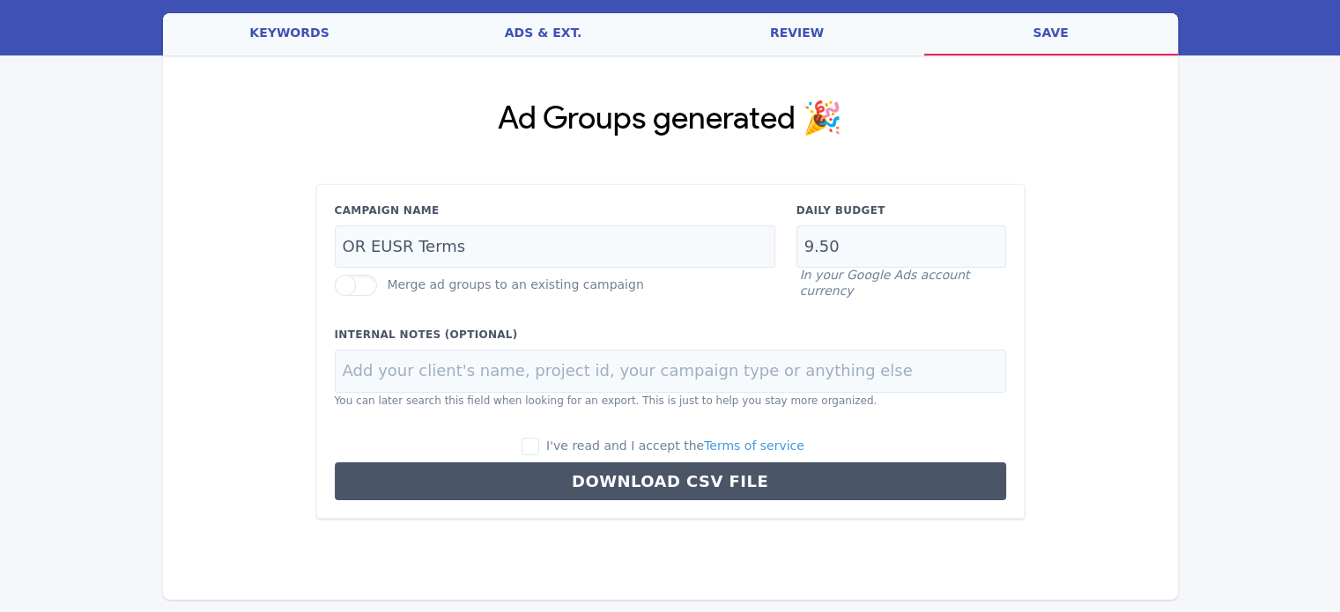
click at [560, 313] on div "Campaign Name OR EUSR Terms Merge ad groups to an existing campaign Daily Budge…" at bounding box center [670, 352] width 708 height 336
click at [538, 441] on div "I've read and I accept the Terms of service" at bounding box center [670, 446] width 671 height 19
click at [539, 438] on input "I've read and I accept the Terms of service" at bounding box center [531, 447] width 18 height 18
checkbox input "true"
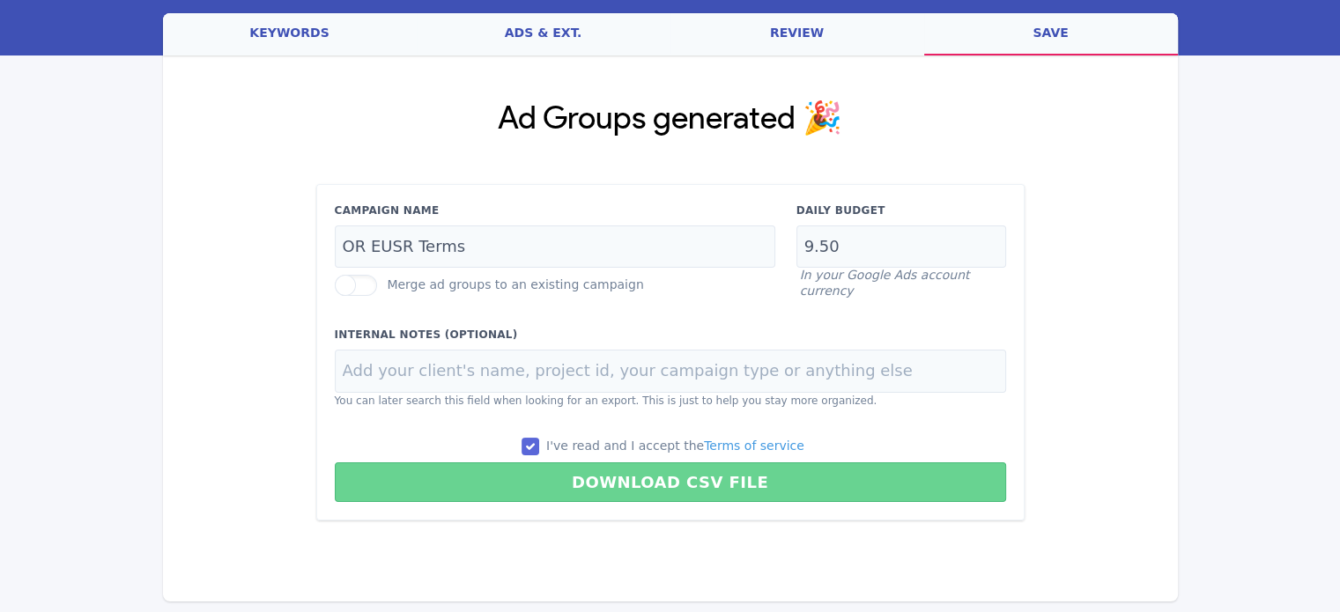
click at [584, 470] on button "Download CSV File" at bounding box center [670, 483] width 671 height 40
